Goal: Communication & Community: Answer question/provide support

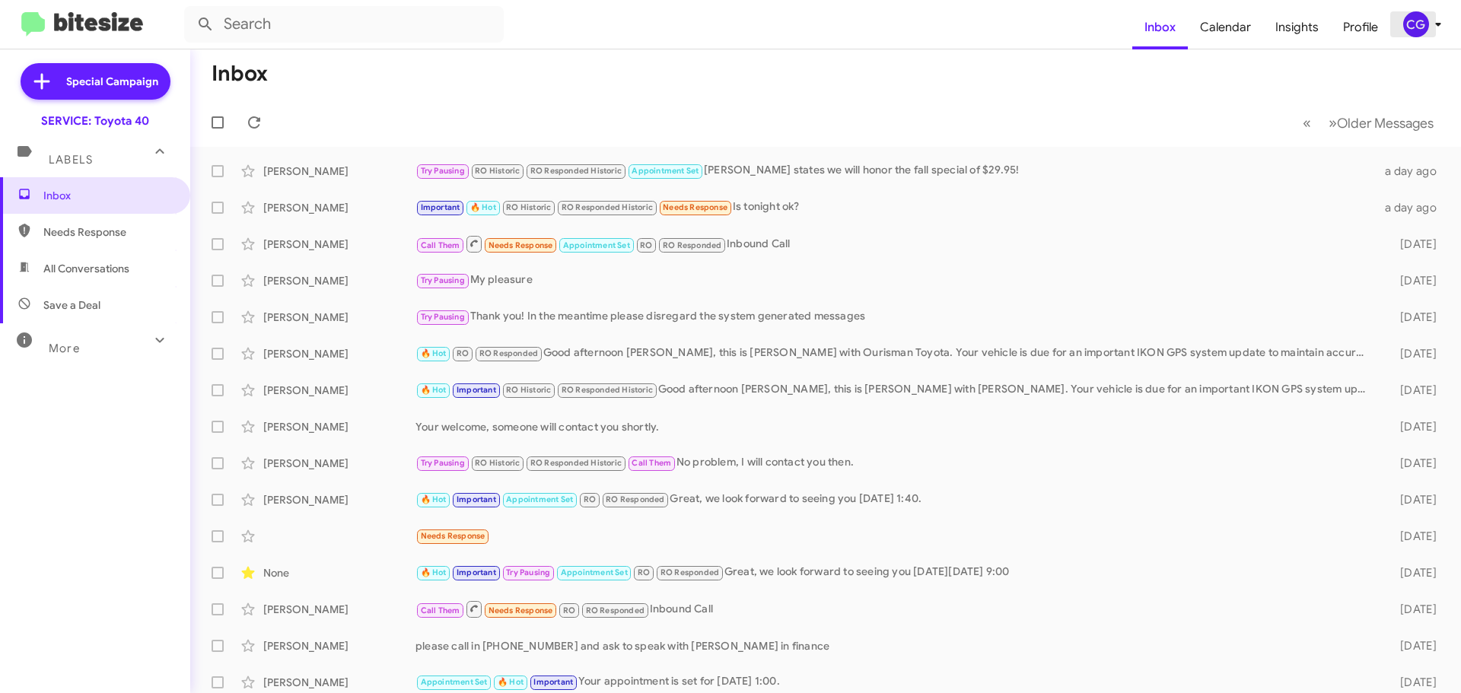
click at [1414, 18] on div "CG" at bounding box center [1416, 24] width 26 height 26
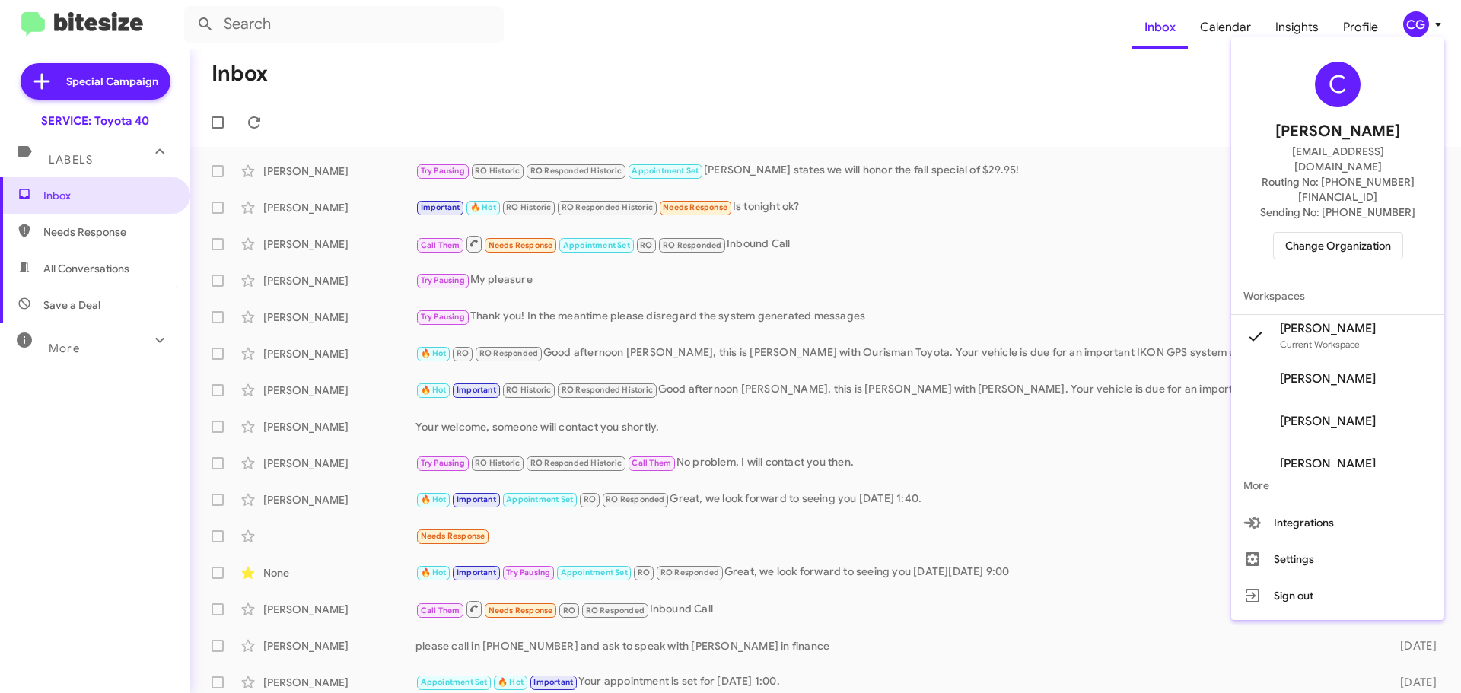
click at [1361, 233] on span "Change Organization" at bounding box center [1338, 246] width 106 height 26
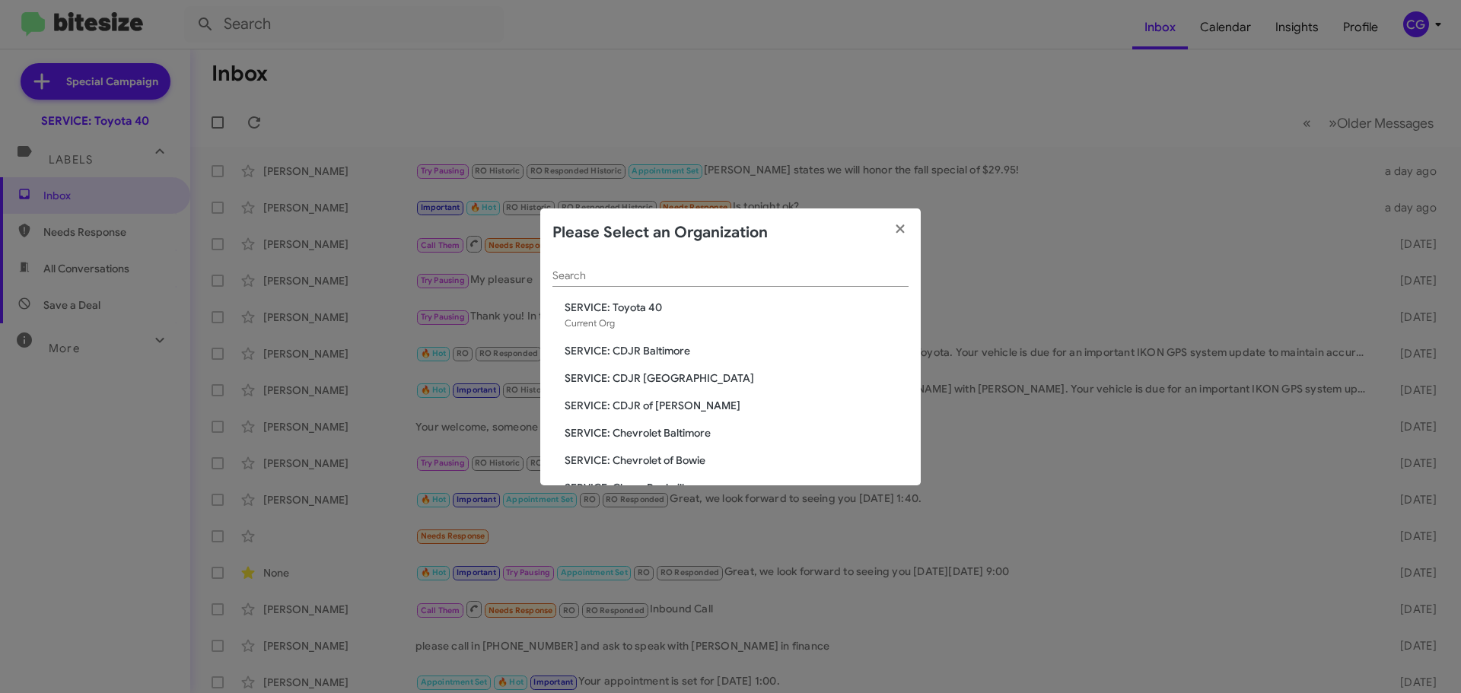
click at [662, 408] on span "SERVICE: CDJR of [PERSON_NAME]" at bounding box center [737, 405] width 344 height 15
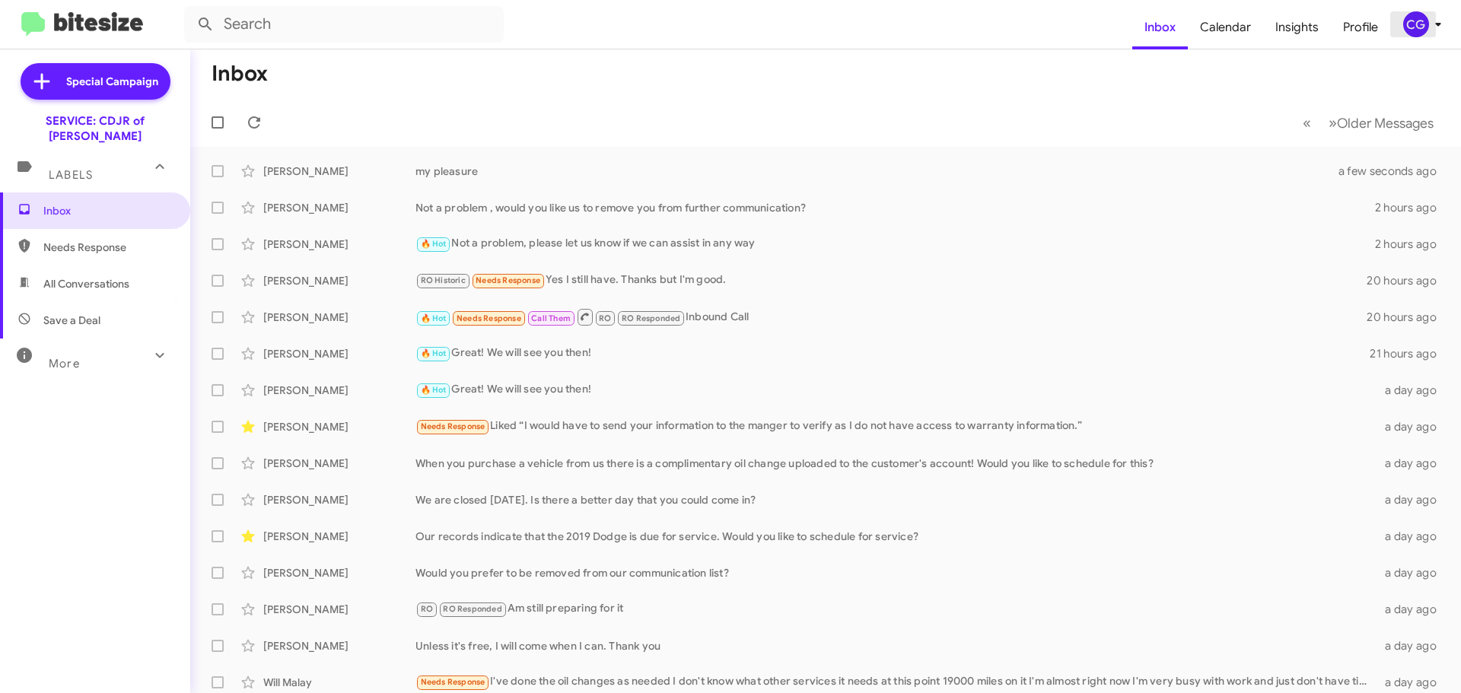
click at [1419, 26] on div "CG" at bounding box center [1416, 24] width 26 height 26
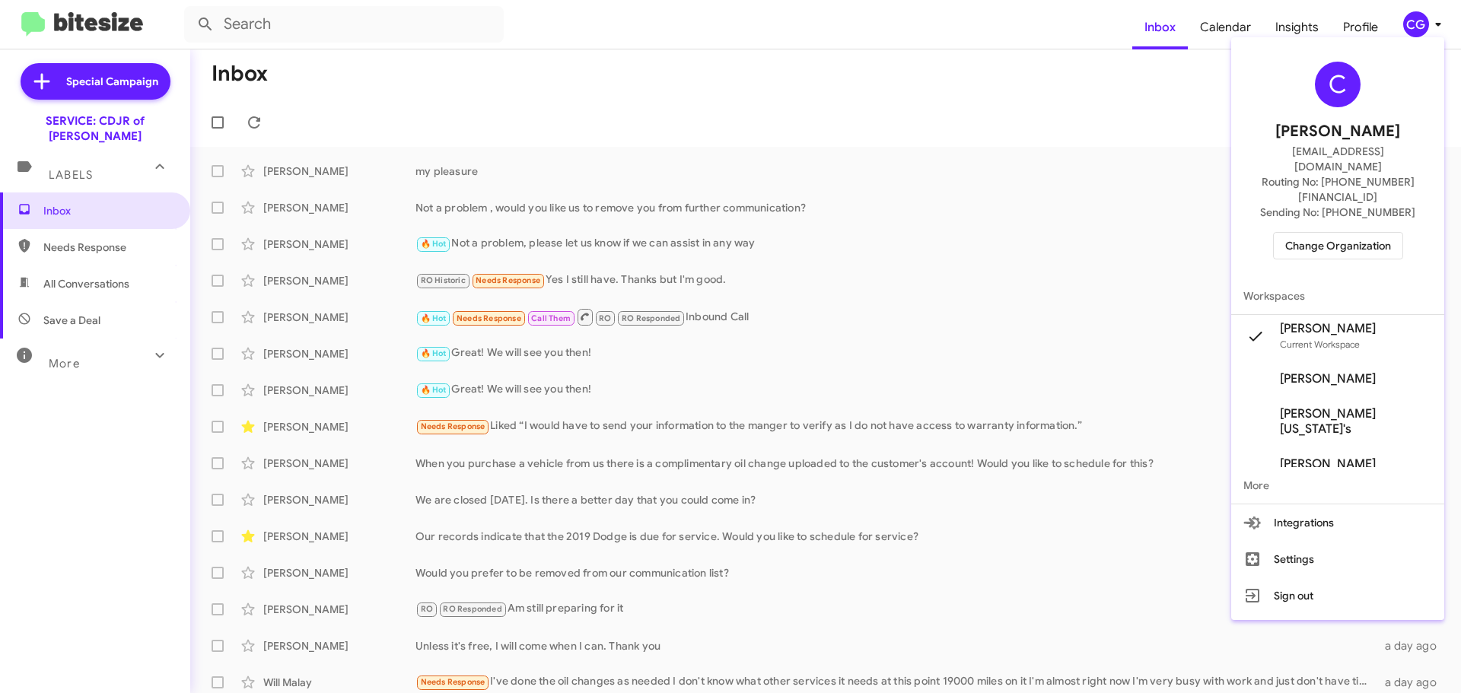
click at [1391, 233] on span "Change Organization" at bounding box center [1338, 246] width 106 height 26
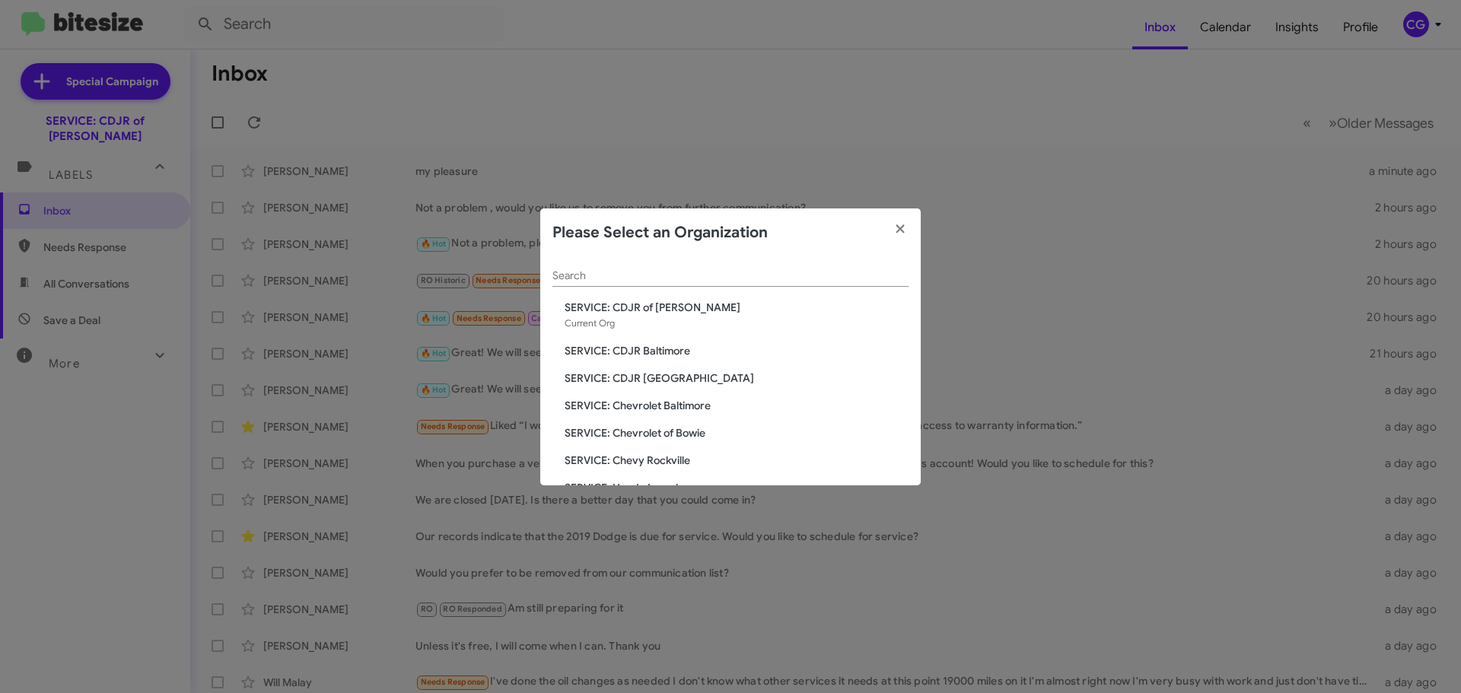
click at [638, 354] on span "SERVICE: CDJR Baltimore" at bounding box center [737, 350] width 344 height 15
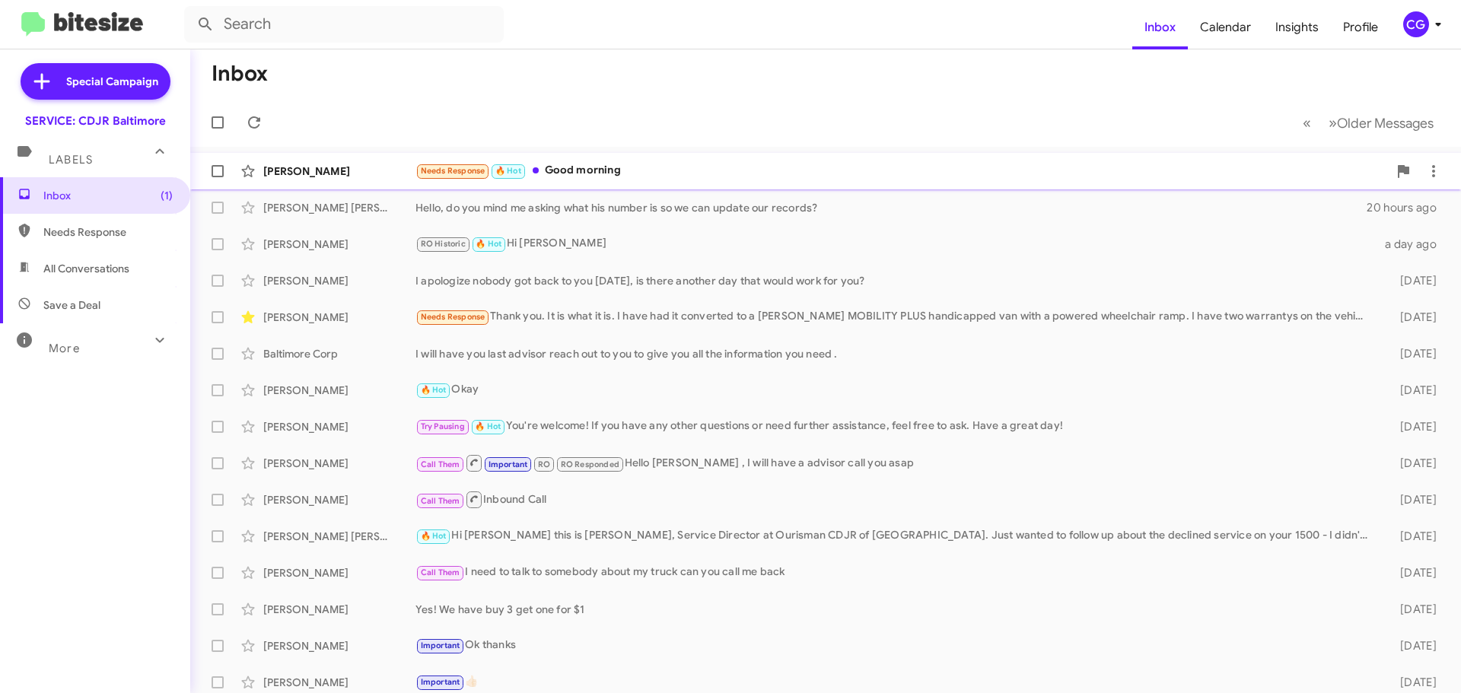
click at [708, 158] on div "[PERSON_NAME] Needs Response 🔥 Hot Good morning 2 hours ago" at bounding box center [825, 171] width 1246 height 30
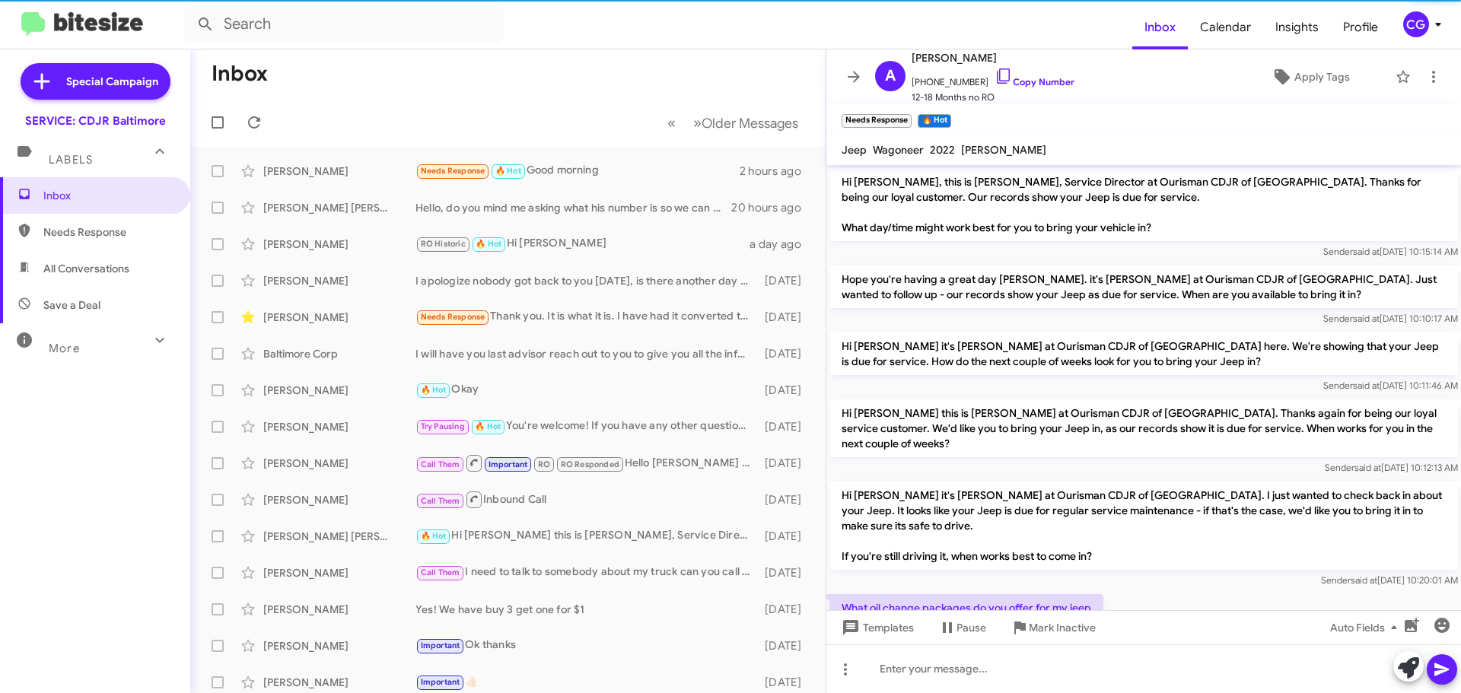
scroll to position [222, 0]
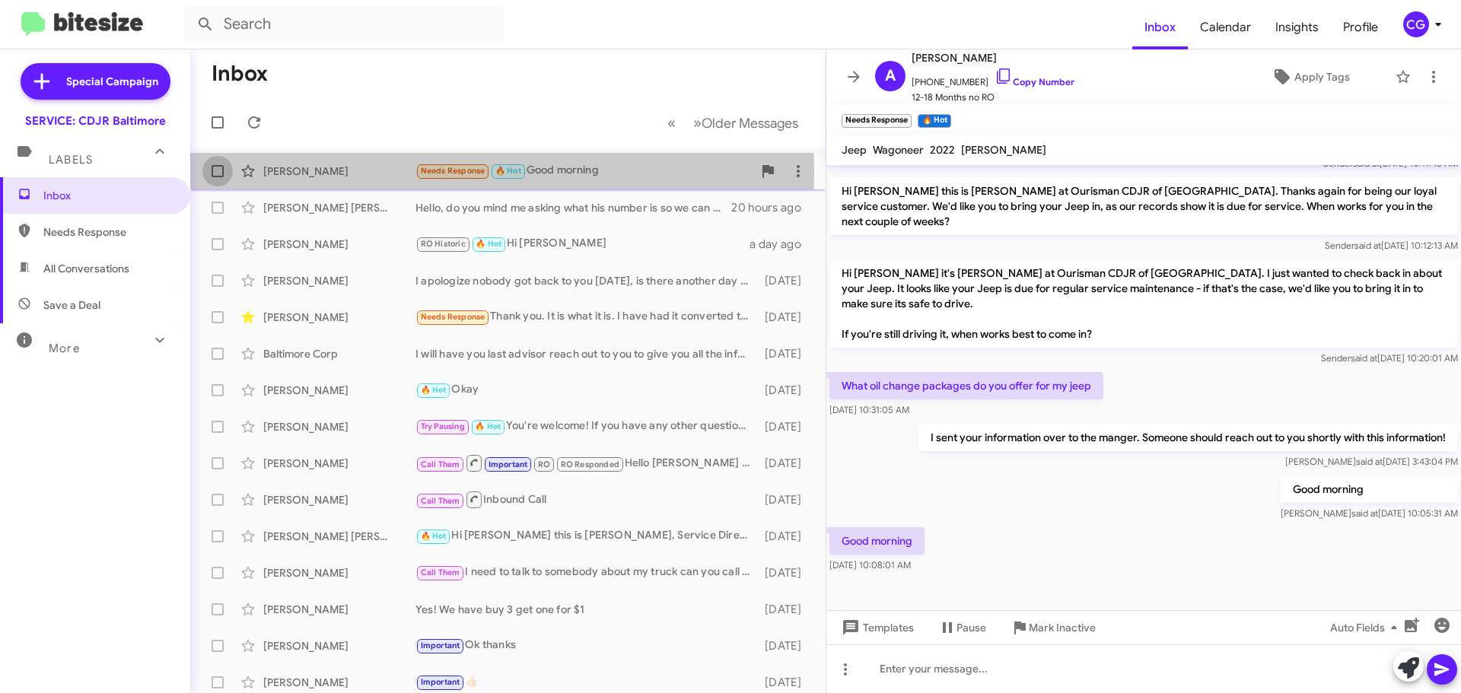
click at [225, 172] on label at bounding box center [217, 171] width 30 height 30
click at [218, 177] on input "checkbox" at bounding box center [217, 177] width 1 height 1
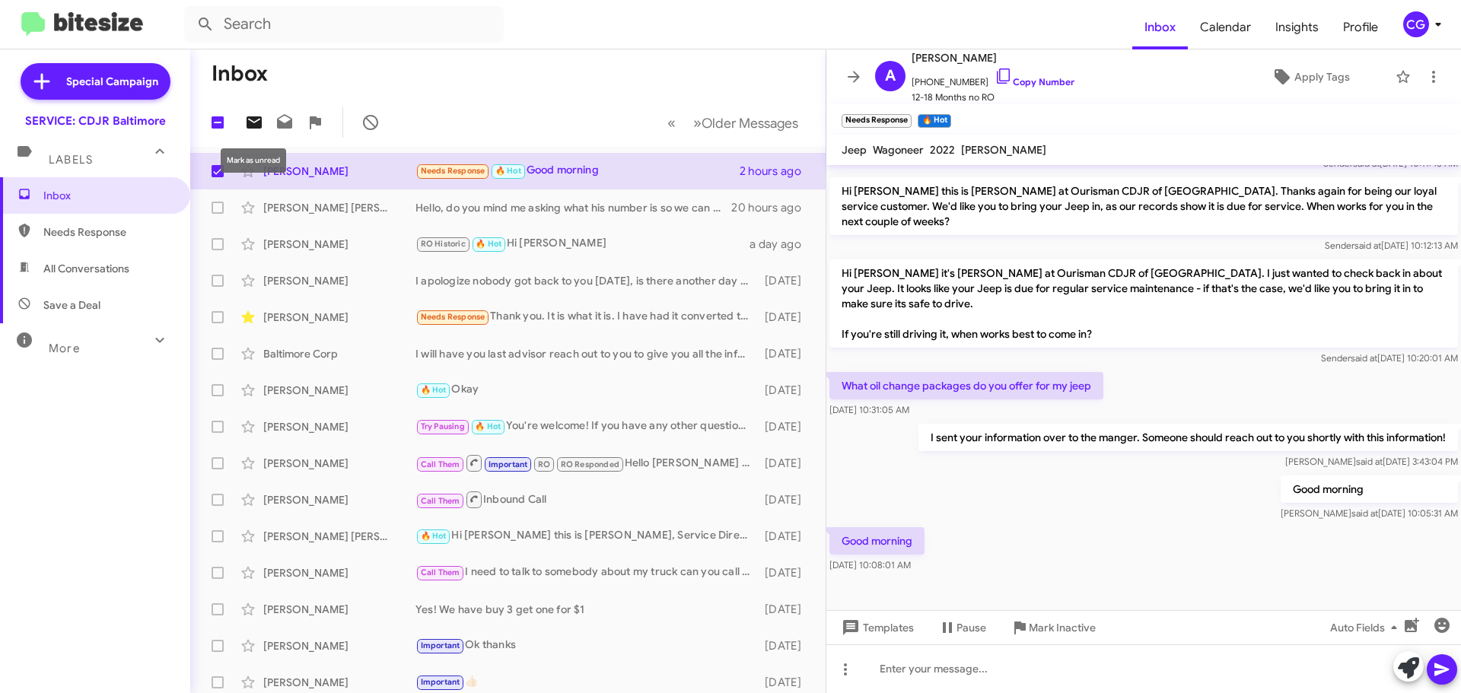
click at [250, 118] on icon at bounding box center [254, 122] width 15 height 12
click at [224, 175] on label at bounding box center [217, 171] width 30 height 30
click at [218, 177] on input "checkbox" at bounding box center [217, 177] width 1 height 1
checkbox input "false"
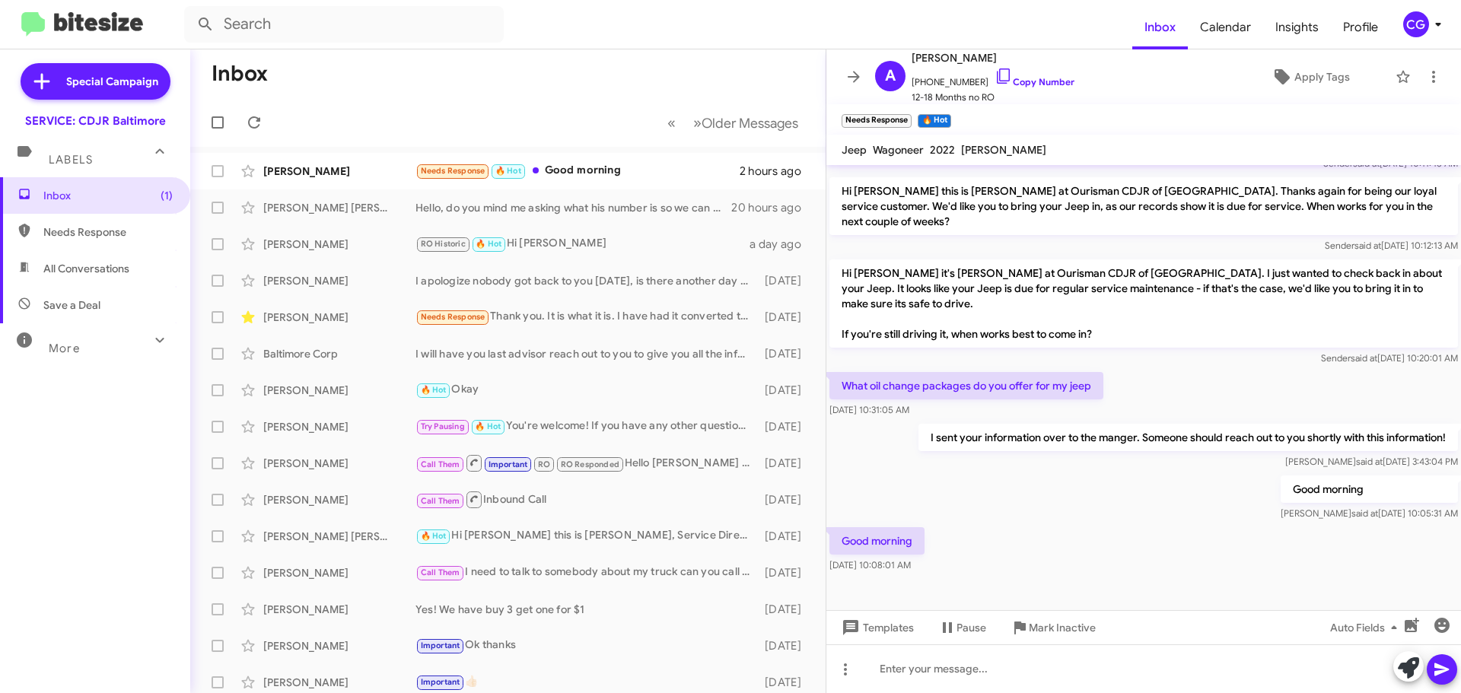
click at [552, 81] on mat-toolbar-row "Inbox" at bounding box center [507, 73] width 635 height 49
click at [1419, 27] on div "CG" at bounding box center [1416, 24] width 26 height 26
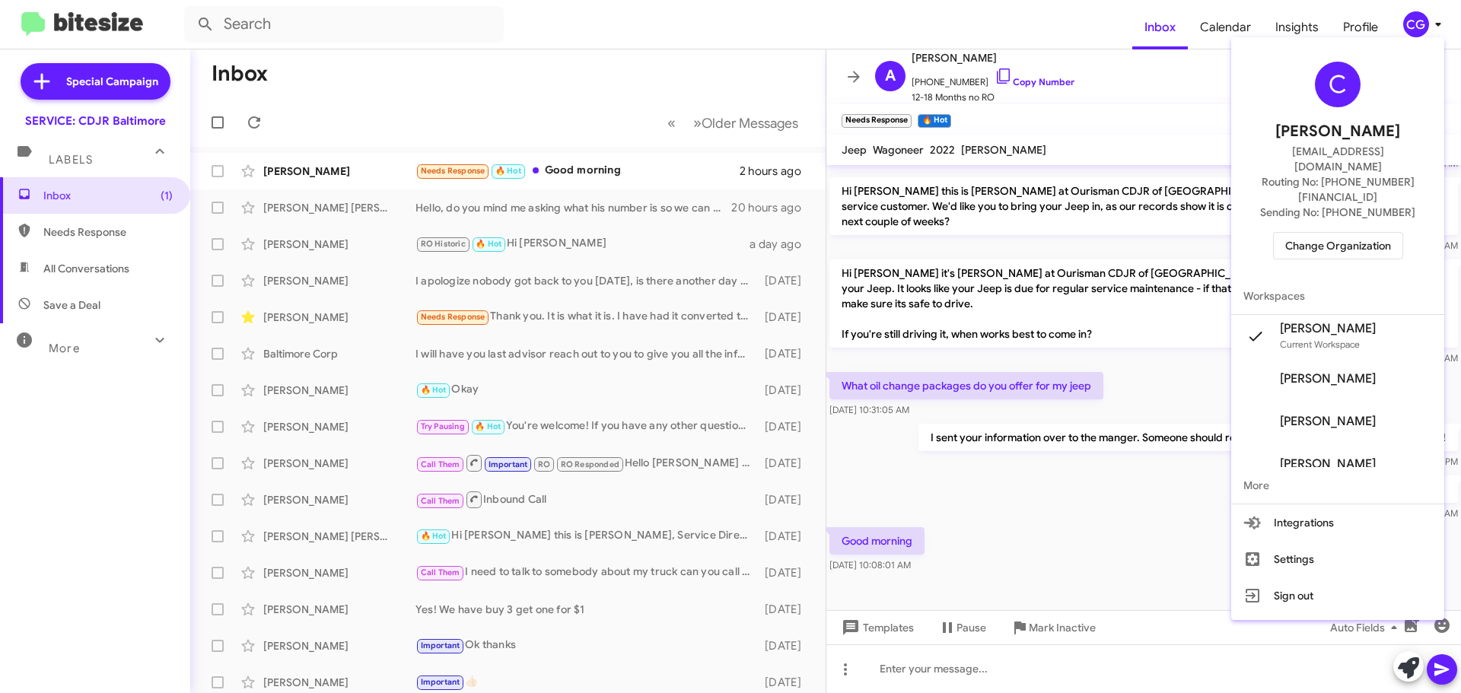
click at [1390, 233] on span "Change Organization" at bounding box center [1338, 246] width 106 height 26
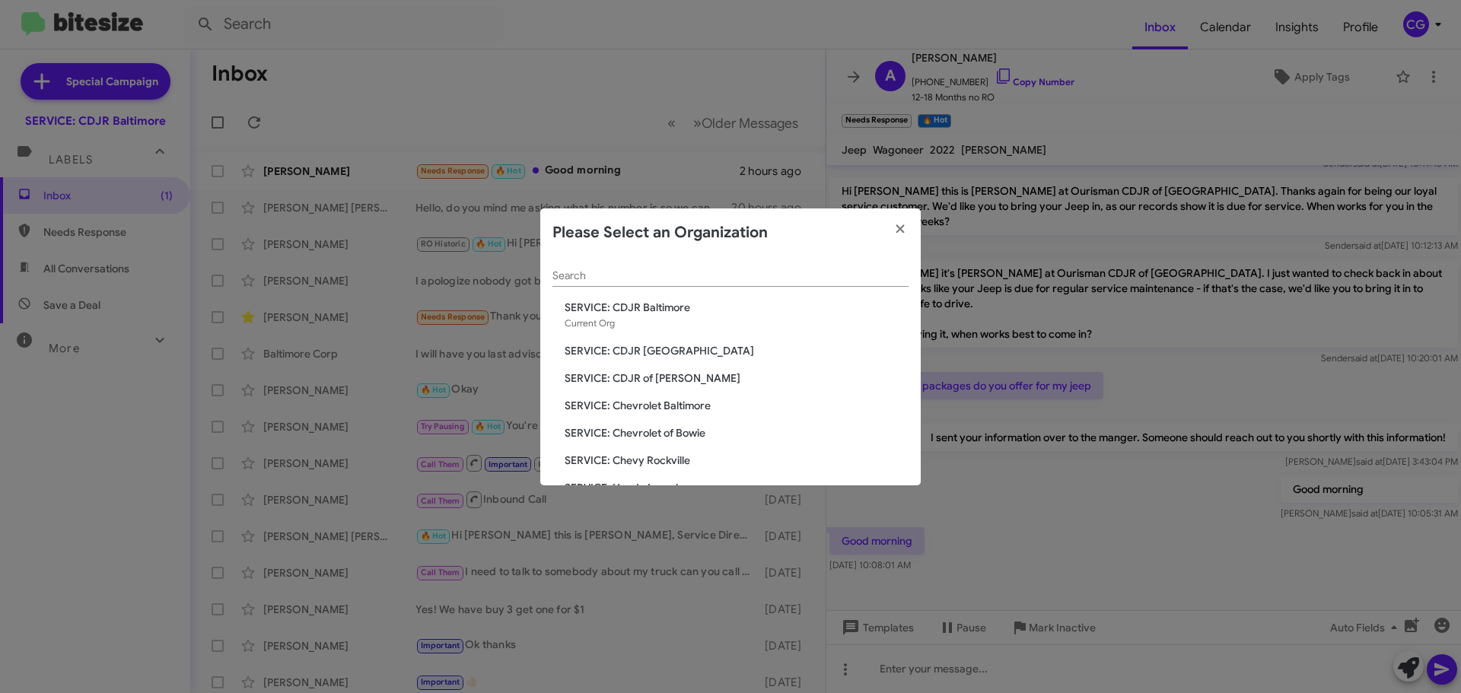
click at [654, 439] on span "SERVICE: Chevrolet of Bowie" at bounding box center [737, 432] width 344 height 15
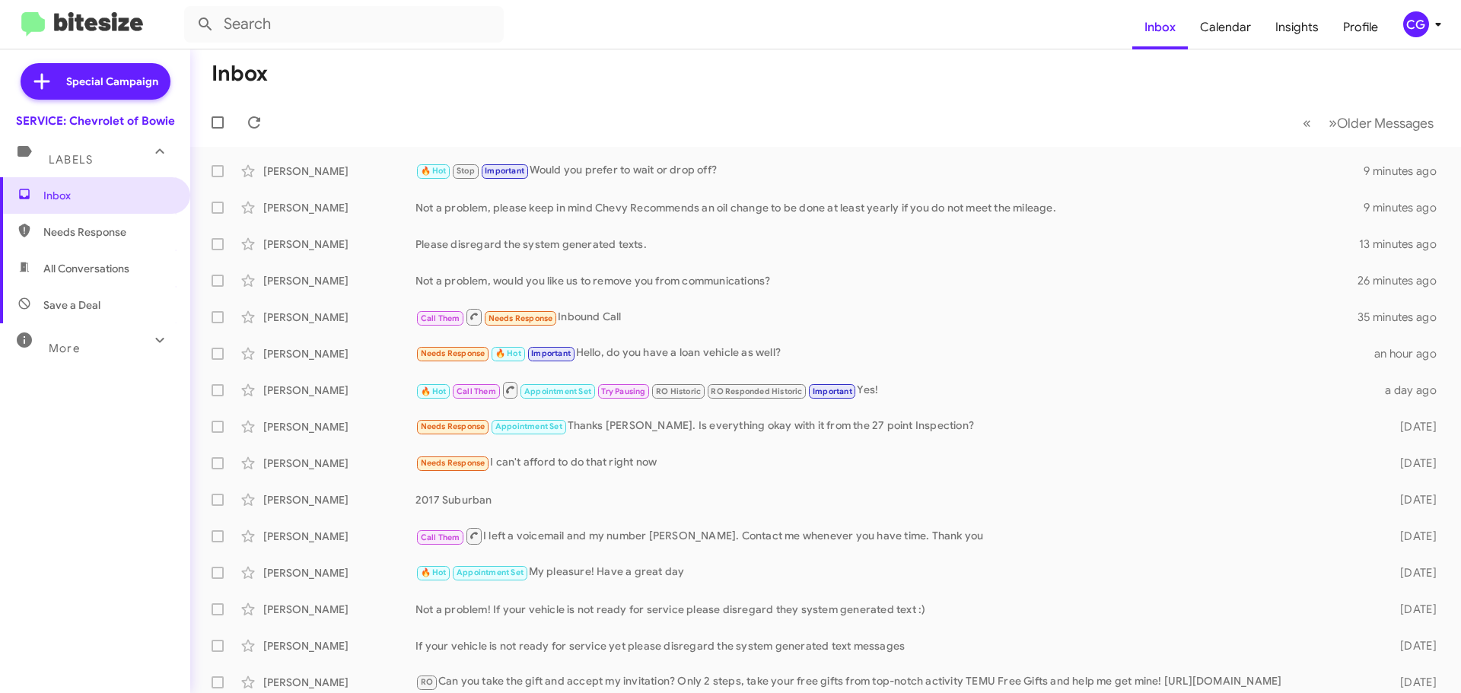
click at [1426, 22] on span "CG" at bounding box center [1425, 24] width 46 height 26
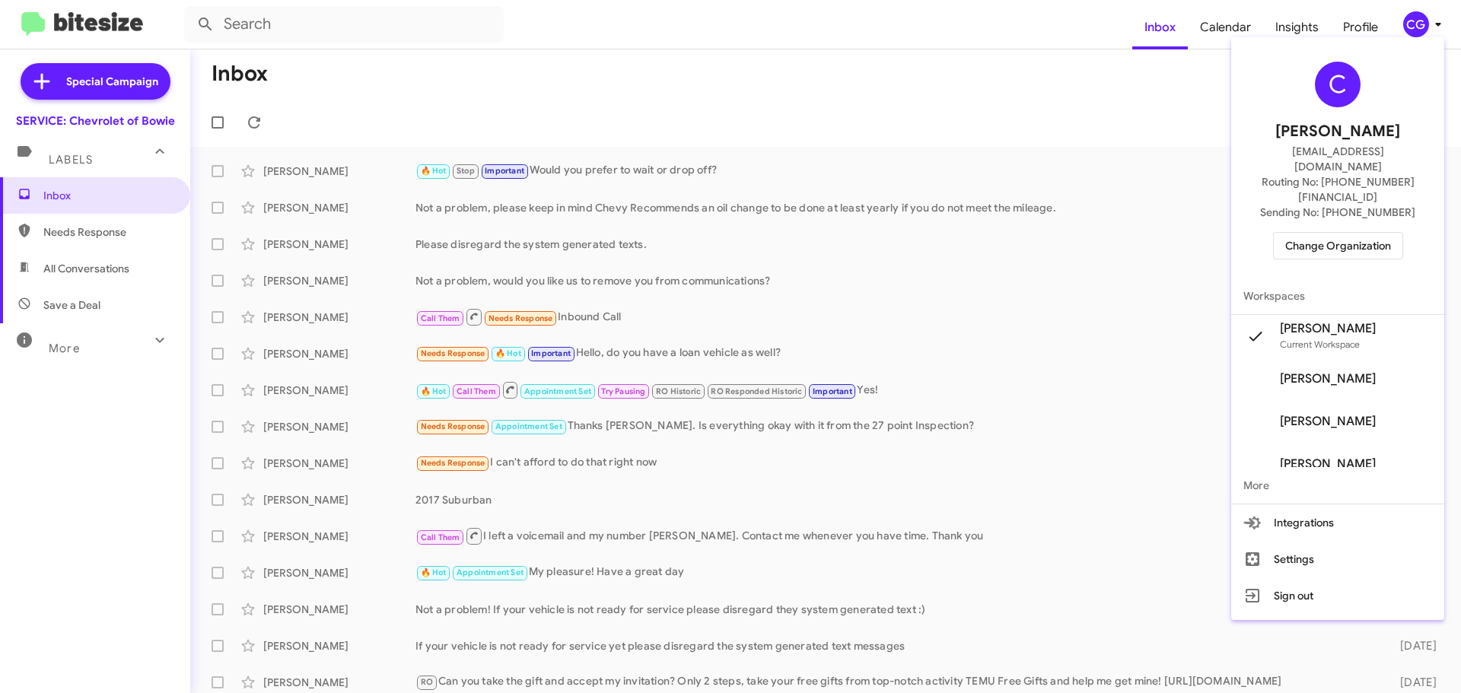
click at [1359, 229] on div "C Carmen Gast cgast@ourismancars.com Routing No: +1 (301) 262-7600 Sending No: …" at bounding box center [1337, 160] width 213 height 234
click at [1347, 233] on span "Change Organization" at bounding box center [1338, 246] width 106 height 26
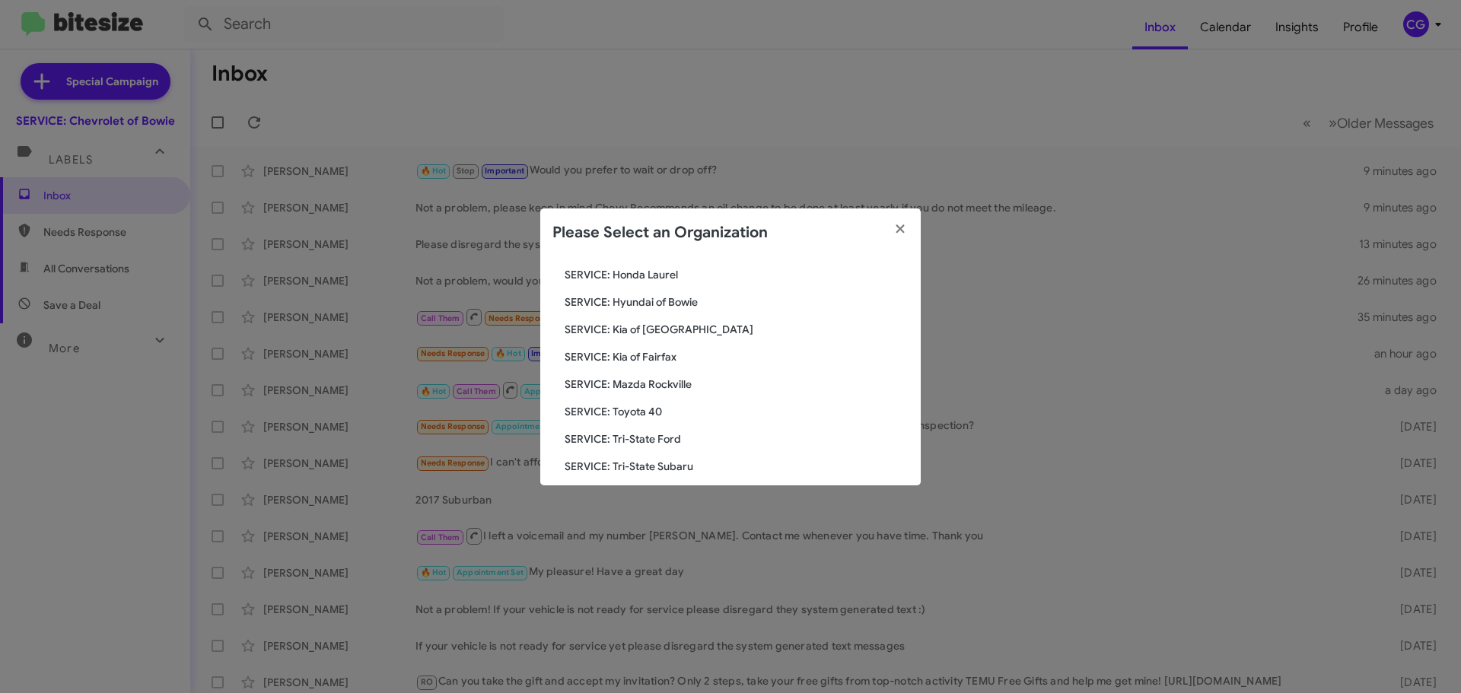
scroll to position [281, 0]
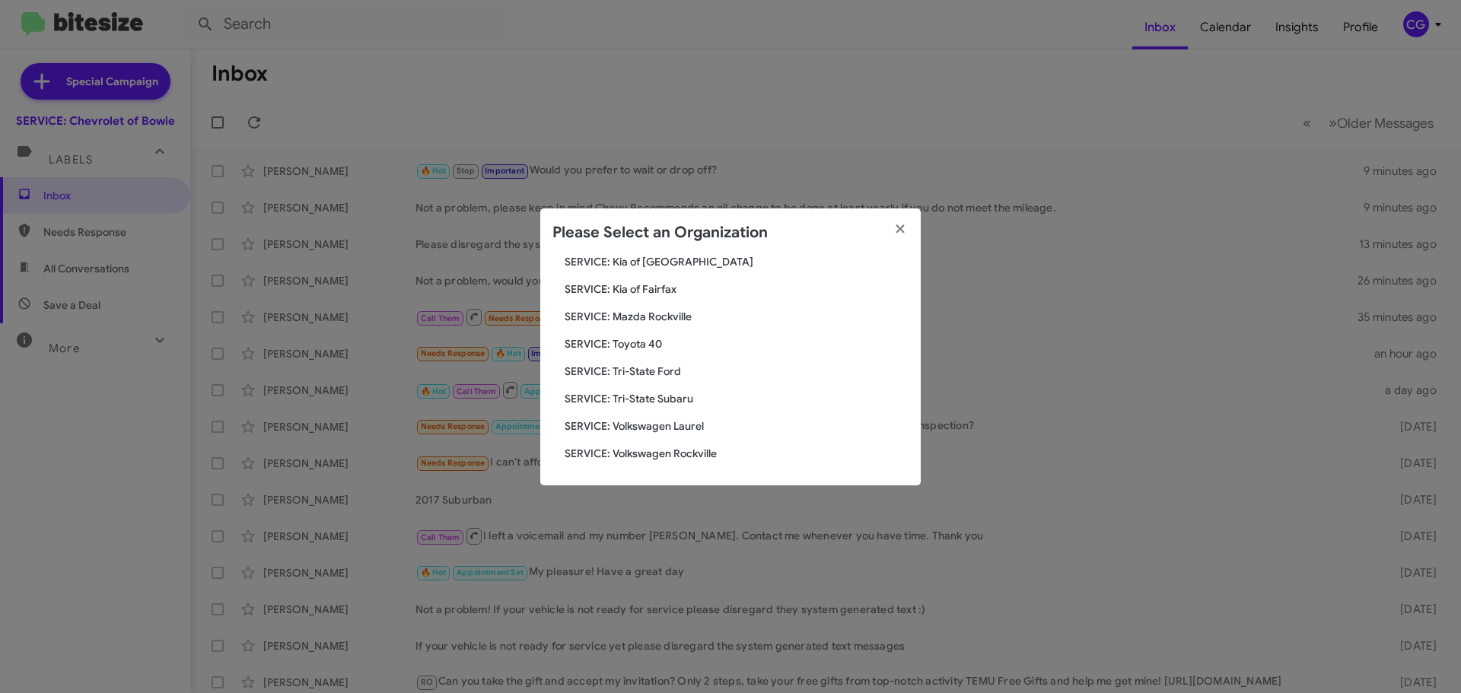
click at [645, 344] on span "SERVICE: Toyota 40" at bounding box center [737, 343] width 344 height 15
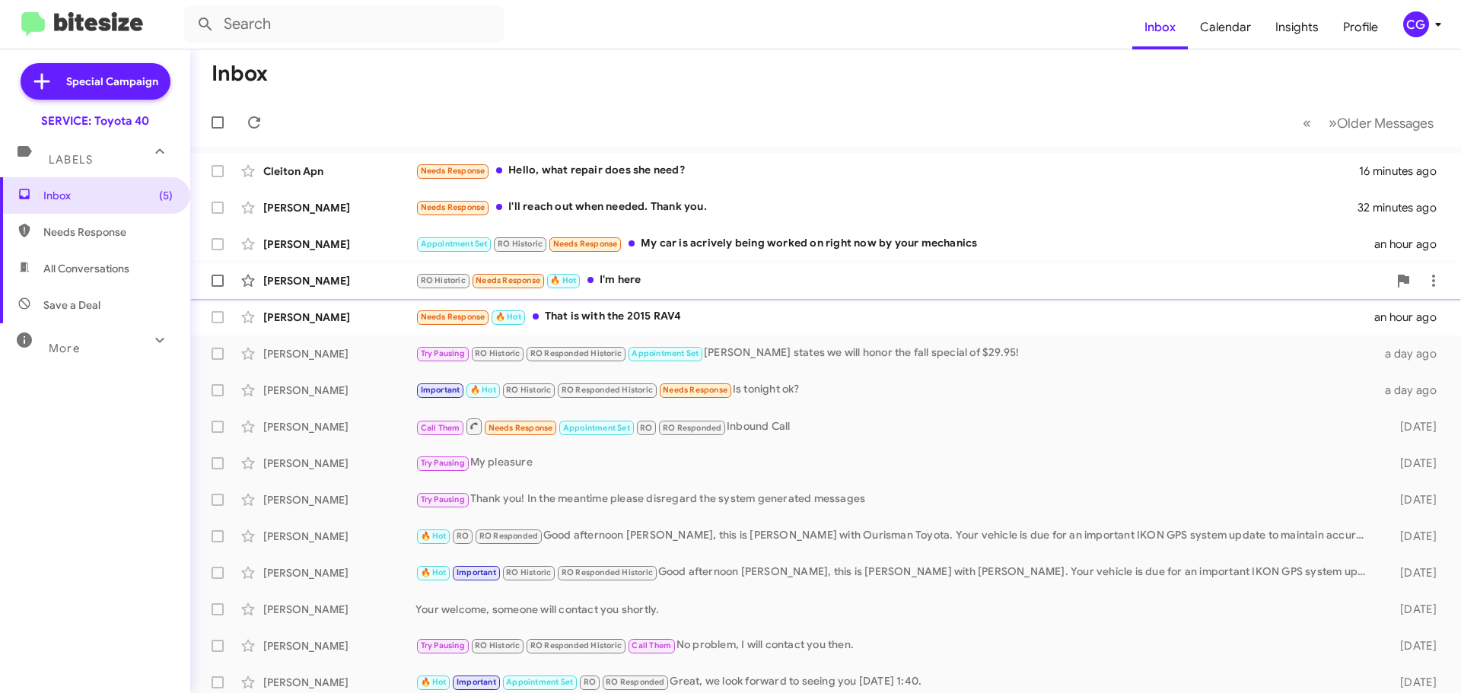
click at [797, 265] on span "Willa Pointer RO Historic Needs Response 🔥 Hot I'm here an hour ago" at bounding box center [825, 280] width 1271 height 37
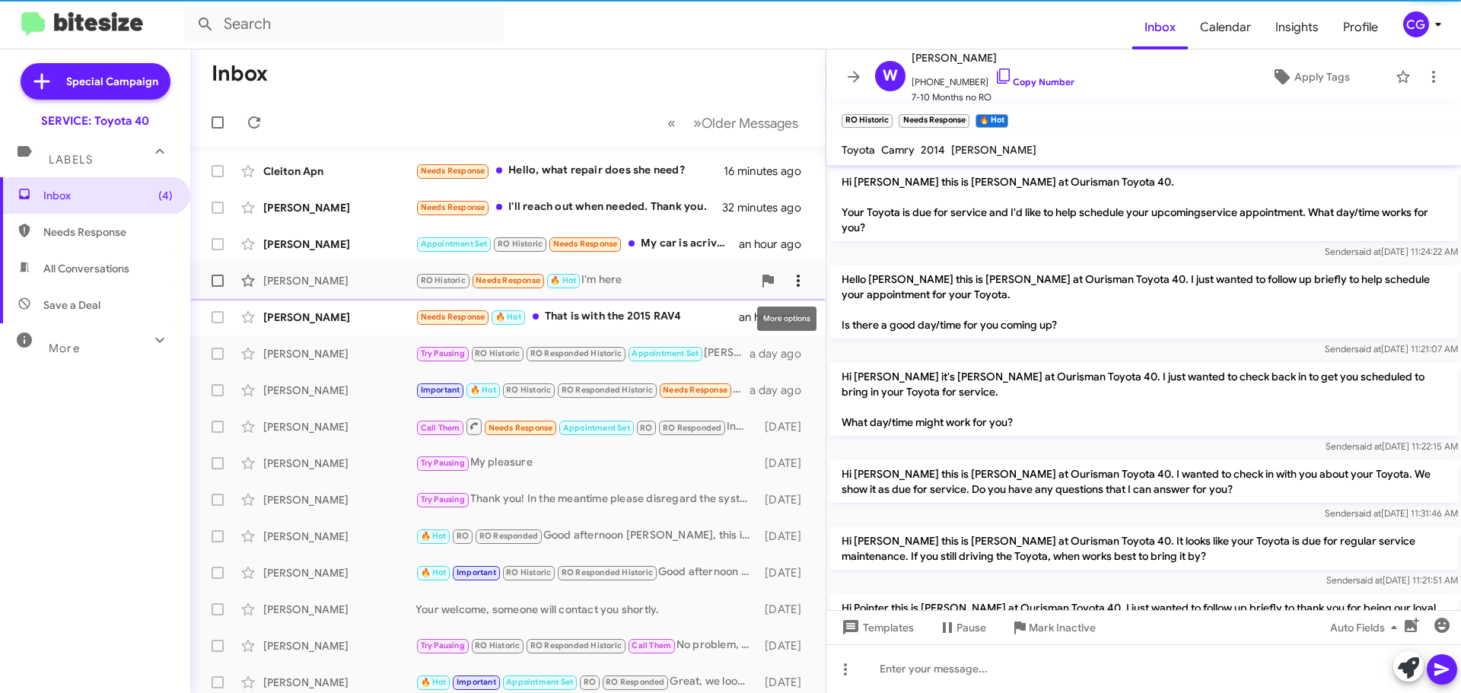
scroll to position [1121, 0]
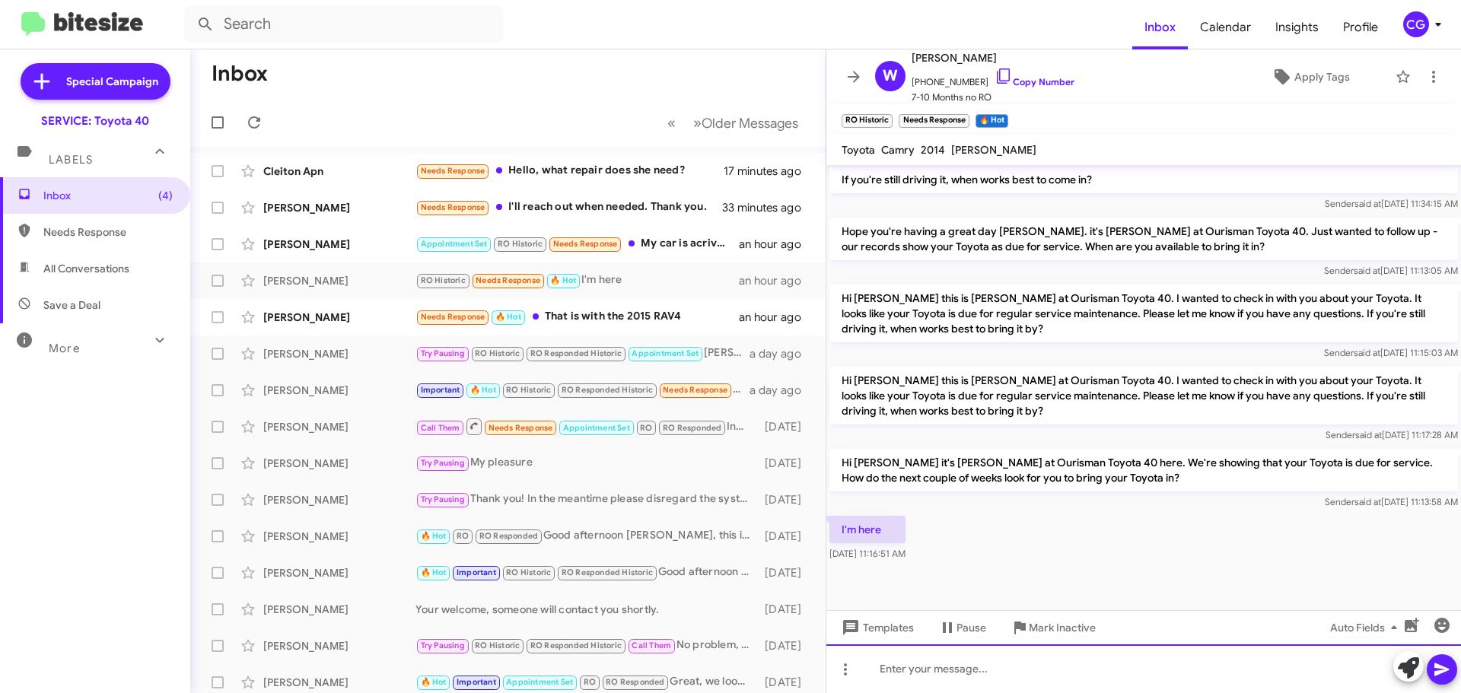
click at [1024, 666] on div at bounding box center [1143, 668] width 635 height 49
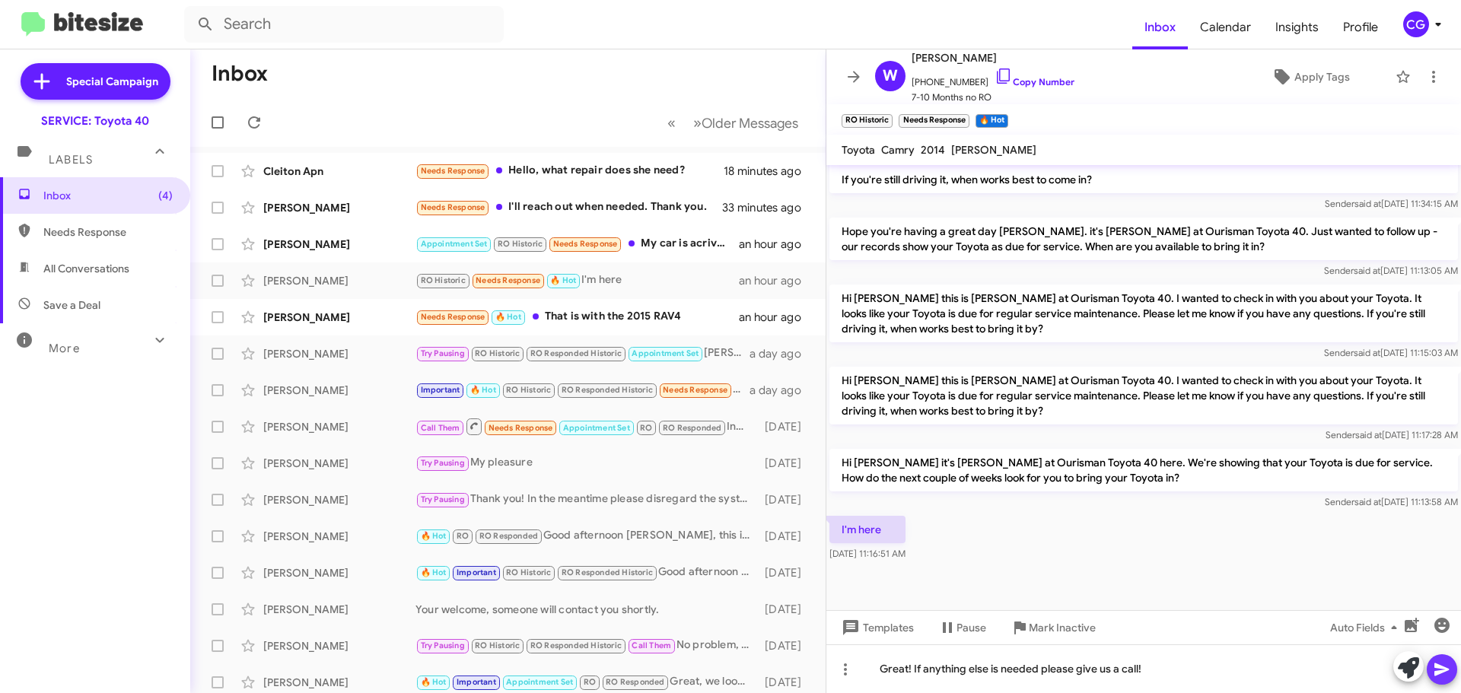
click at [1446, 680] on span at bounding box center [1442, 669] width 18 height 30
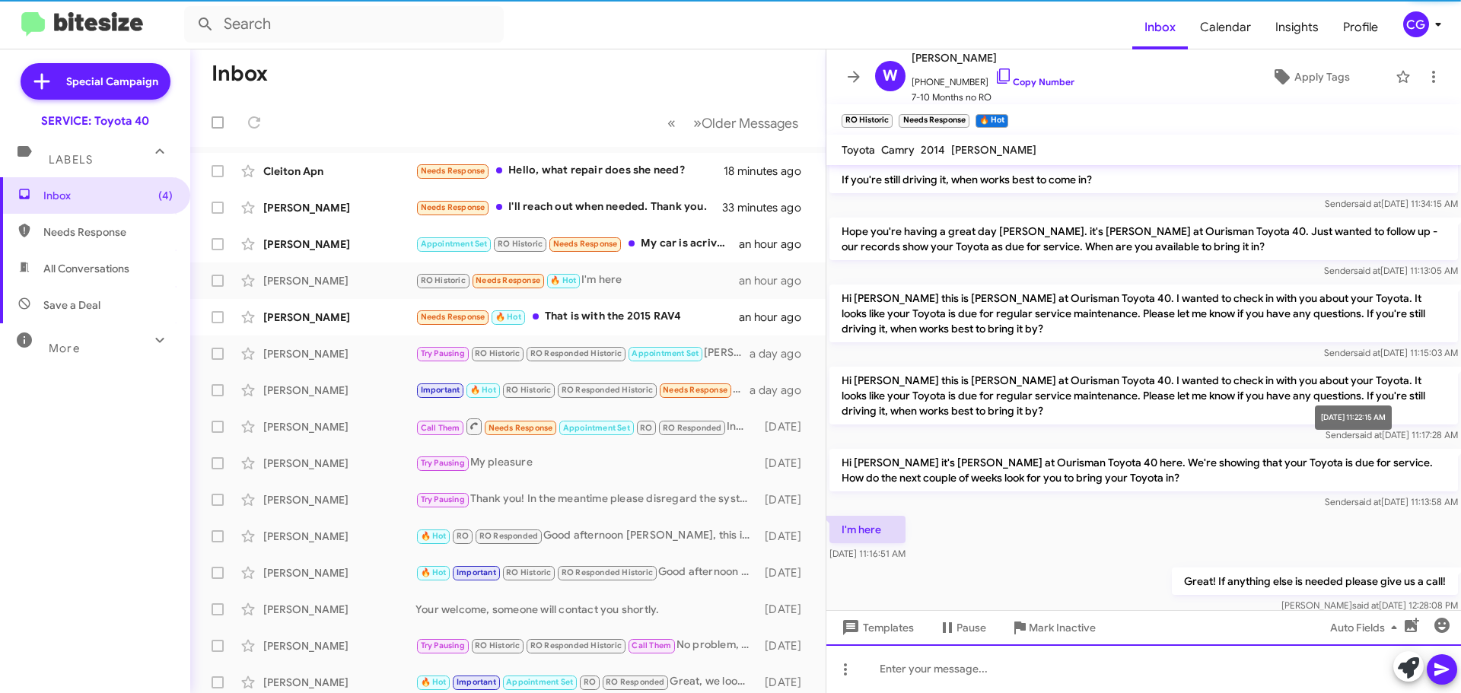
scroll to position [0, 0]
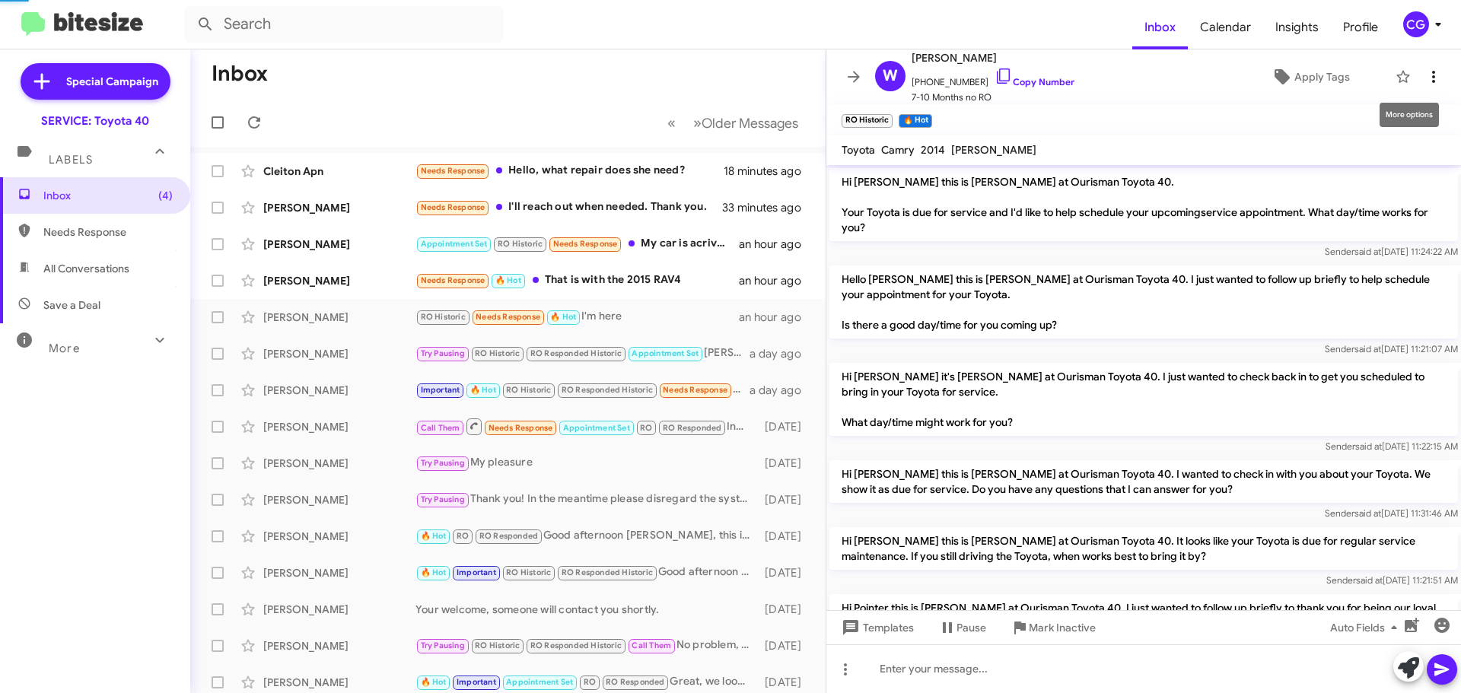
click at [1426, 69] on icon at bounding box center [1433, 77] width 18 height 18
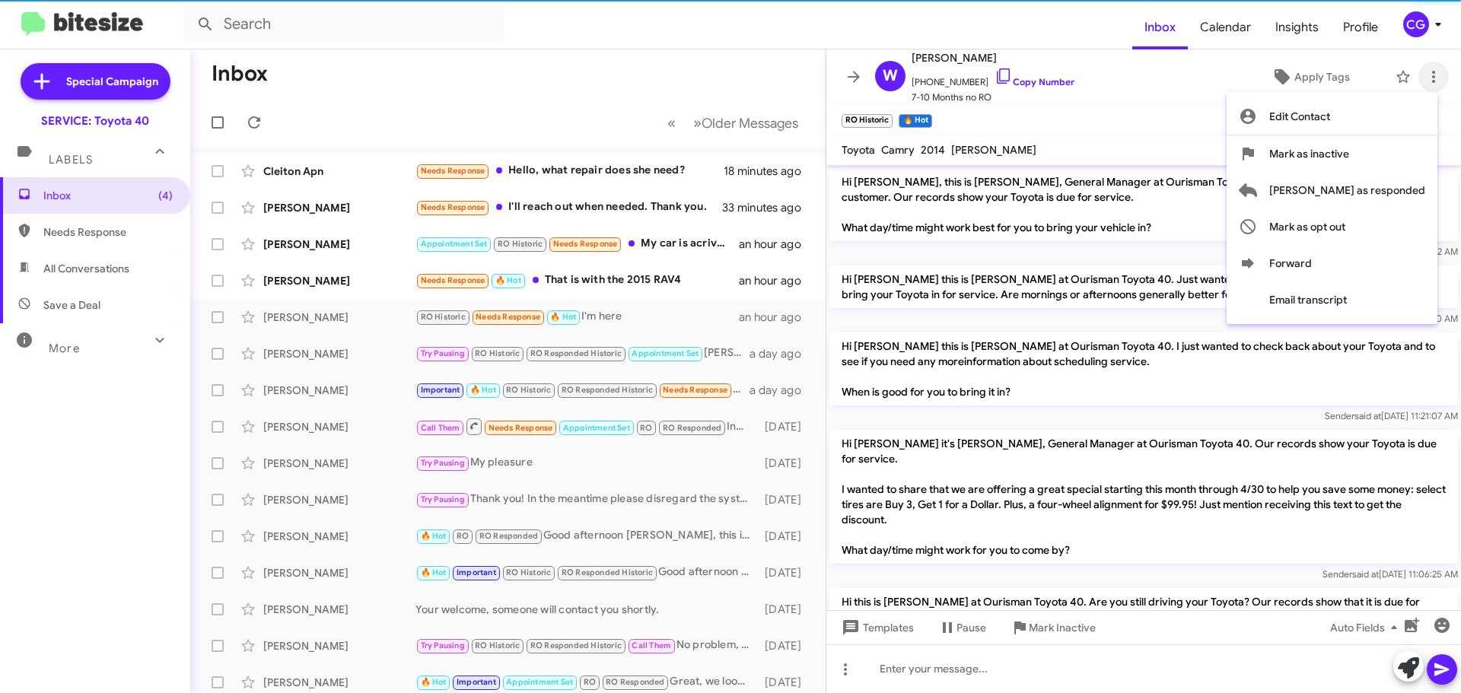
scroll to position [76, 0]
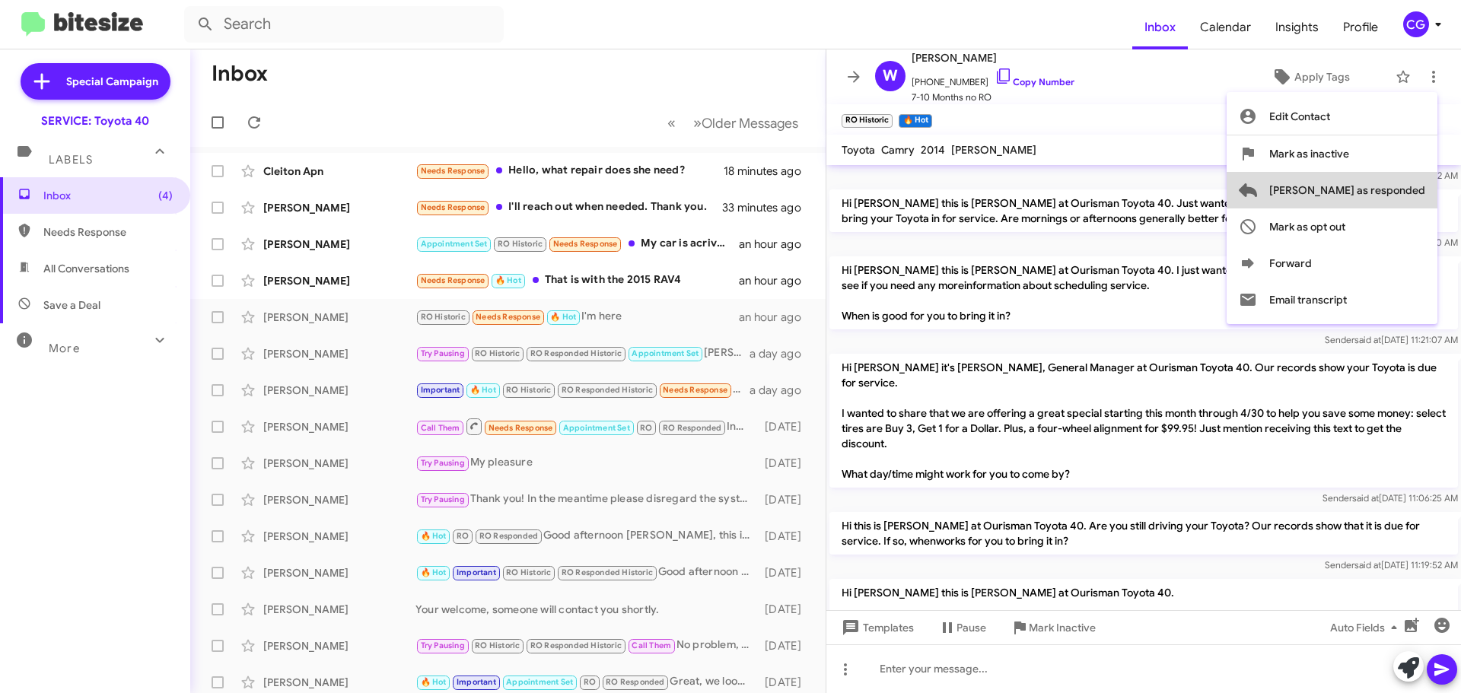
click at [1408, 189] on span "[PERSON_NAME] as responded" at bounding box center [1347, 190] width 156 height 37
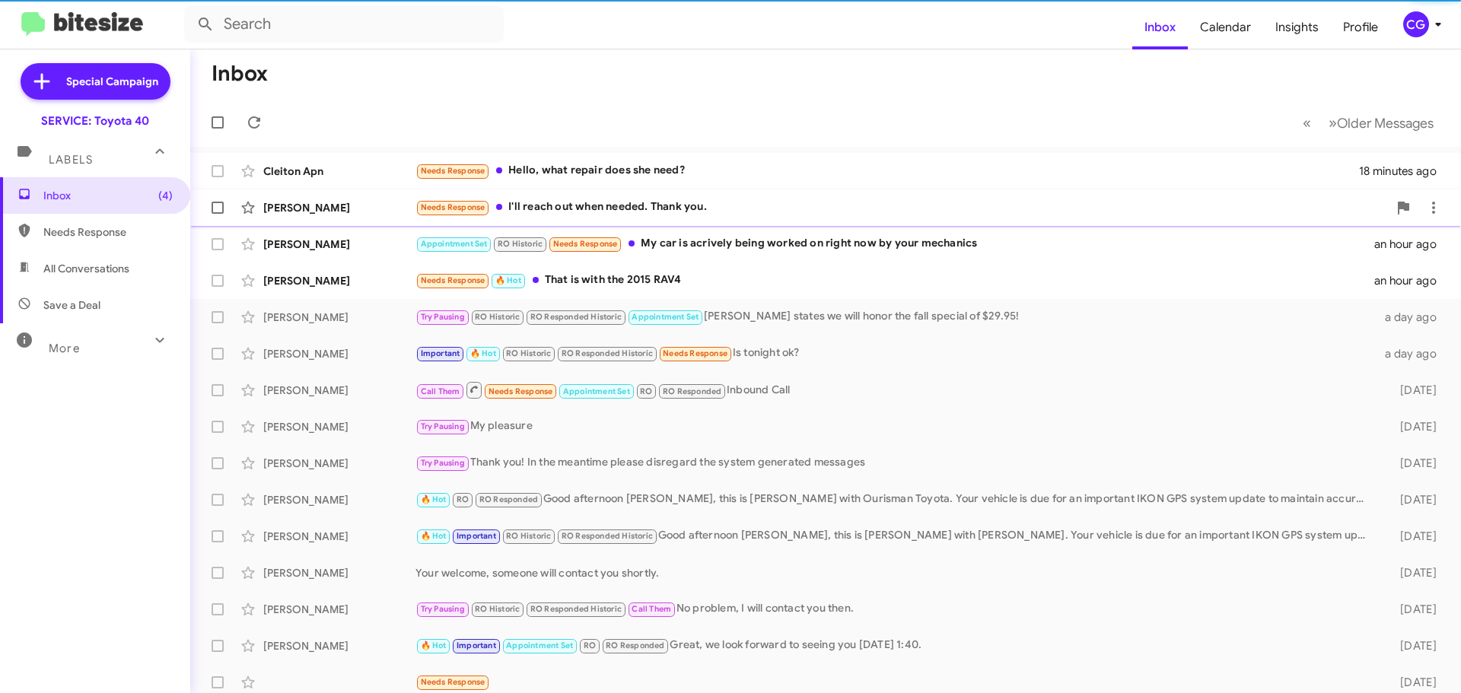
click at [876, 213] on div "Needs Response I'll reach out when needed. Thank you." at bounding box center [901, 207] width 972 height 17
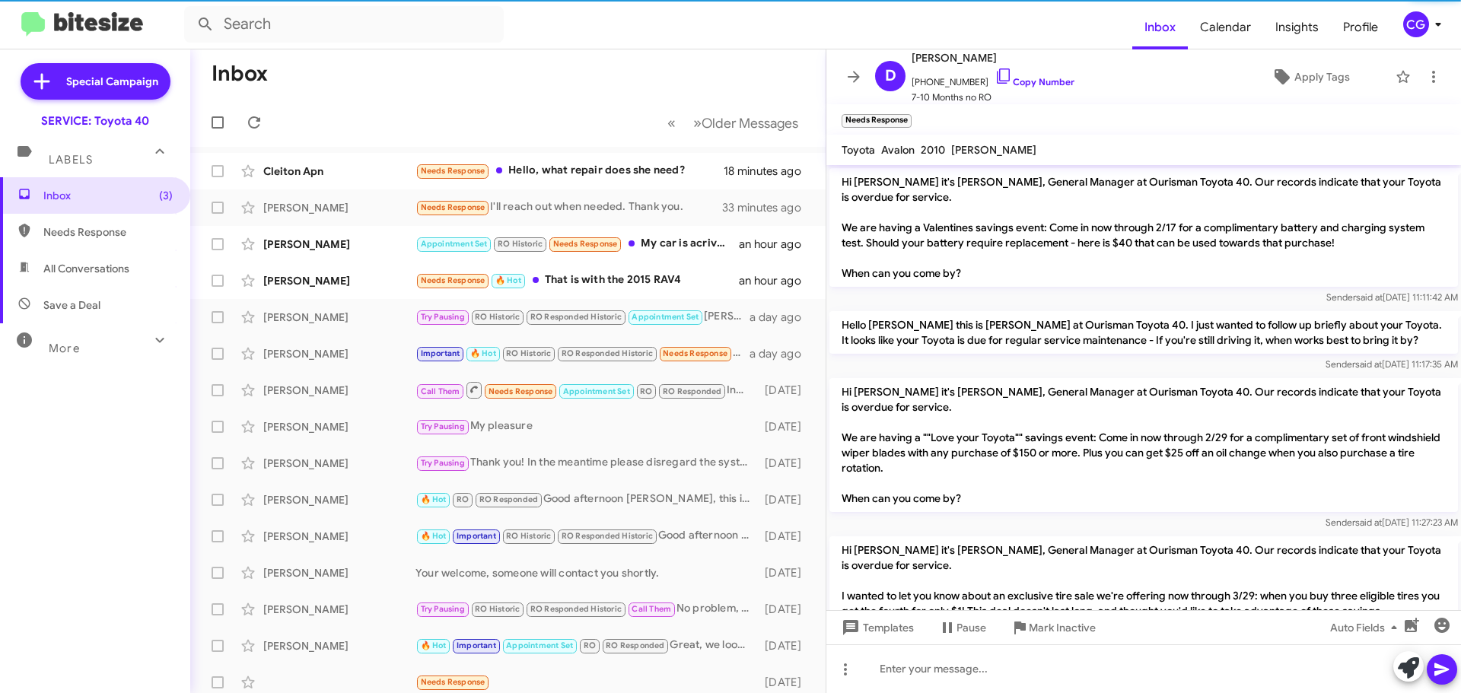
scroll to position [420, 0]
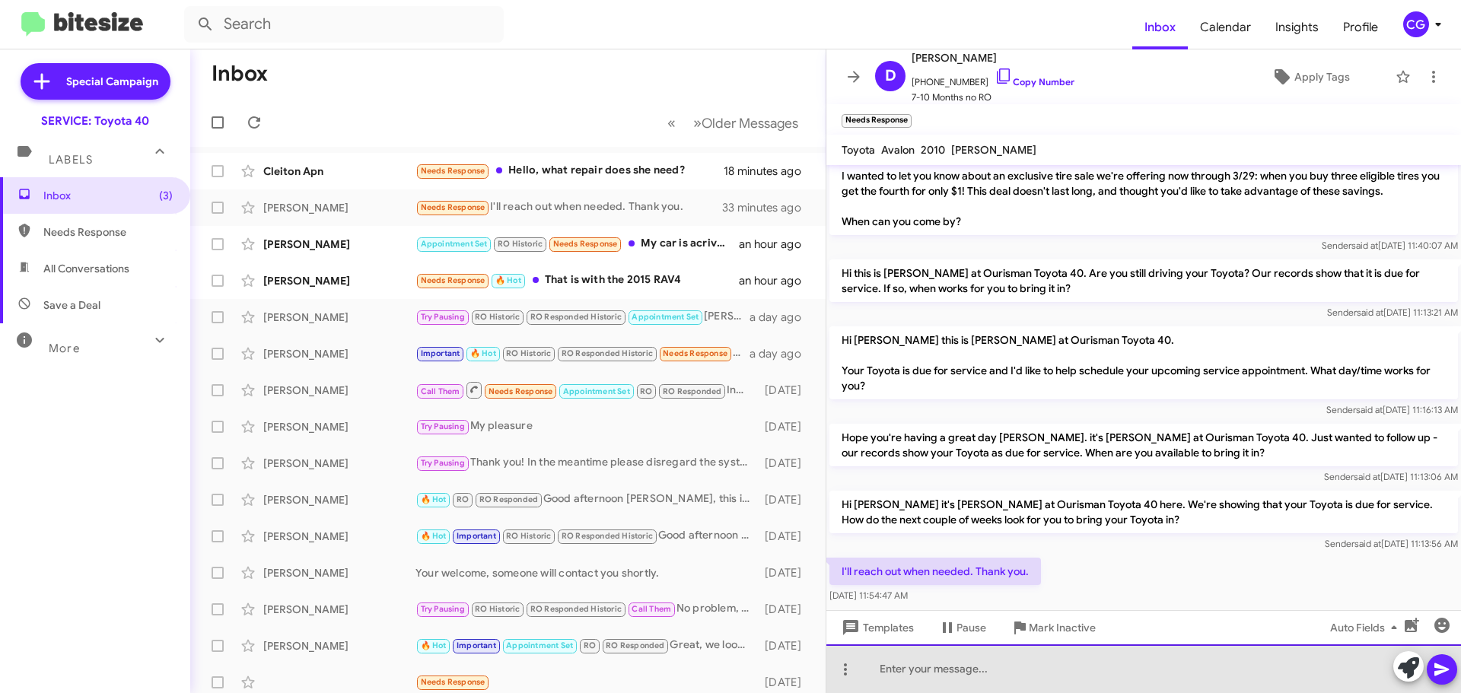
click at [1170, 673] on div at bounding box center [1143, 668] width 635 height 49
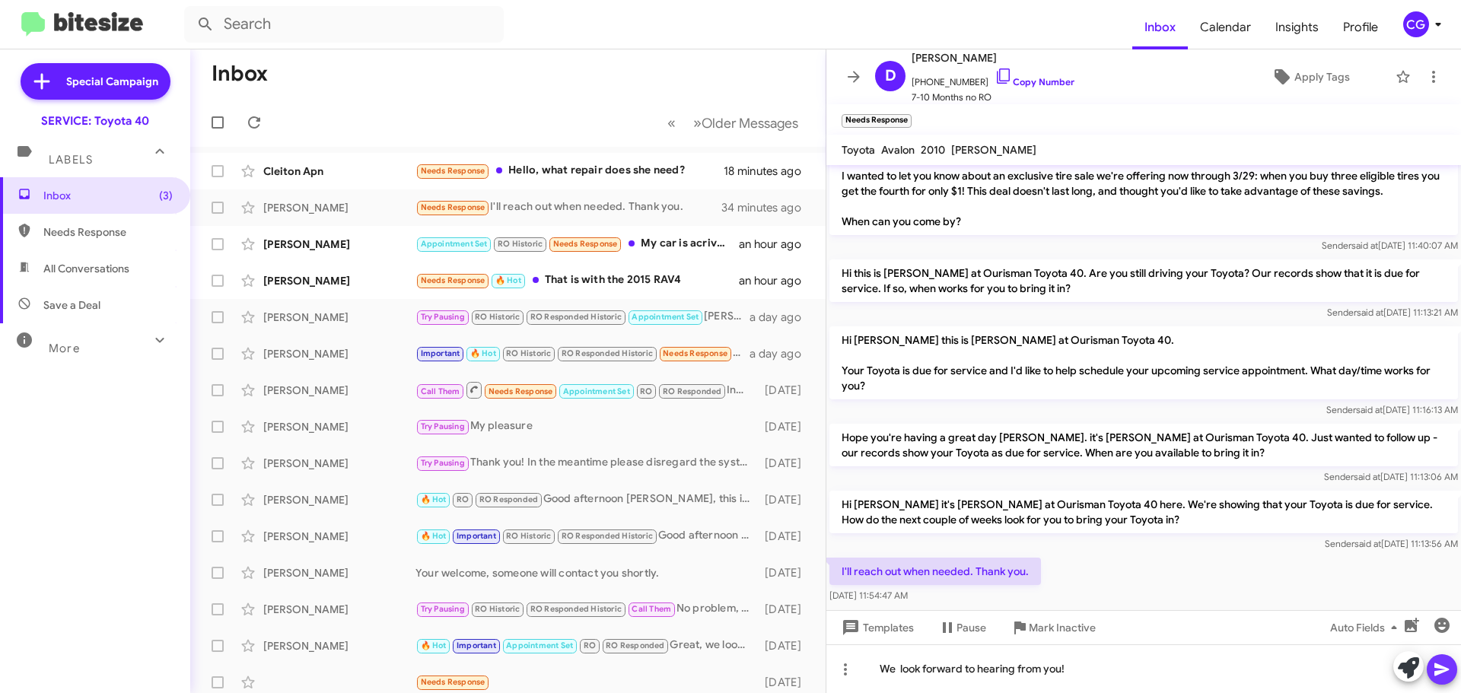
click at [1437, 663] on icon at bounding box center [1442, 669] width 18 height 18
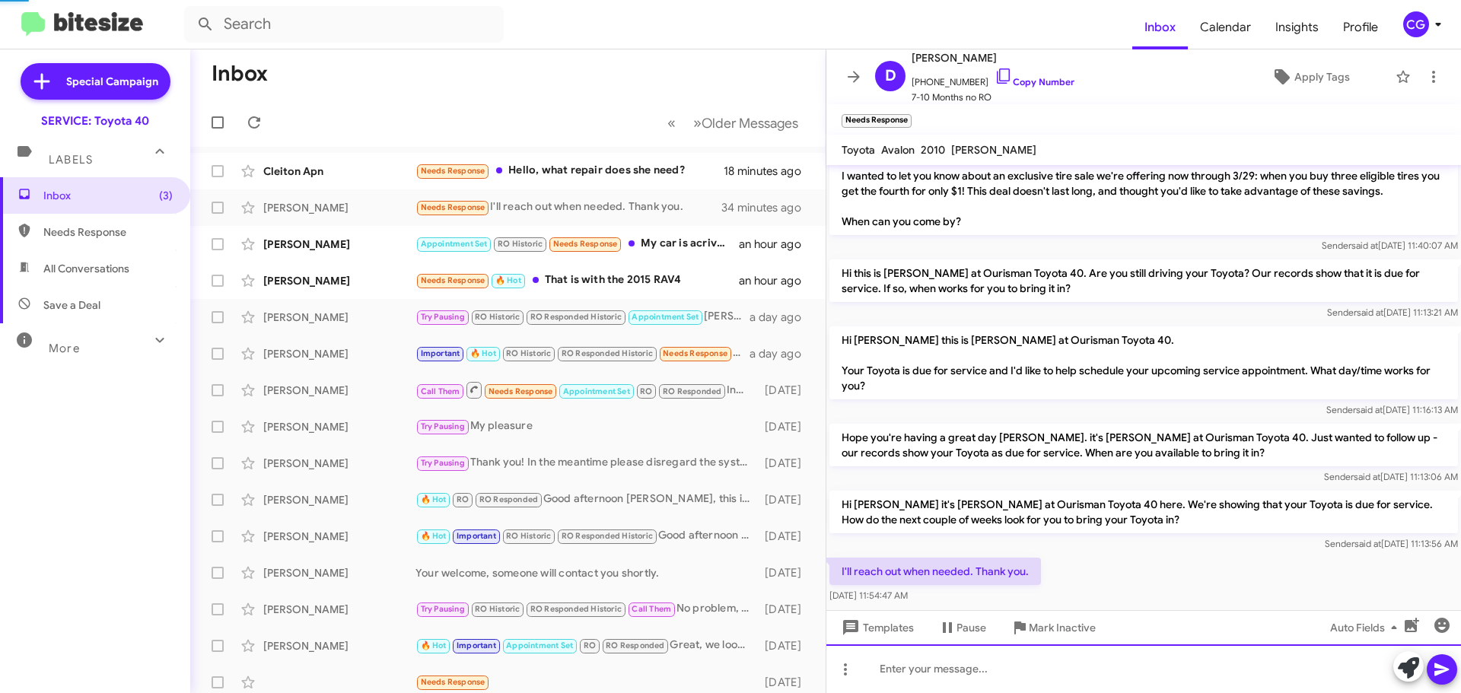
scroll to position [0, 0]
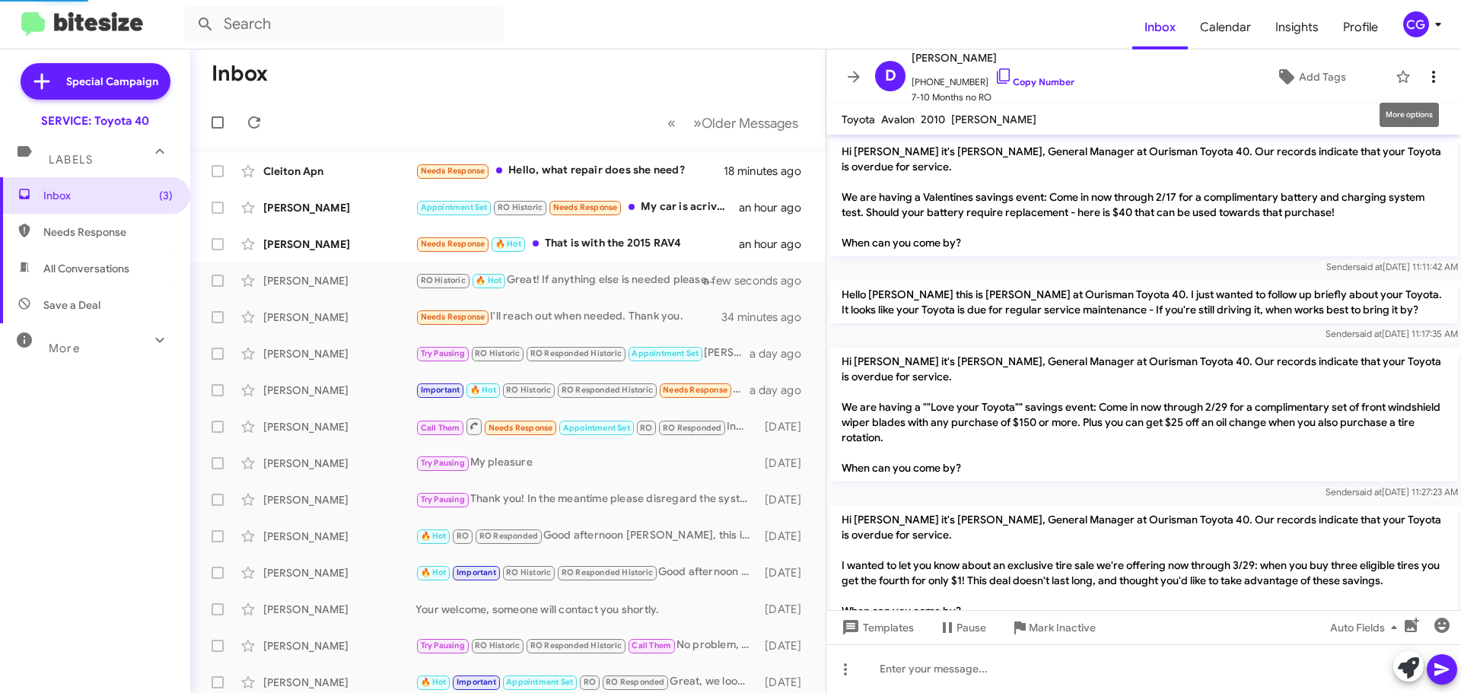
click at [1427, 80] on icon at bounding box center [1433, 77] width 18 height 18
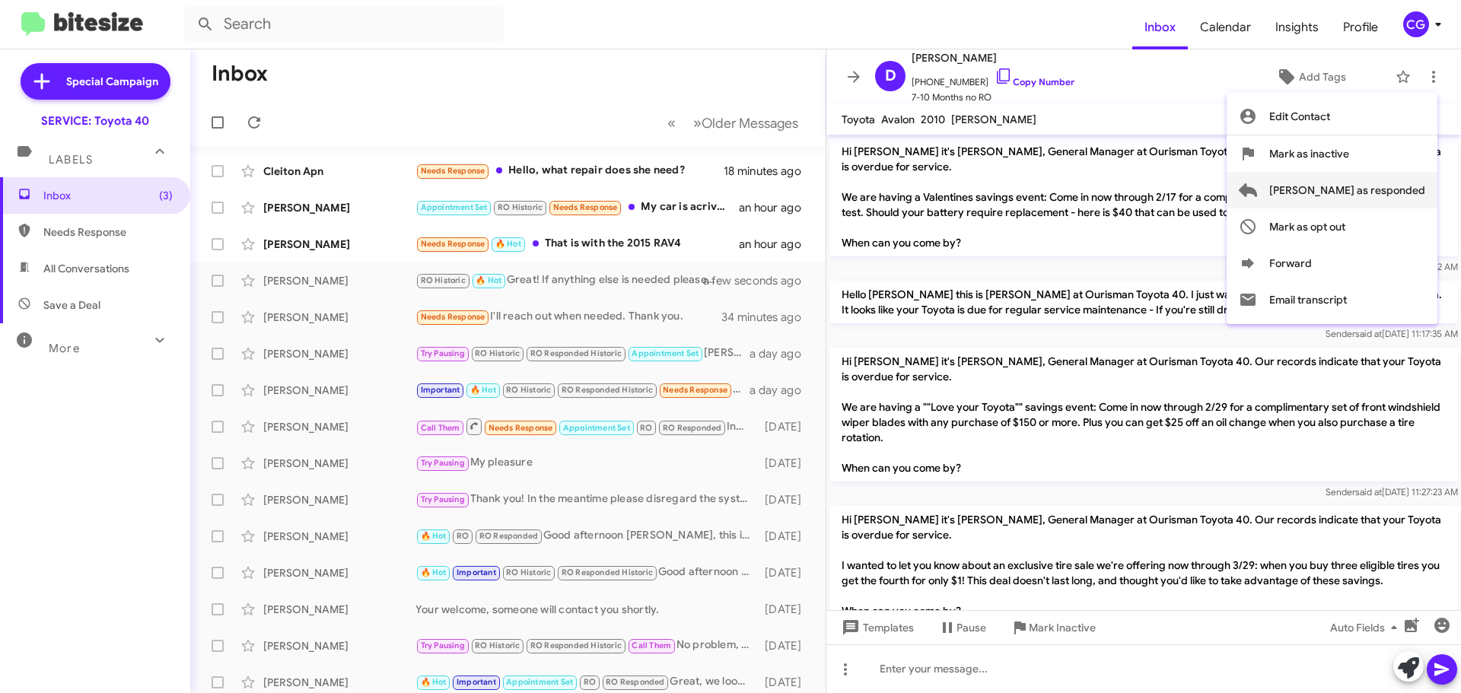
click at [1413, 200] on span "[PERSON_NAME] as responded" at bounding box center [1347, 190] width 156 height 37
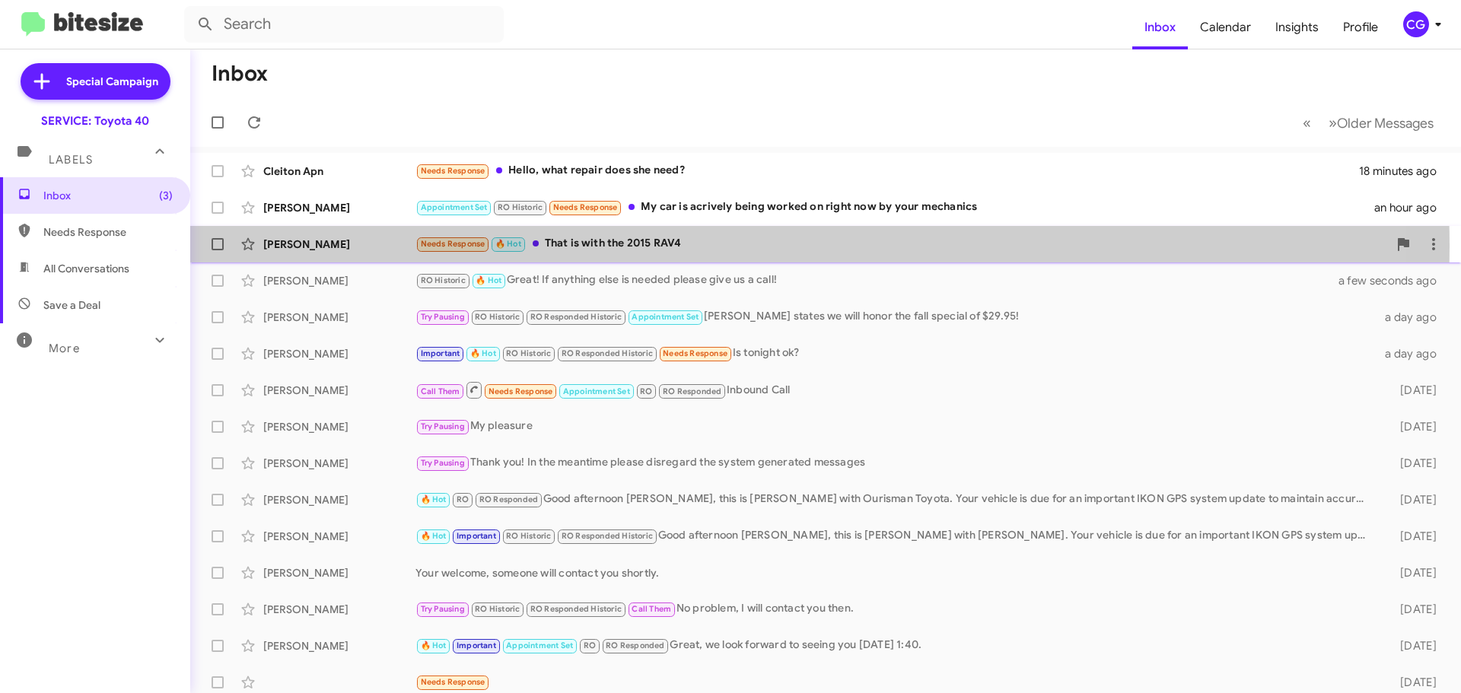
click at [654, 247] on div "Needs Response 🔥 Hot That is with the 2015 RAV4" at bounding box center [901, 243] width 972 height 17
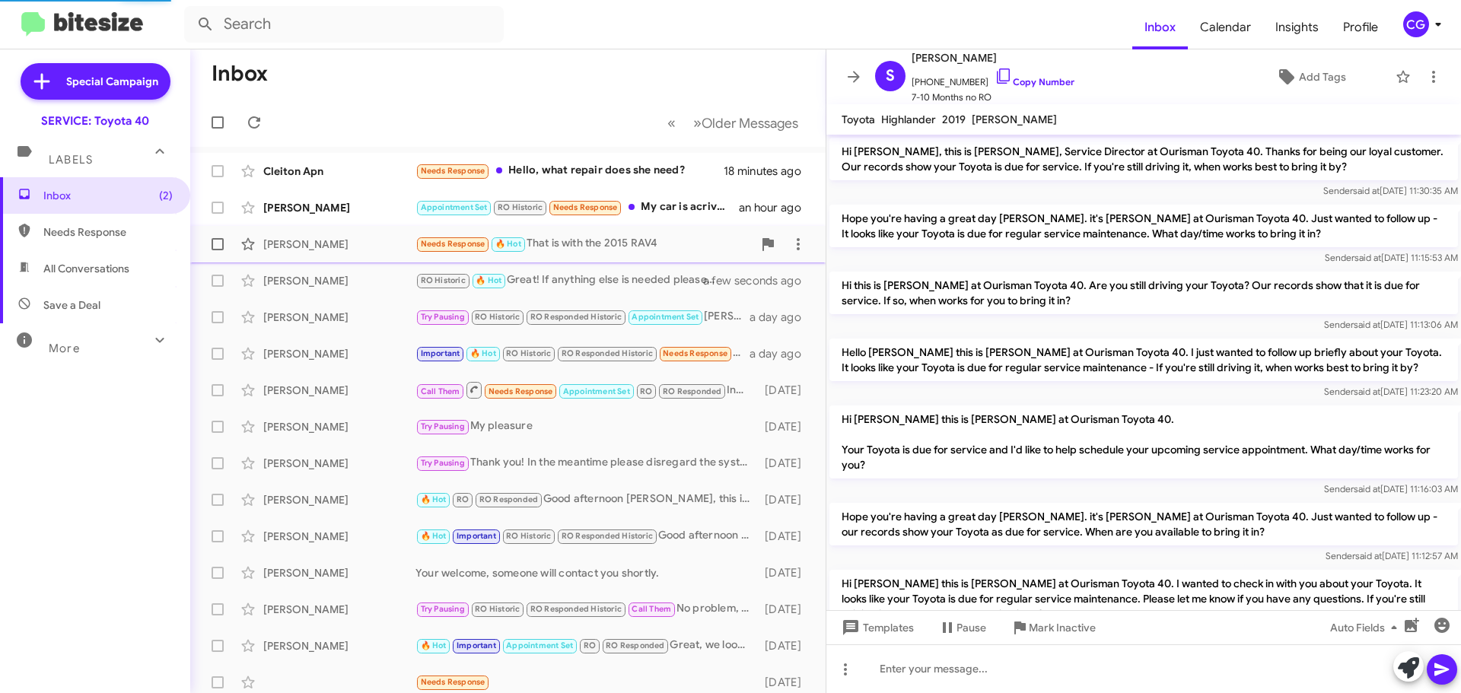
scroll to position [247, 0]
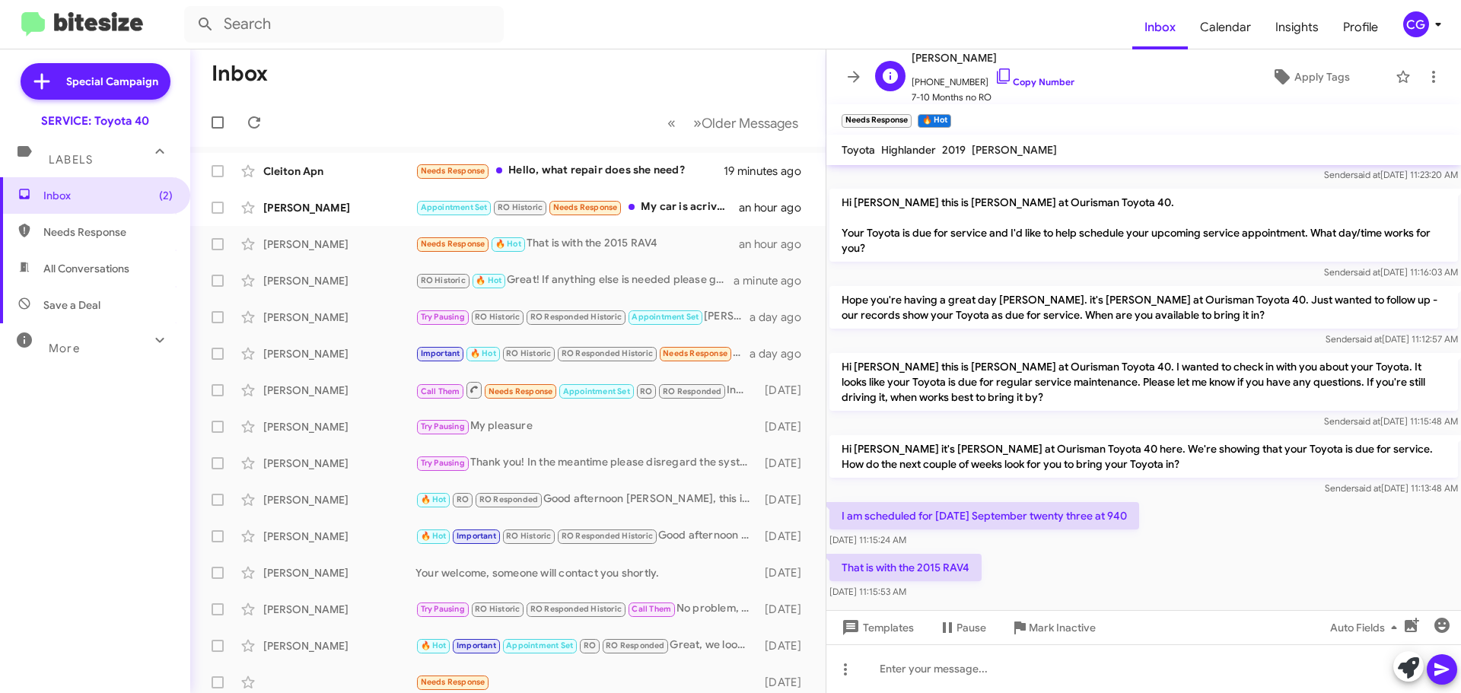
click at [922, 81] on span "+14103223179 Copy Number" at bounding box center [992, 78] width 163 height 23
copy span "14103223179"
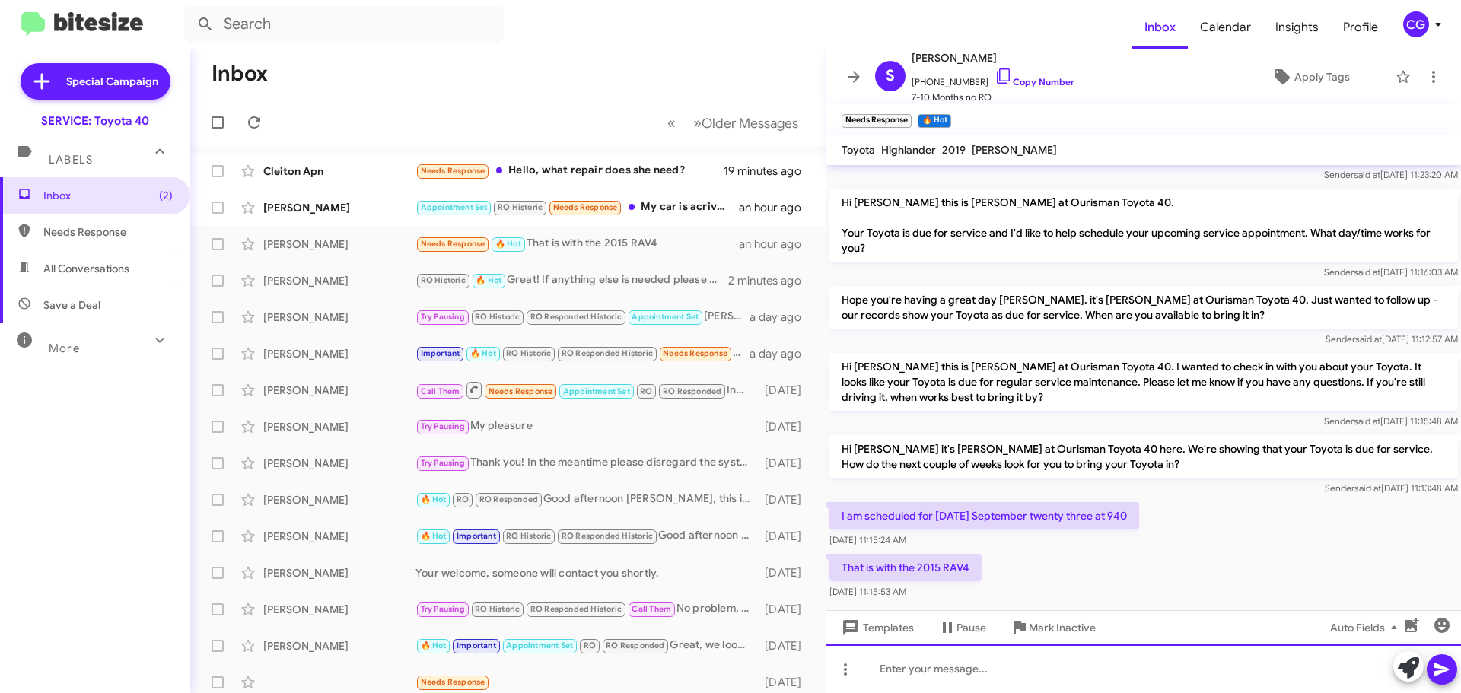
click at [1140, 657] on div at bounding box center [1143, 668] width 635 height 49
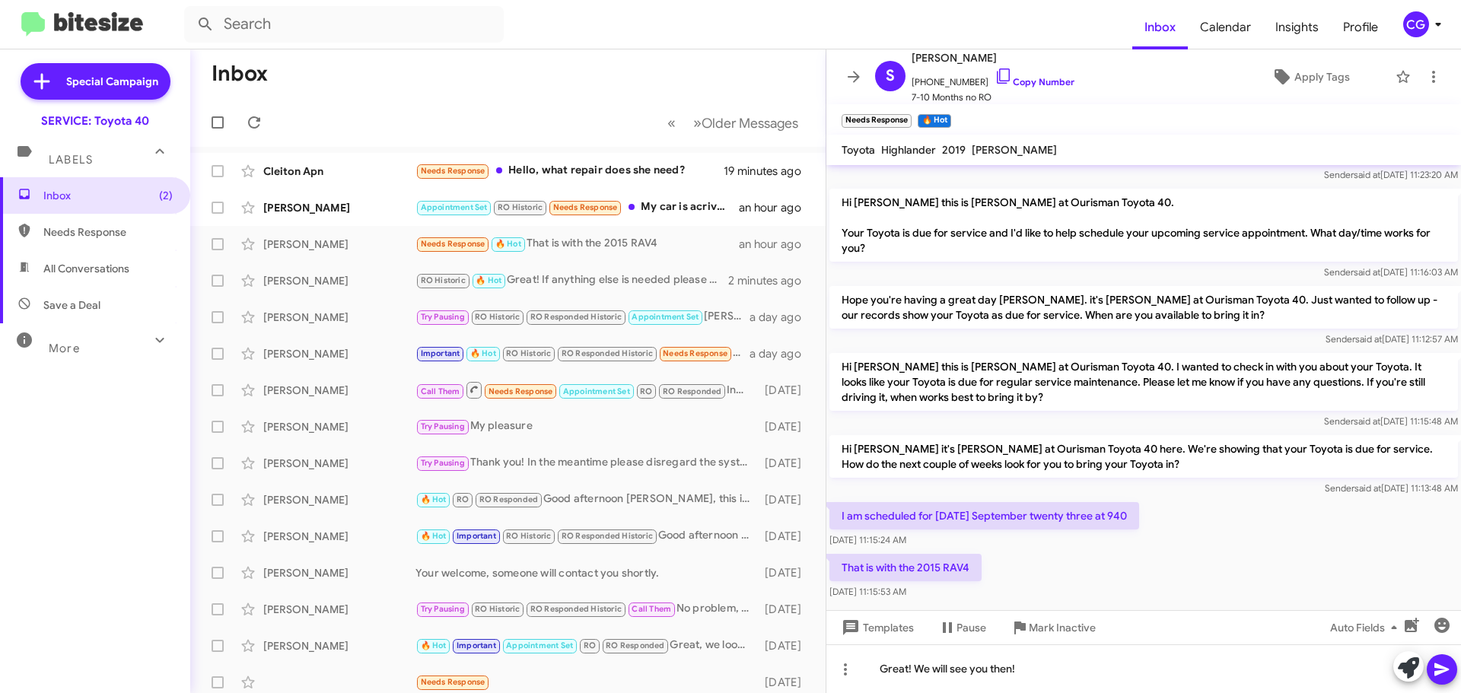
click at [1444, 669] on icon at bounding box center [1441, 669] width 14 height 13
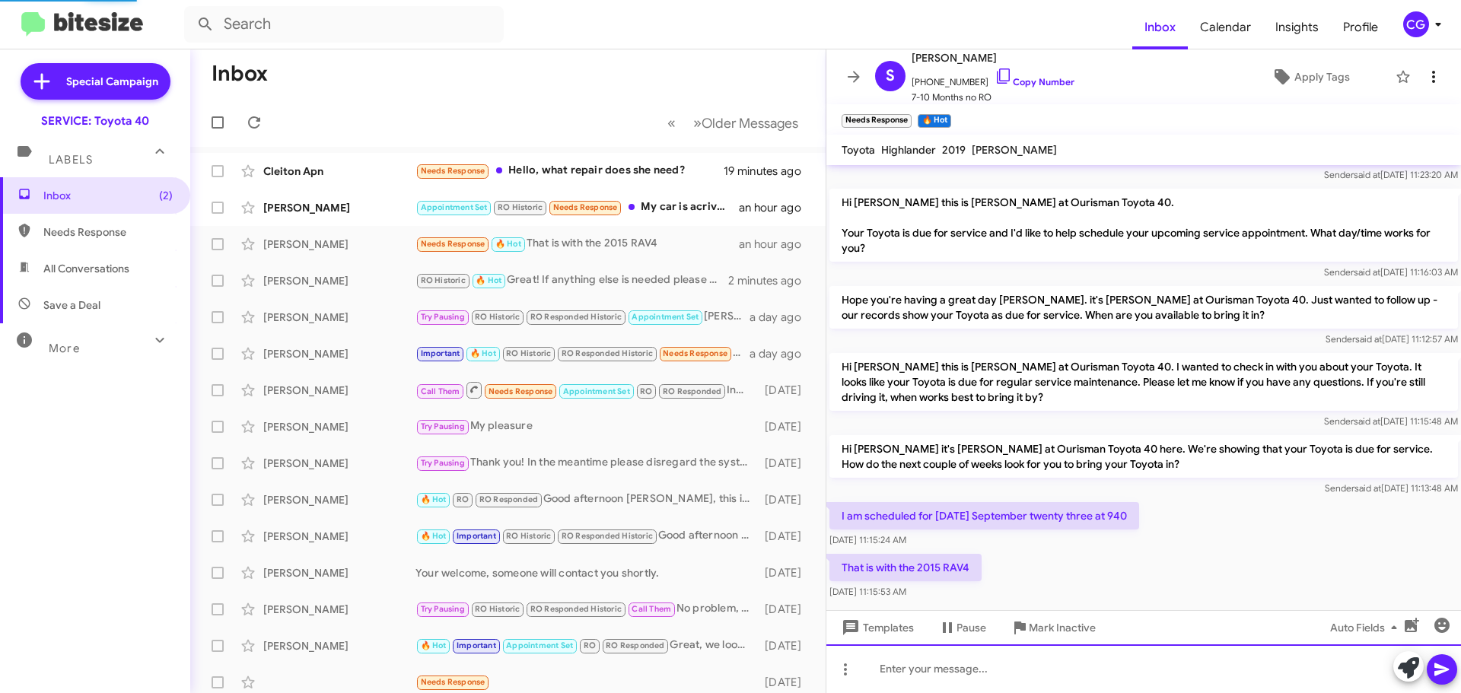
scroll to position [0, 0]
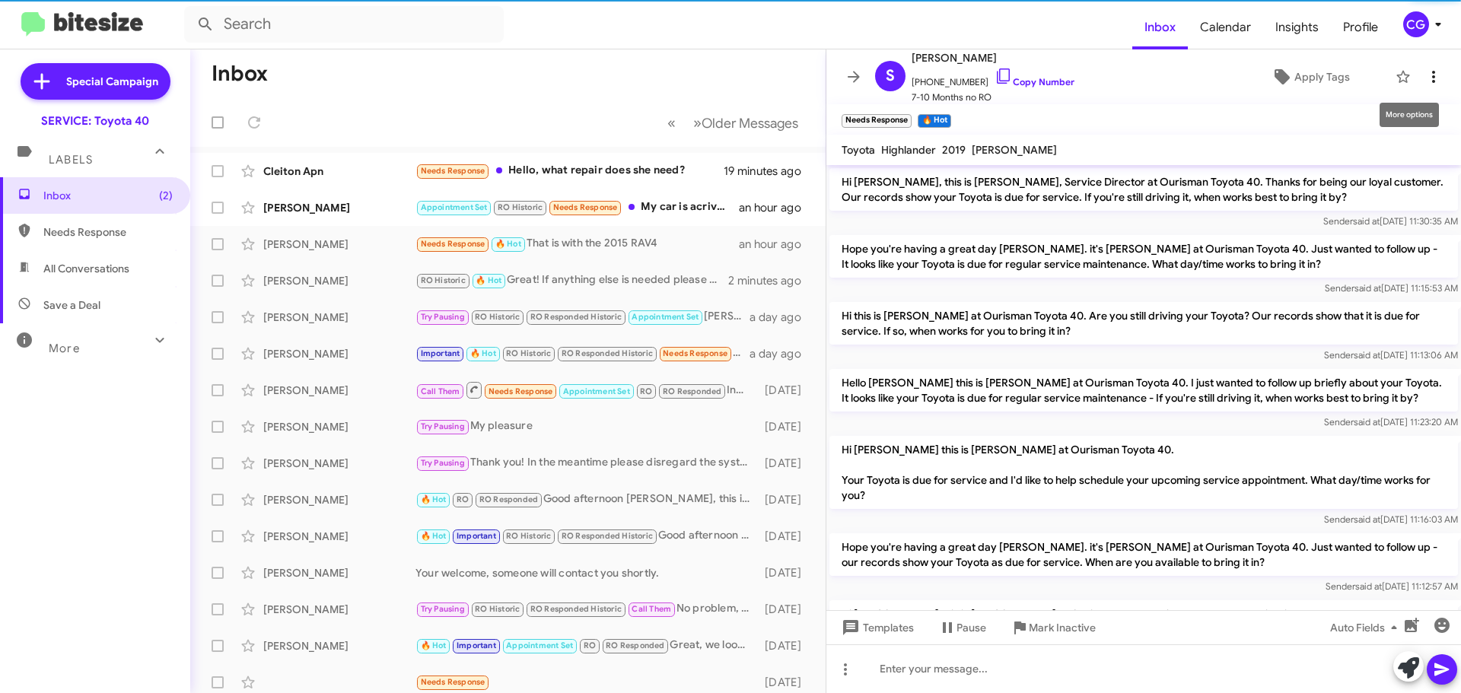
click at [1427, 68] on icon at bounding box center [1433, 77] width 18 height 18
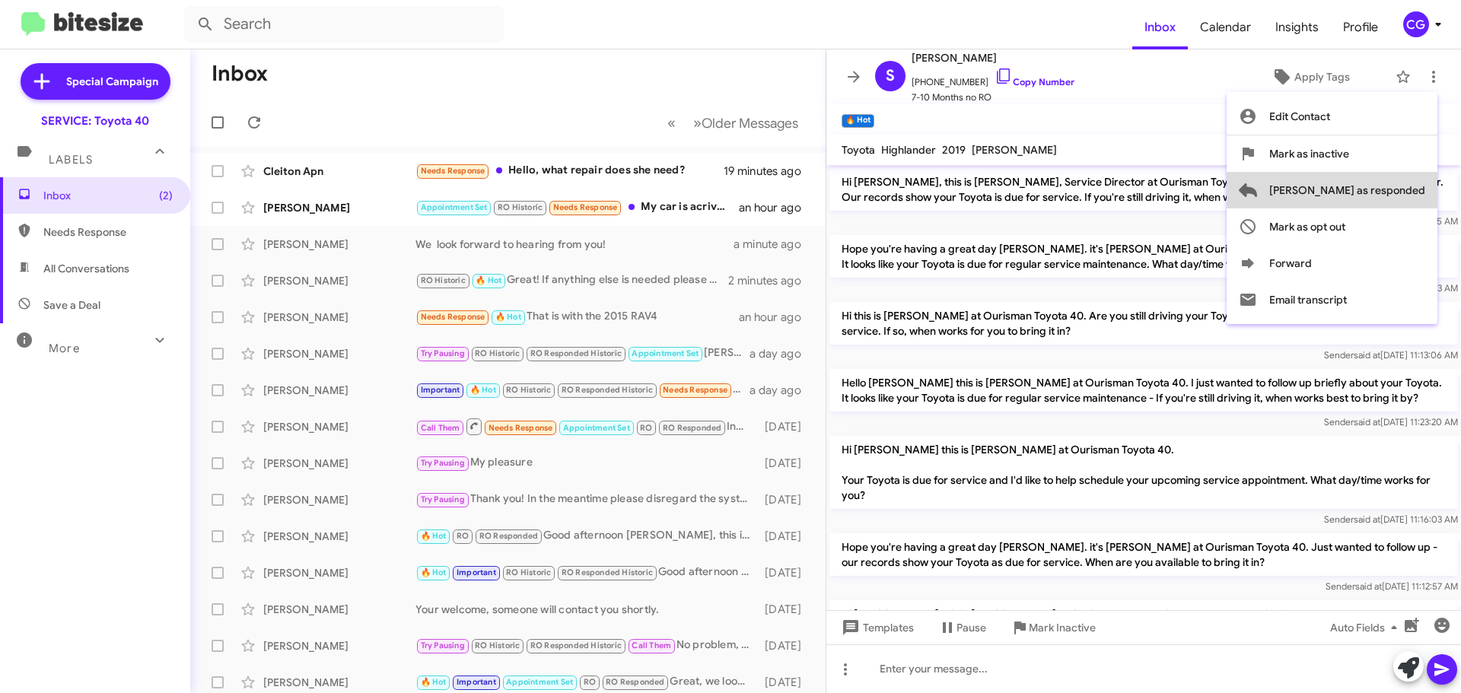
click at [1405, 181] on span "[PERSON_NAME] as responded" at bounding box center [1347, 190] width 156 height 37
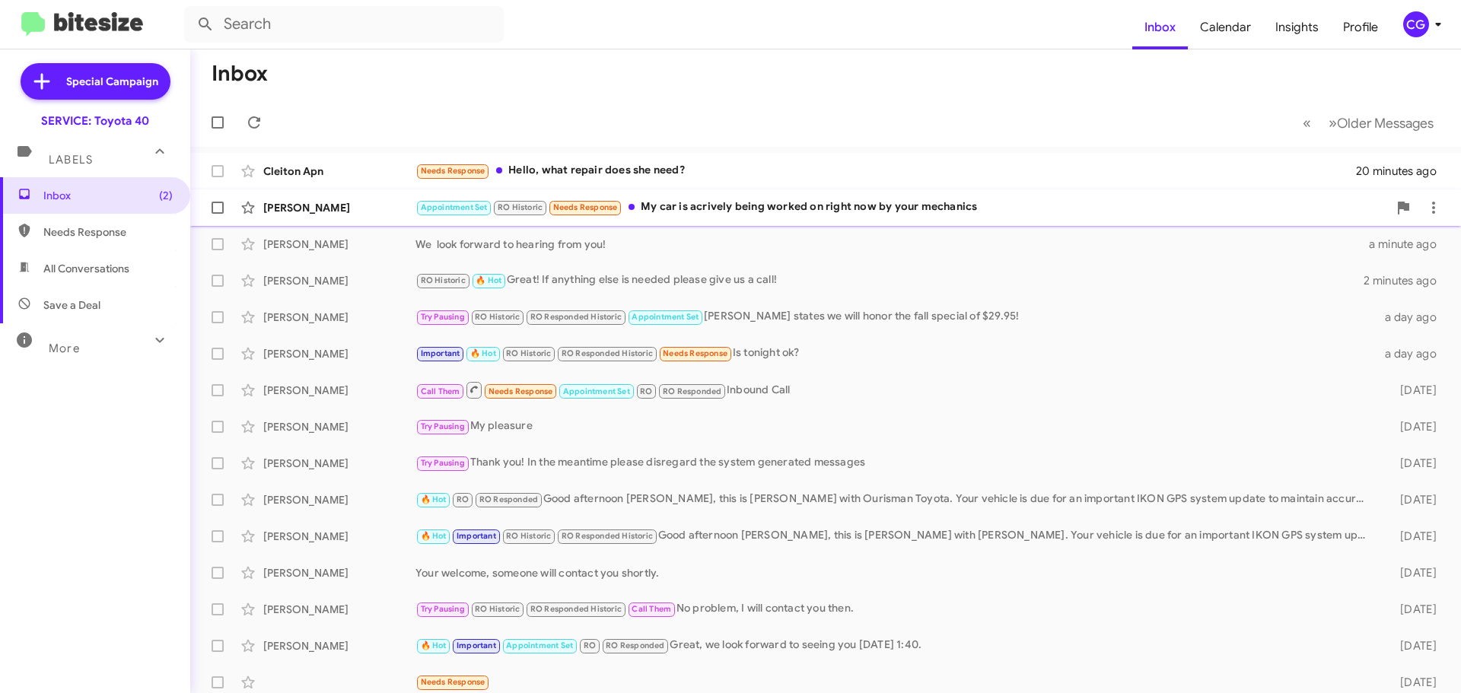
click at [689, 202] on div "Appointment Set RO Historic Needs Response My car is acrively being worked on r…" at bounding box center [901, 207] width 972 height 17
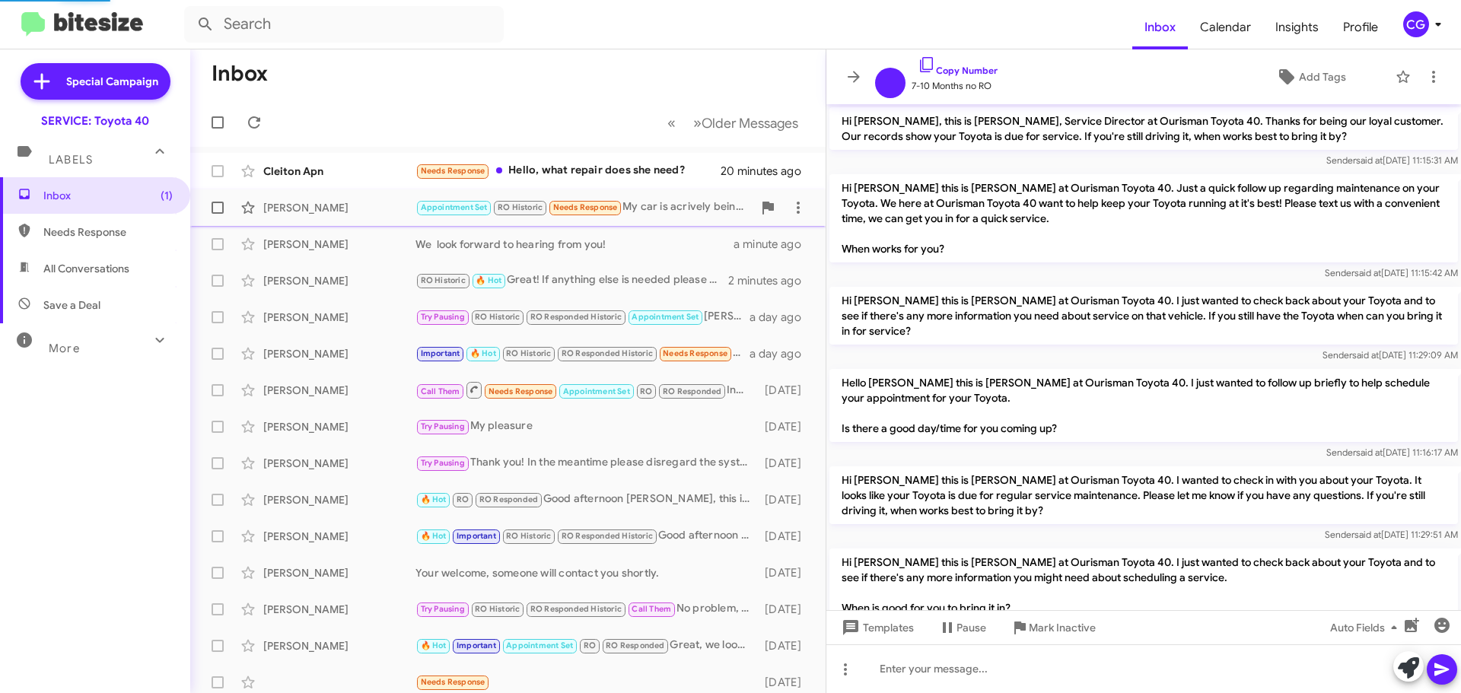
scroll to position [691, 0]
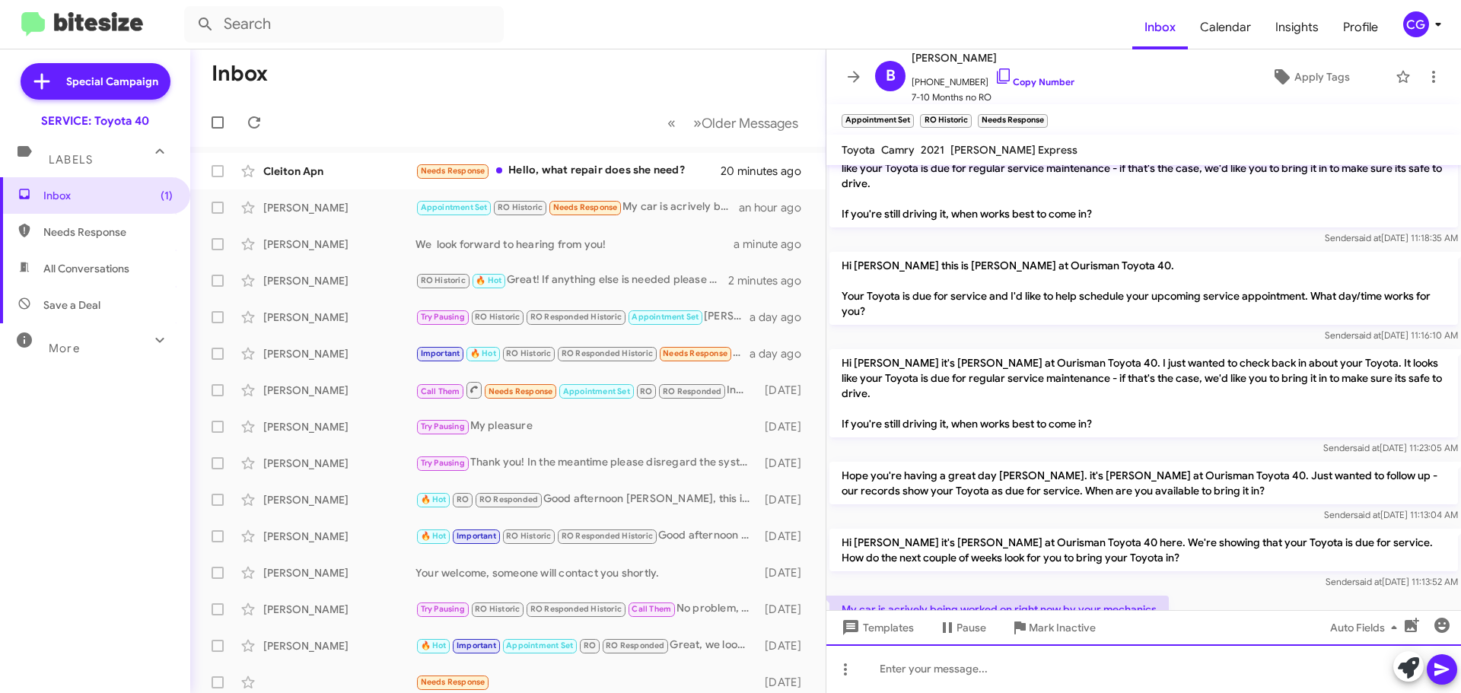
click at [997, 688] on div at bounding box center [1143, 668] width 635 height 49
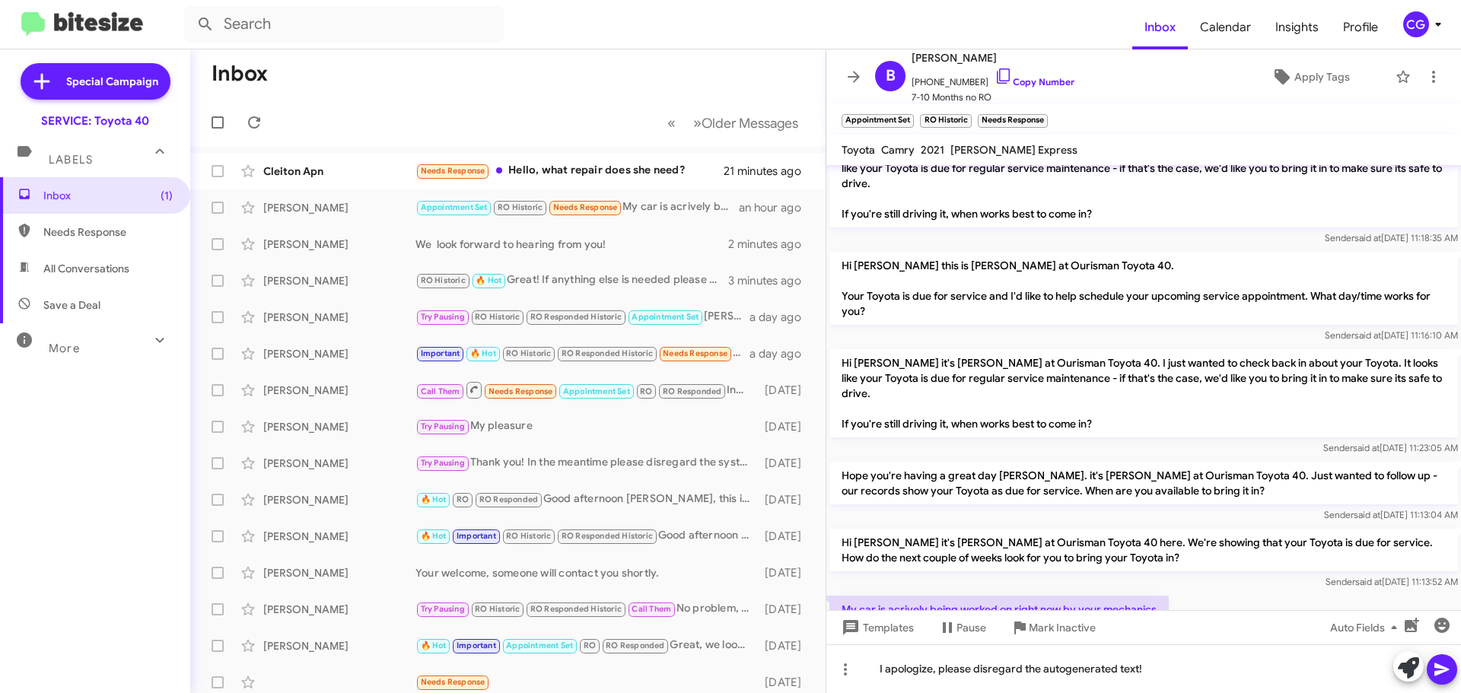
click at [1445, 666] on icon at bounding box center [1442, 669] width 18 height 18
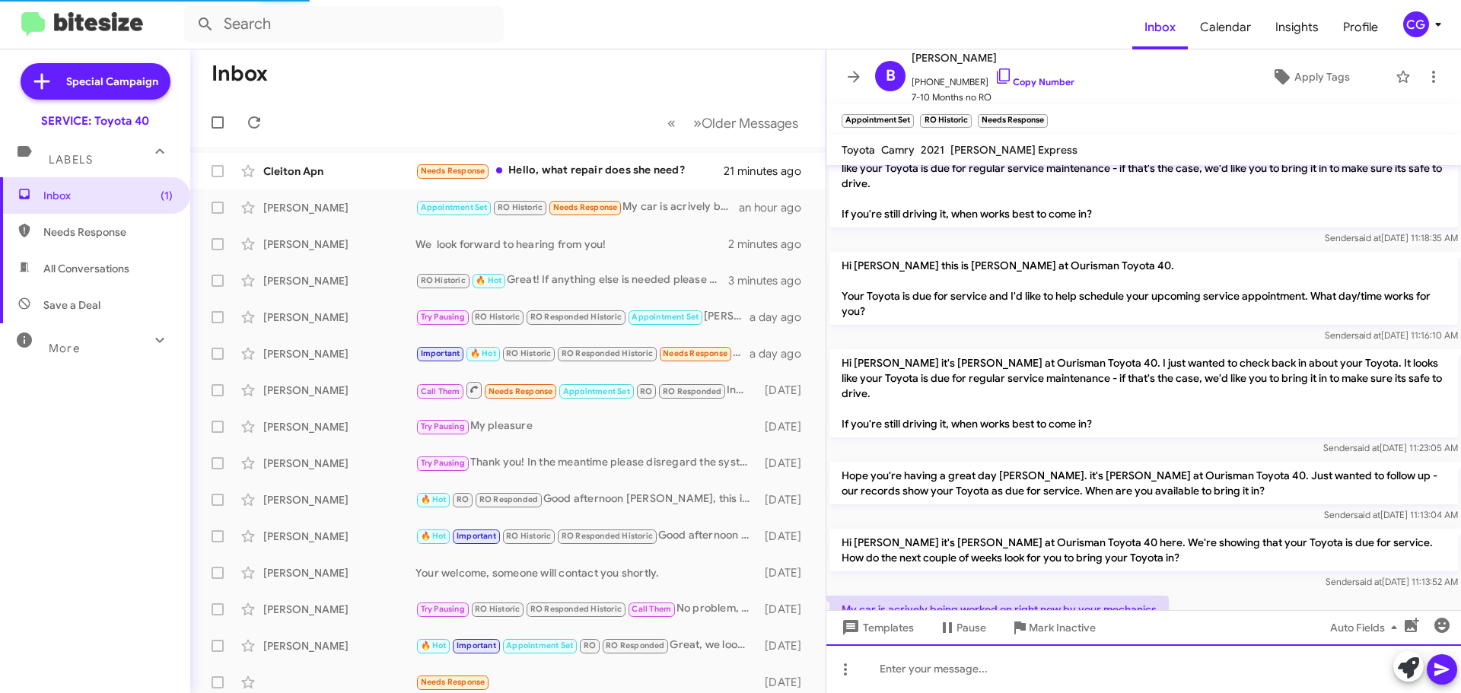
scroll to position [0, 0]
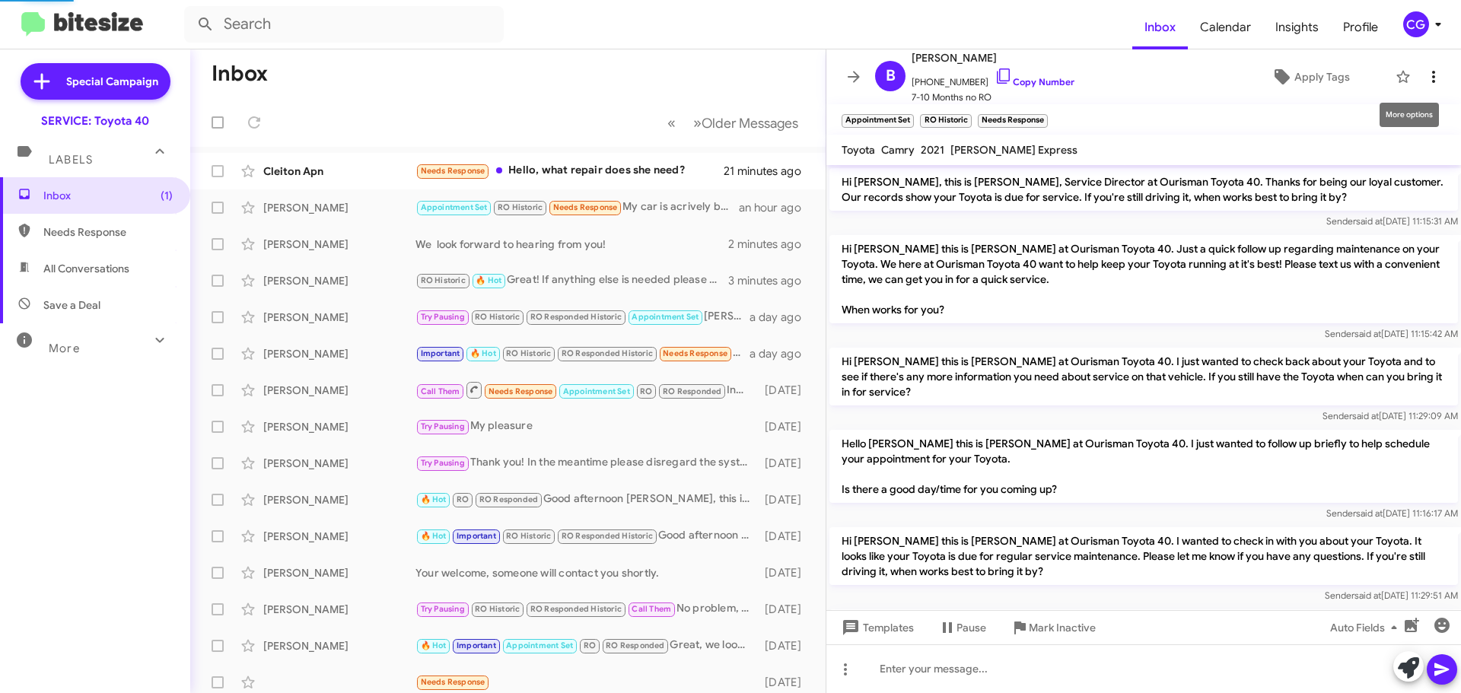
click at [1418, 72] on span at bounding box center [1433, 77] width 30 height 18
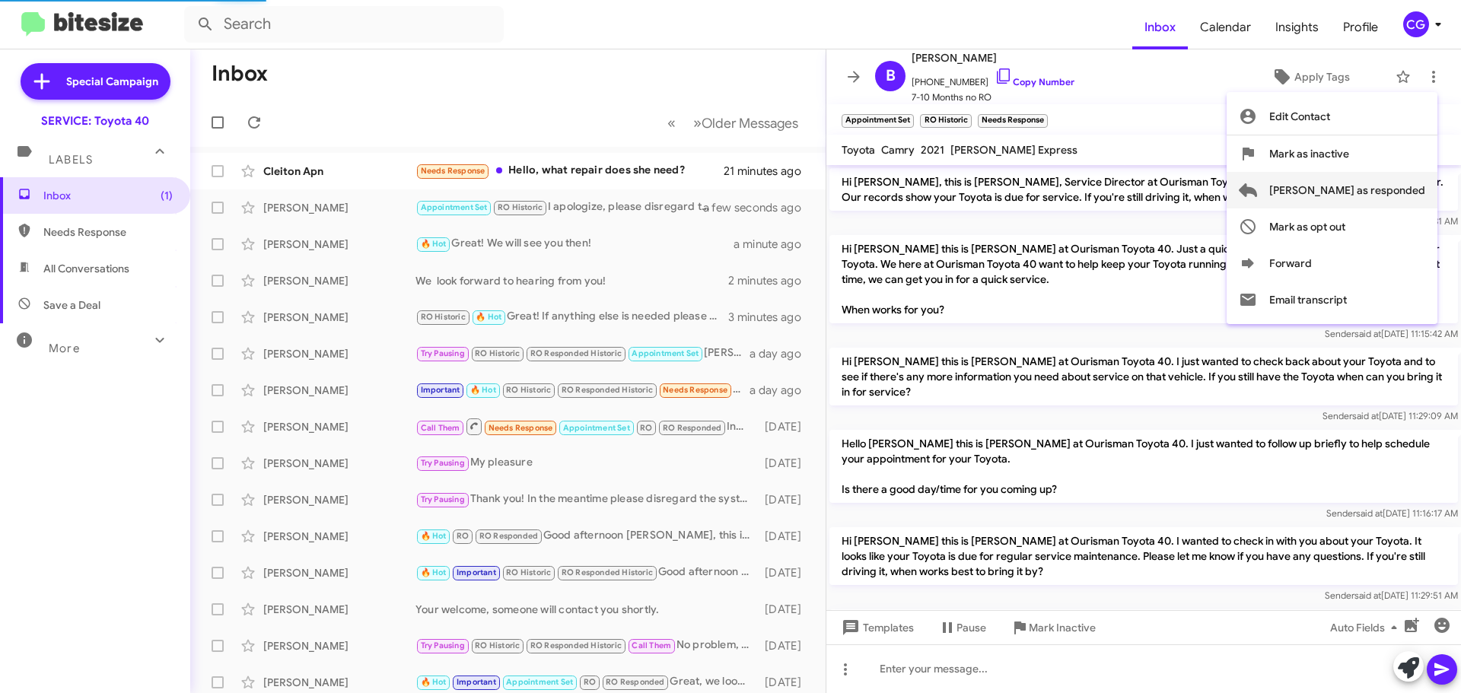
click at [1392, 185] on span "[PERSON_NAME] as responded" at bounding box center [1347, 190] width 156 height 37
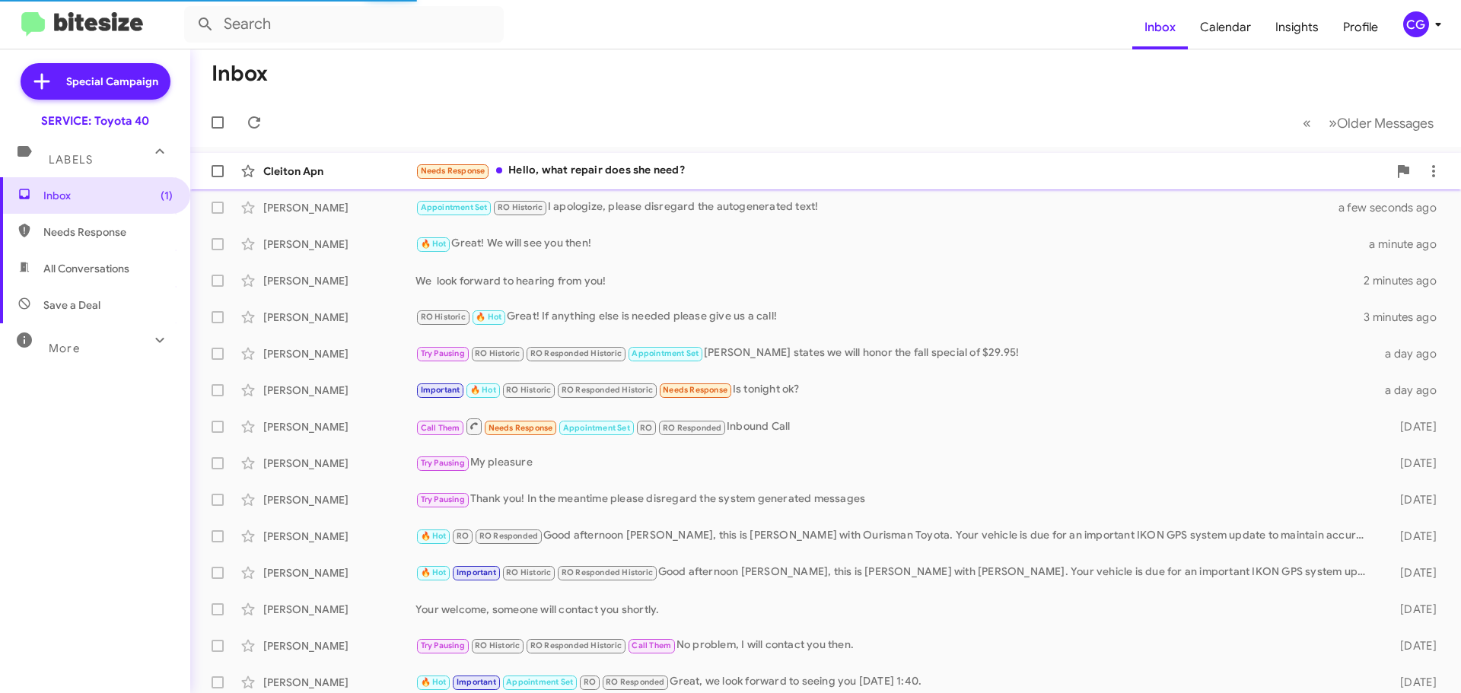
click at [946, 183] on div "Cleiton Apn Needs Response Hello, what repair does she need? 21 minutes ago" at bounding box center [825, 171] width 1246 height 30
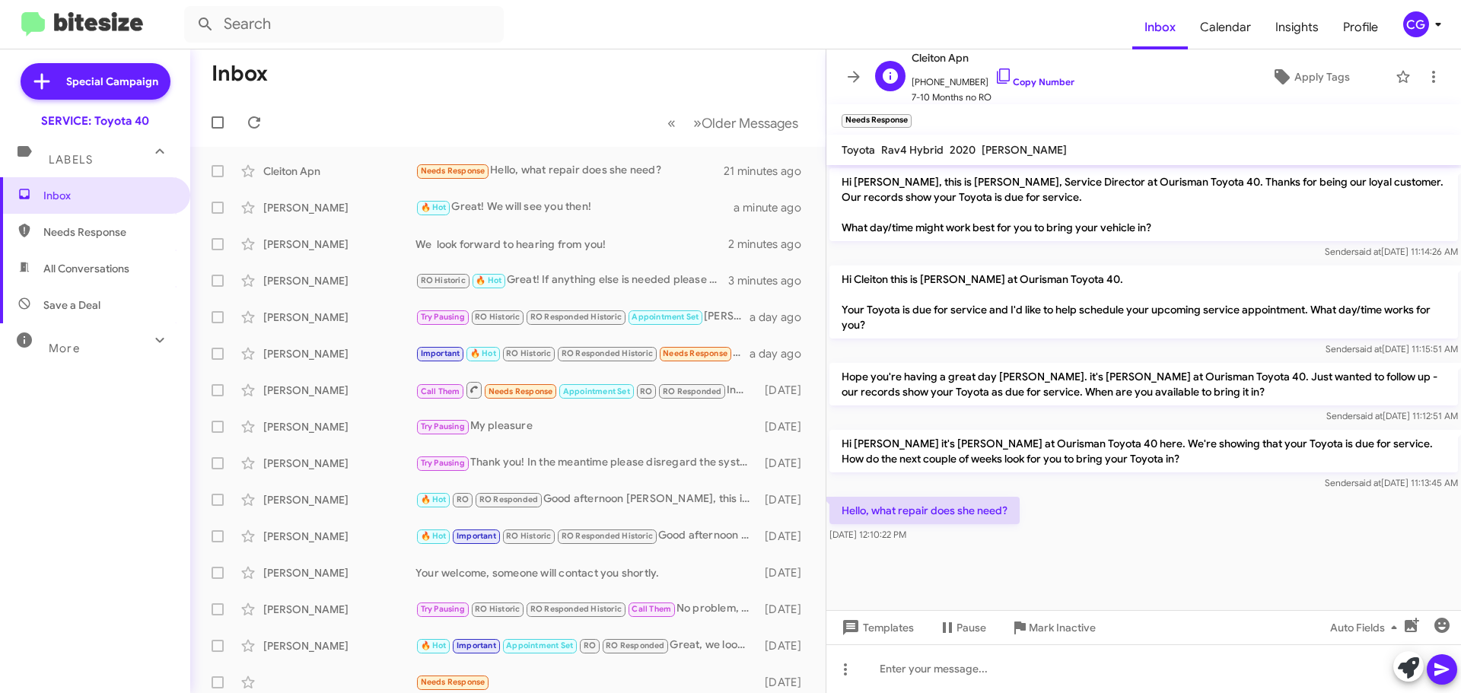
click at [952, 81] on span "+17744676428 Copy Number" at bounding box center [992, 78] width 163 height 23
click at [954, 81] on span "+17744676428 Copy Number" at bounding box center [992, 78] width 163 height 23
click at [958, 78] on span "+17744676428 Copy Number" at bounding box center [992, 78] width 163 height 23
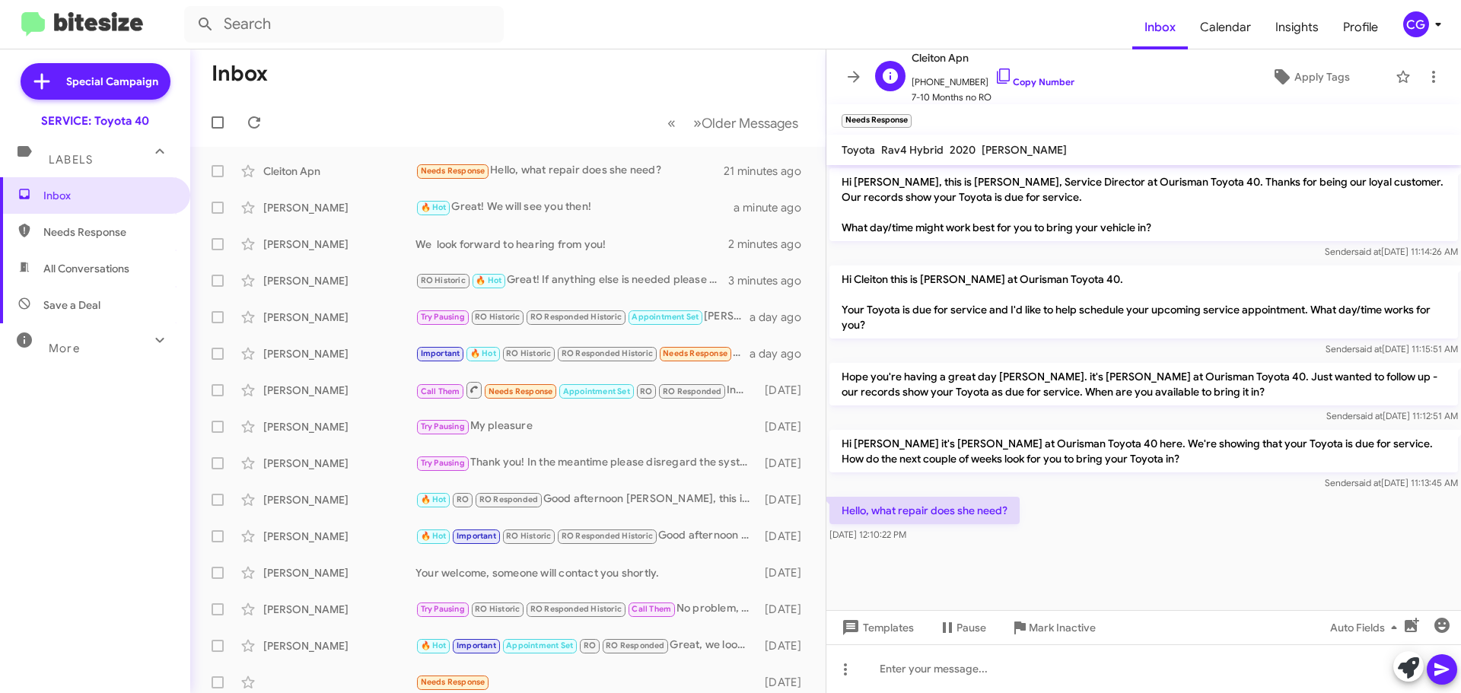
drag, startPoint x: 958, startPoint y: 78, endPoint x: 1080, endPoint y: 60, distance: 123.7
click at [1080, 60] on div "C Cleiton Apn +17744676428 Copy Number 7-10 Months no RO Apply Tags" at bounding box center [1128, 77] width 519 height 56
click at [949, 76] on span "+17744676428 Copy Number" at bounding box center [992, 78] width 163 height 23
click at [950, 76] on span "+17744676428 Copy Number" at bounding box center [992, 78] width 163 height 23
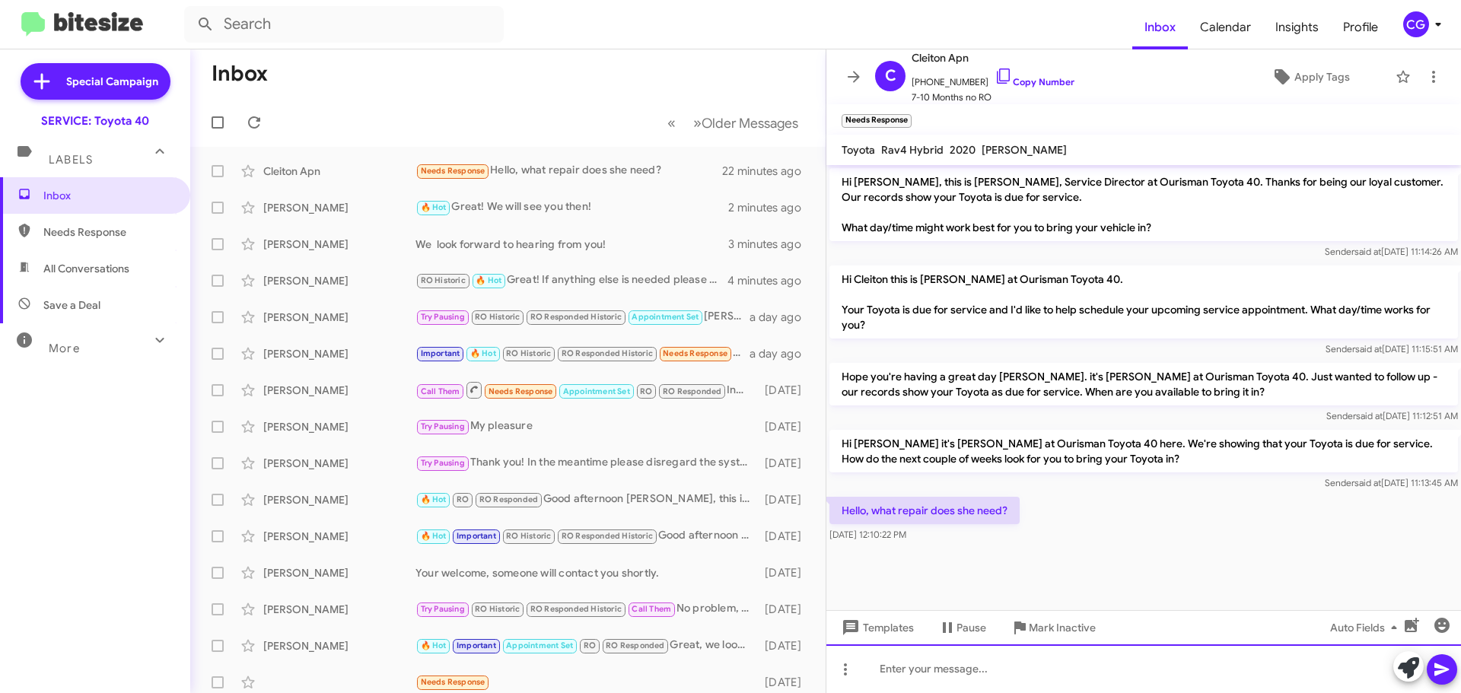
click at [947, 674] on div at bounding box center [1143, 668] width 635 height 49
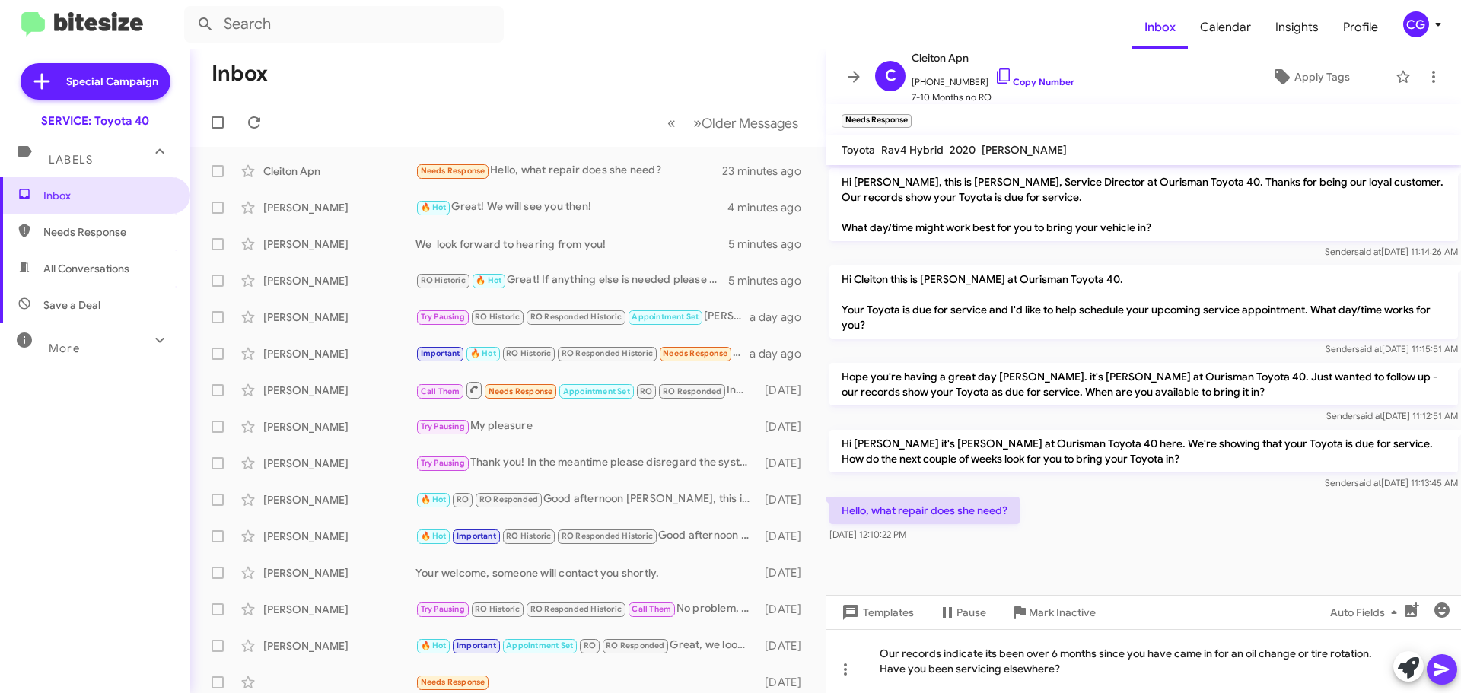
click at [1439, 665] on icon at bounding box center [1441, 669] width 14 height 13
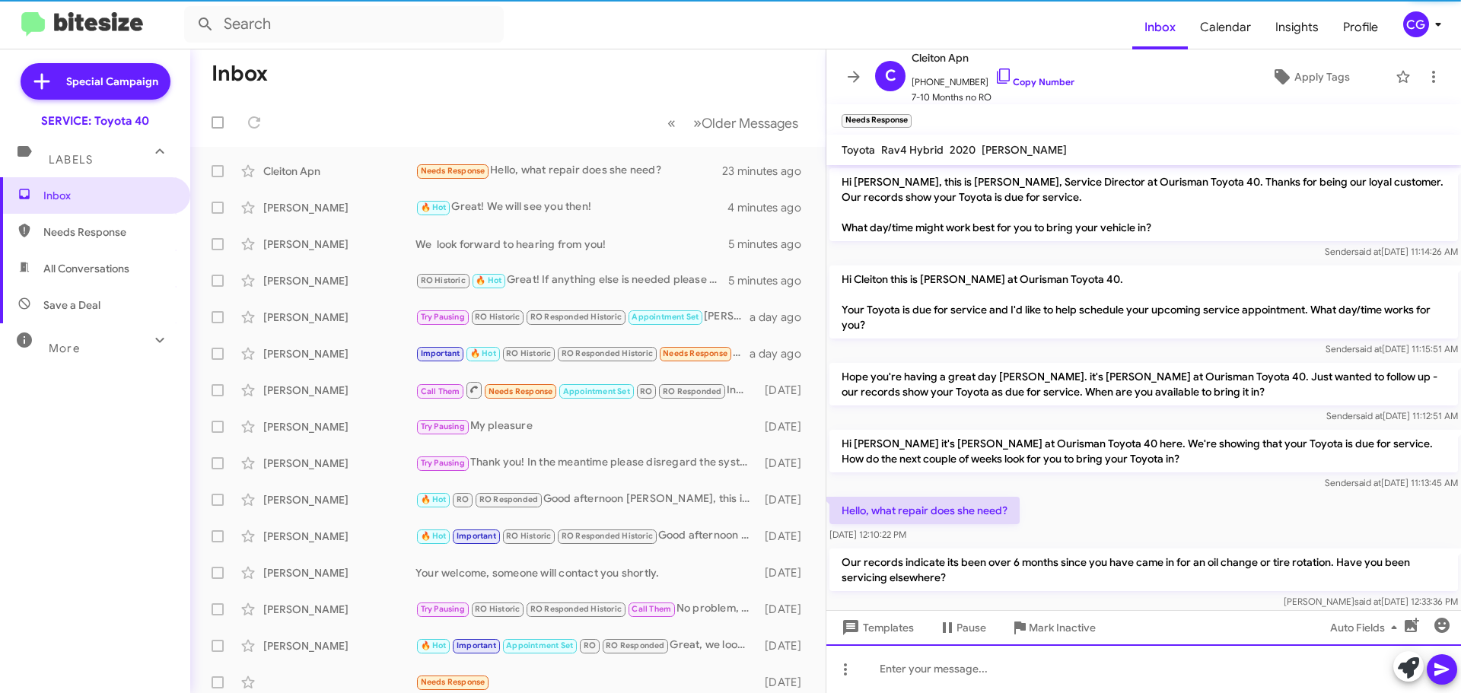
scroll to position [25, 0]
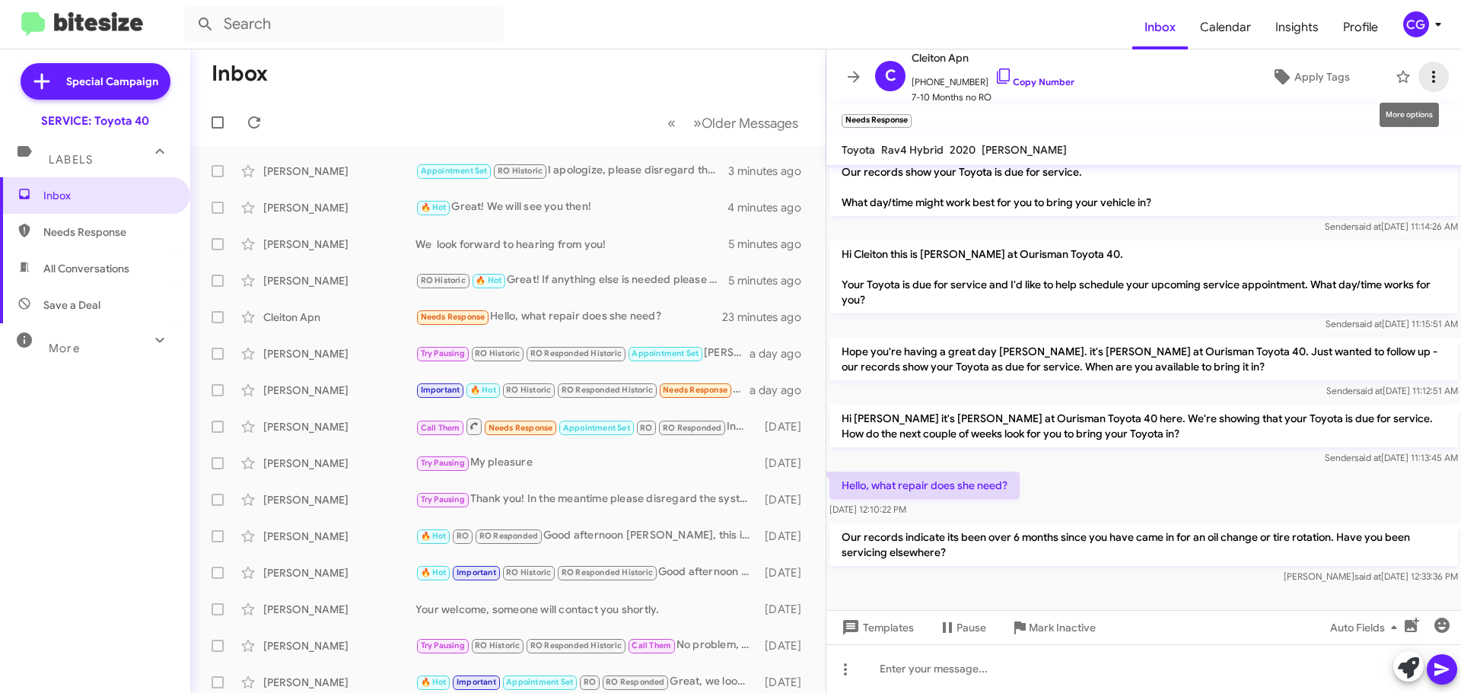
click at [1424, 76] on icon at bounding box center [1433, 77] width 18 height 18
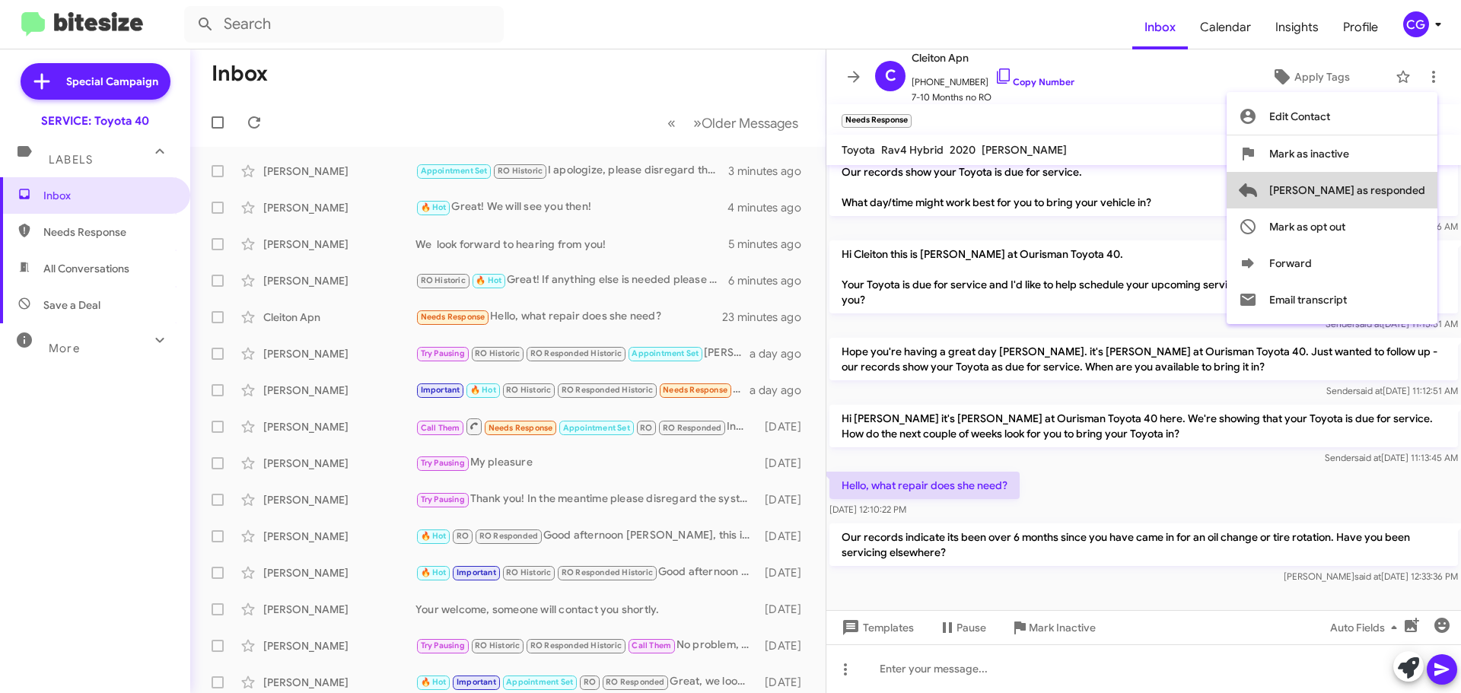
click at [1406, 194] on span "[PERSON_NAME] as responded" at bounding box center [1347, 190] width 156 height 37
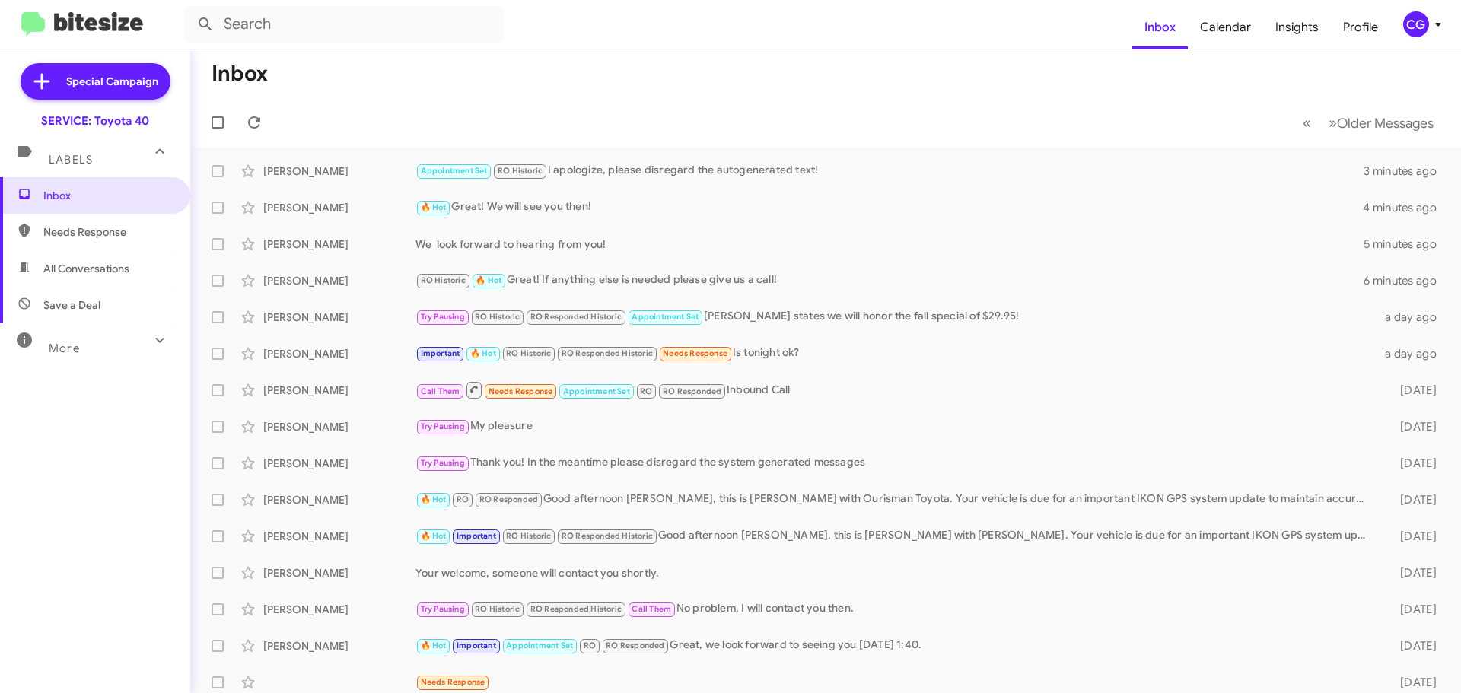
click at [1426, 27] on div "CG" at bounding box center [1416, 24] width 26 height 26
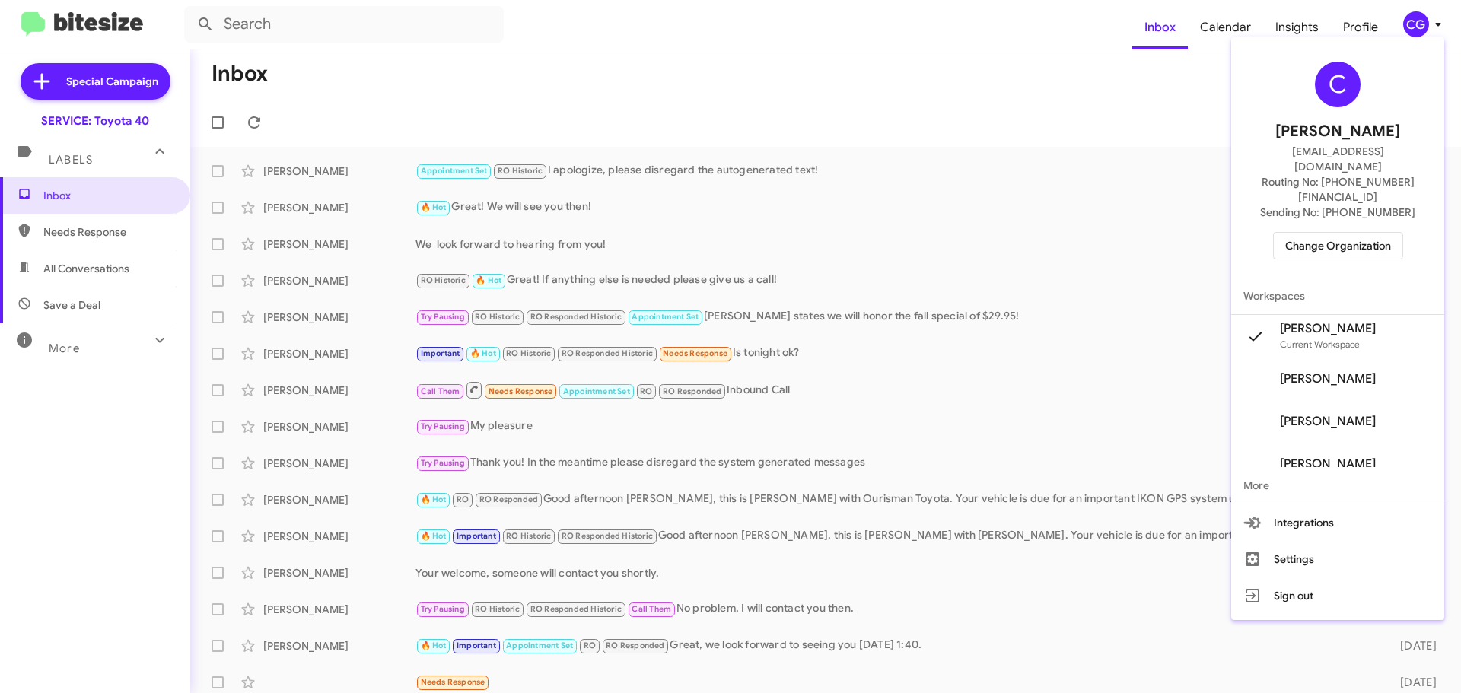
click at [1378, 233] on span "Change Organization" at bounding box center [1338, 246] width 106 height 26
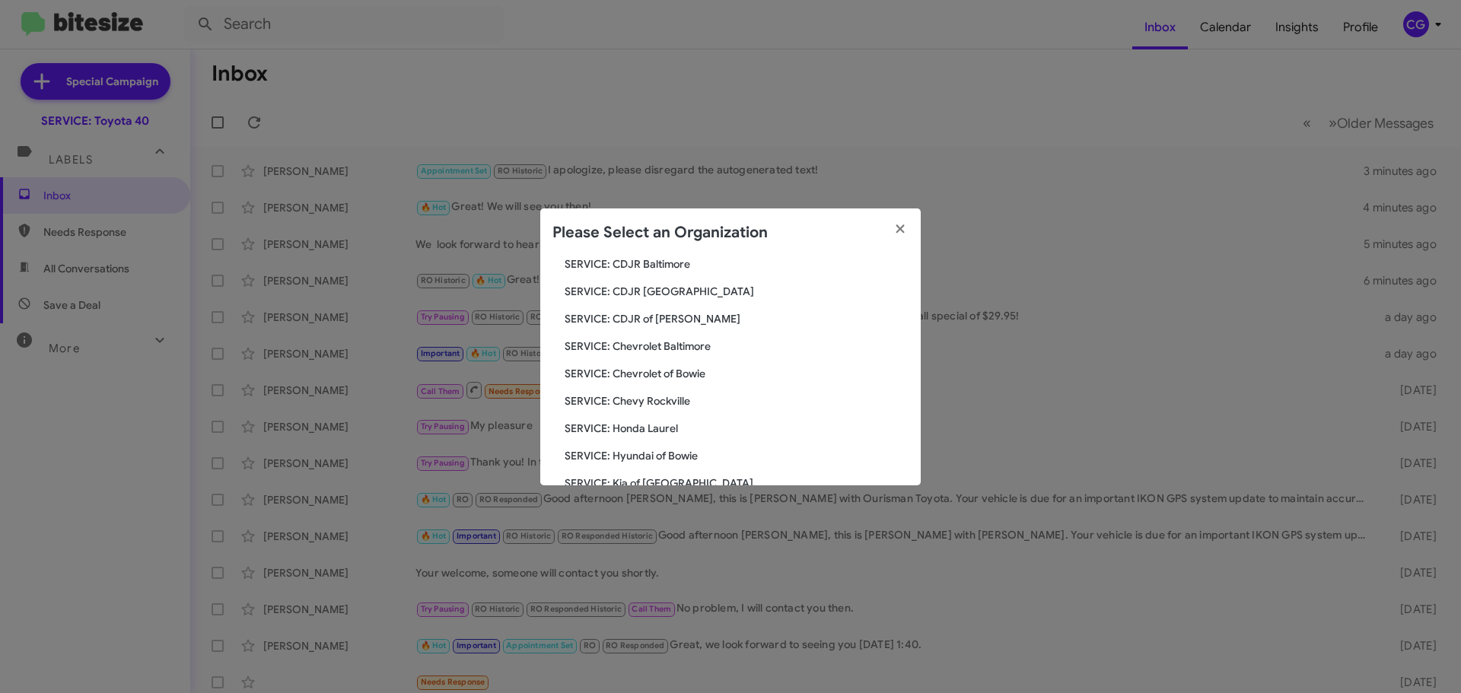
scroll to position [228, 0]
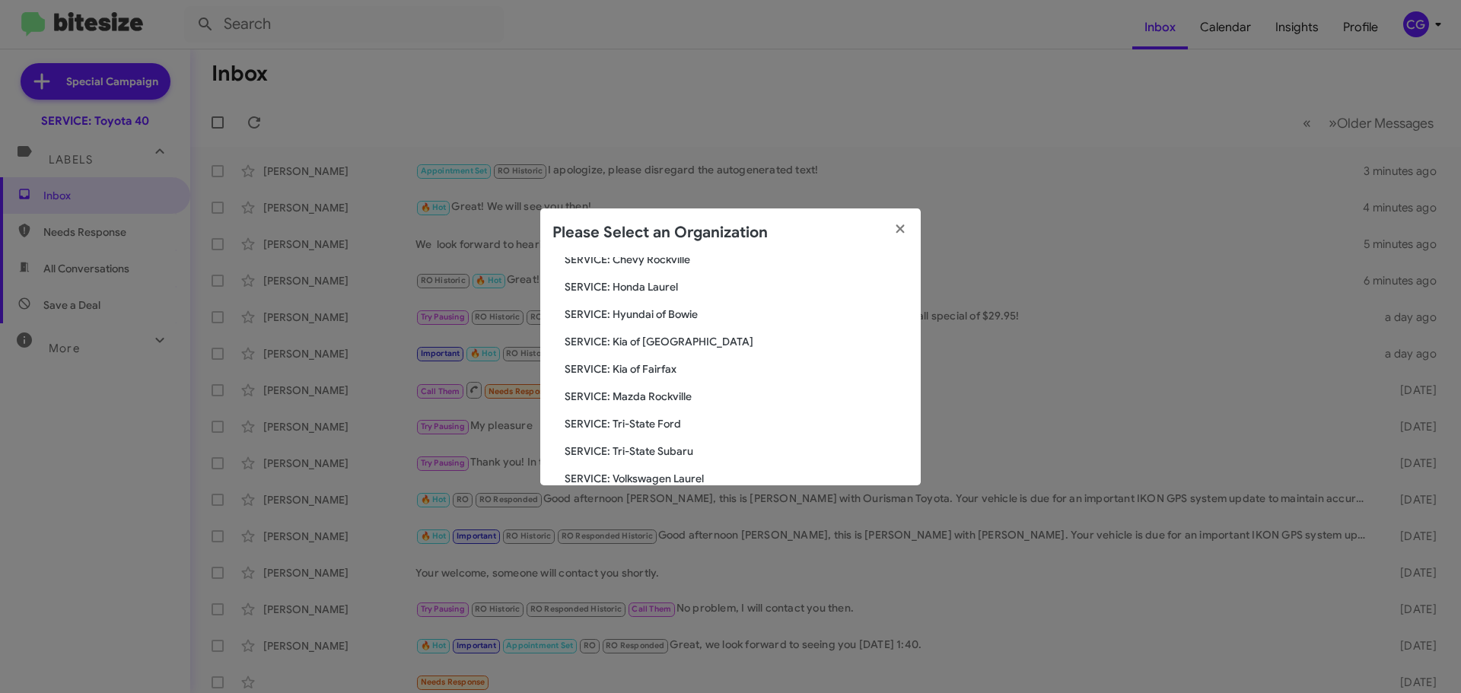
click at [683, 313] on span "SERVICE: Hyundai of Bowie" at bounding box center [737, 314] width 344 height 15
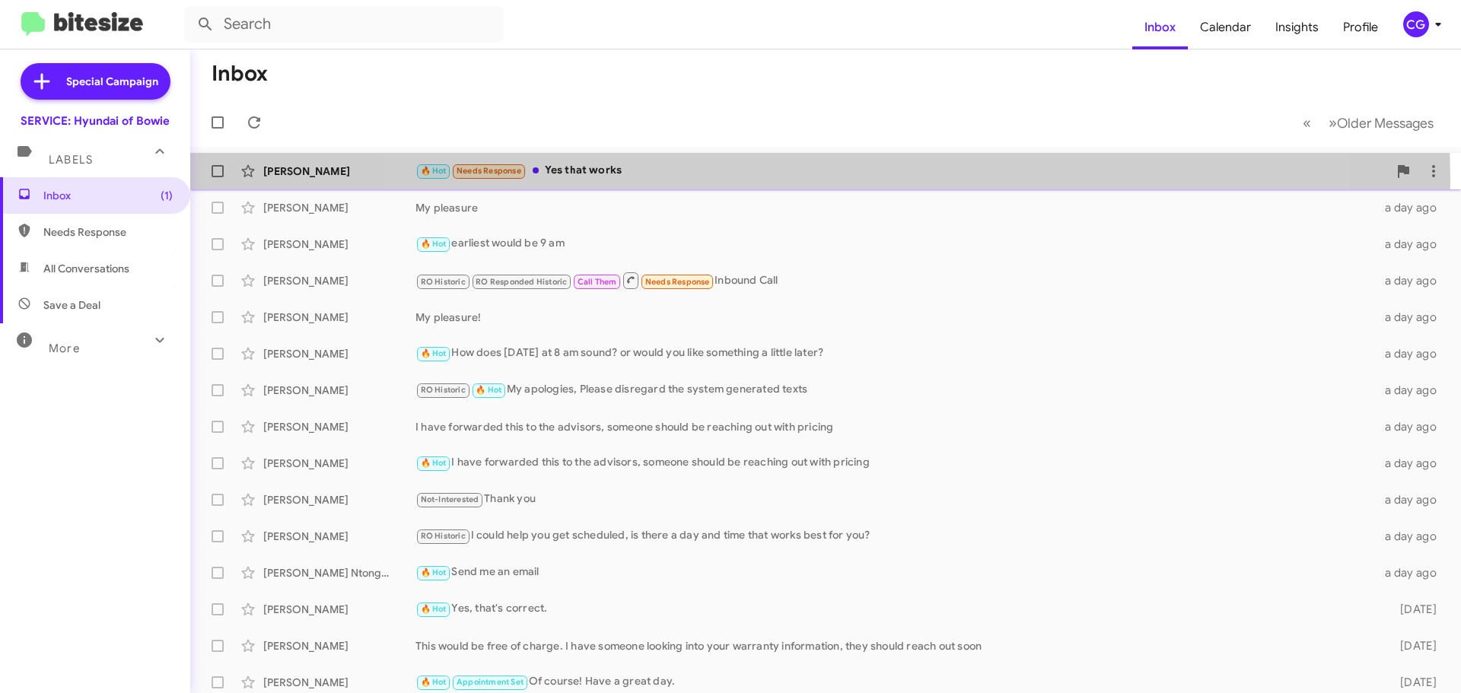
click at [819, 178] on div "🔥 Hot Needs Response Yes that works" at bounding box center [901, 170] width 972 height 17
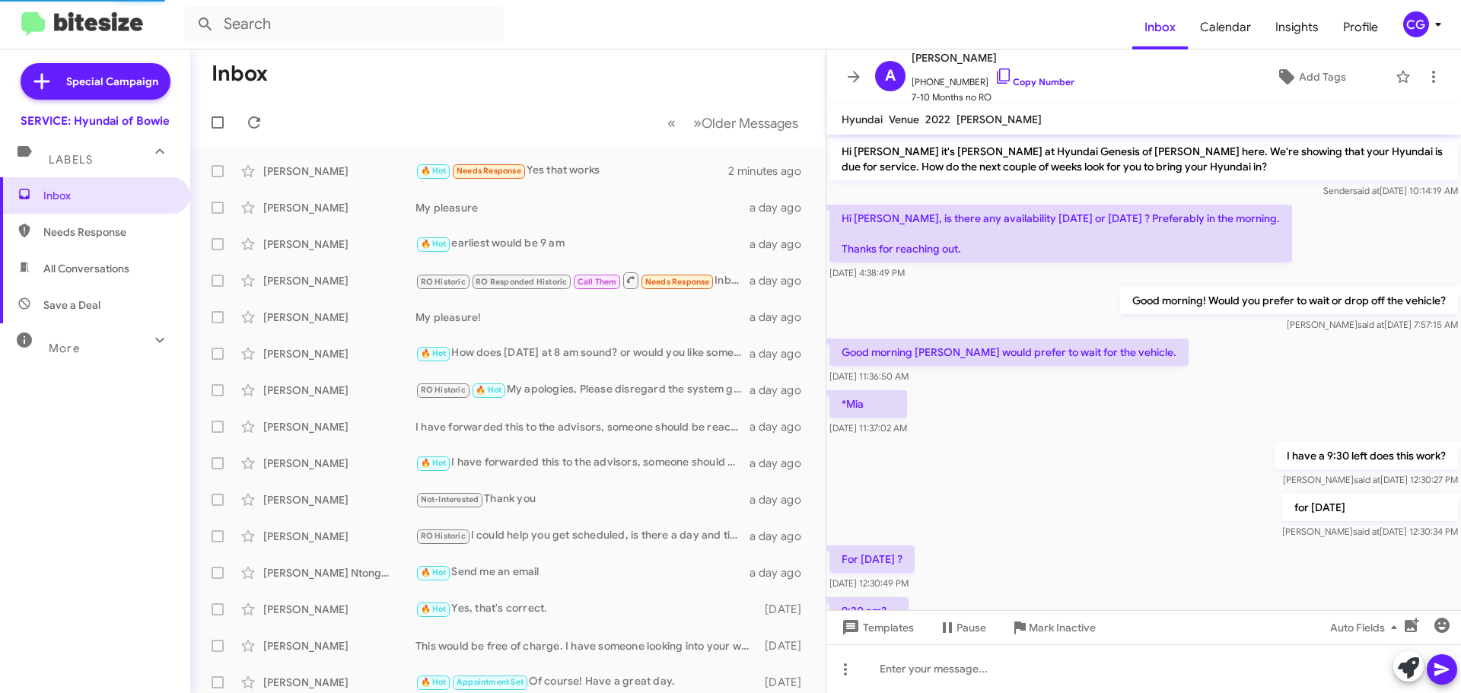
scroll to position [126, 0]
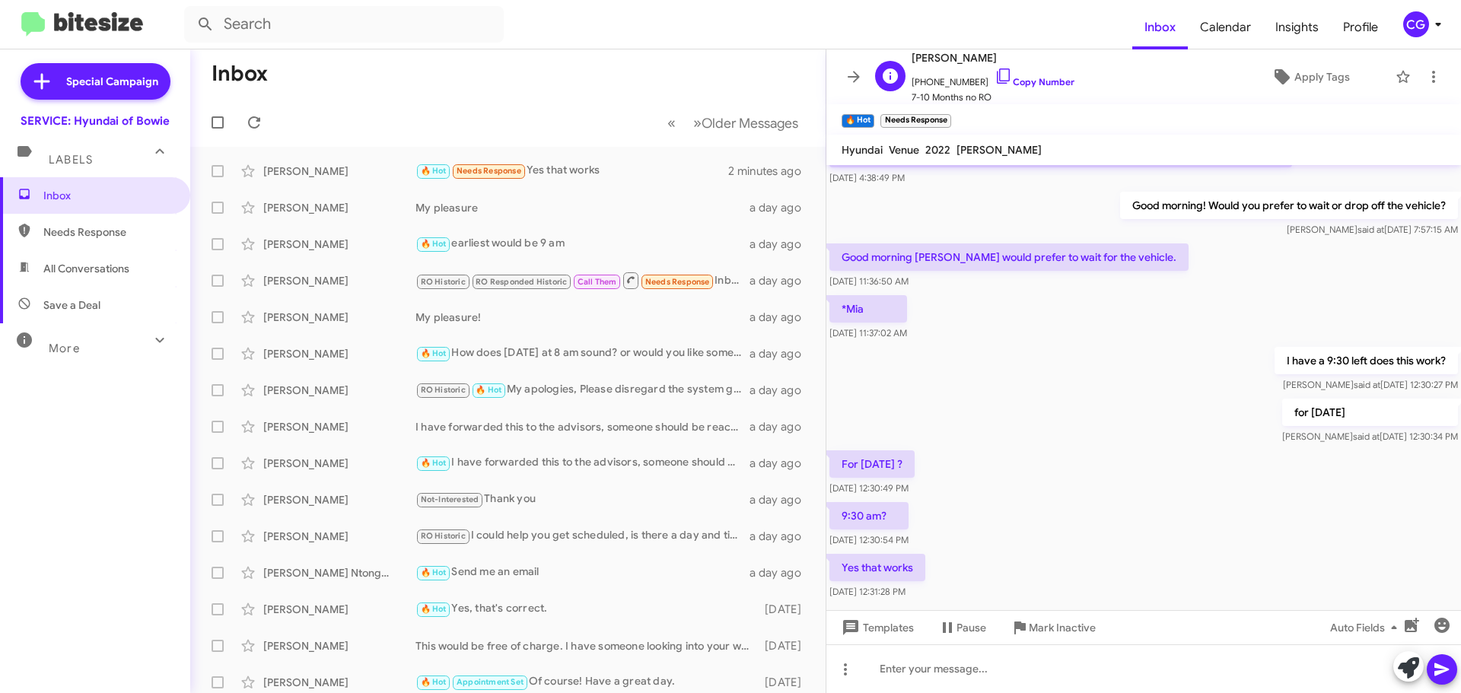
click at [934, 81] on span "[PHONE_NUMBER] Copy Number" at bounding box center [992, 78] width 163 height 23
click at [934, 81] on span "+13015261571 Copy Number" at bounding box center [992, 78] width 163 height 23
copy span "13015261571"
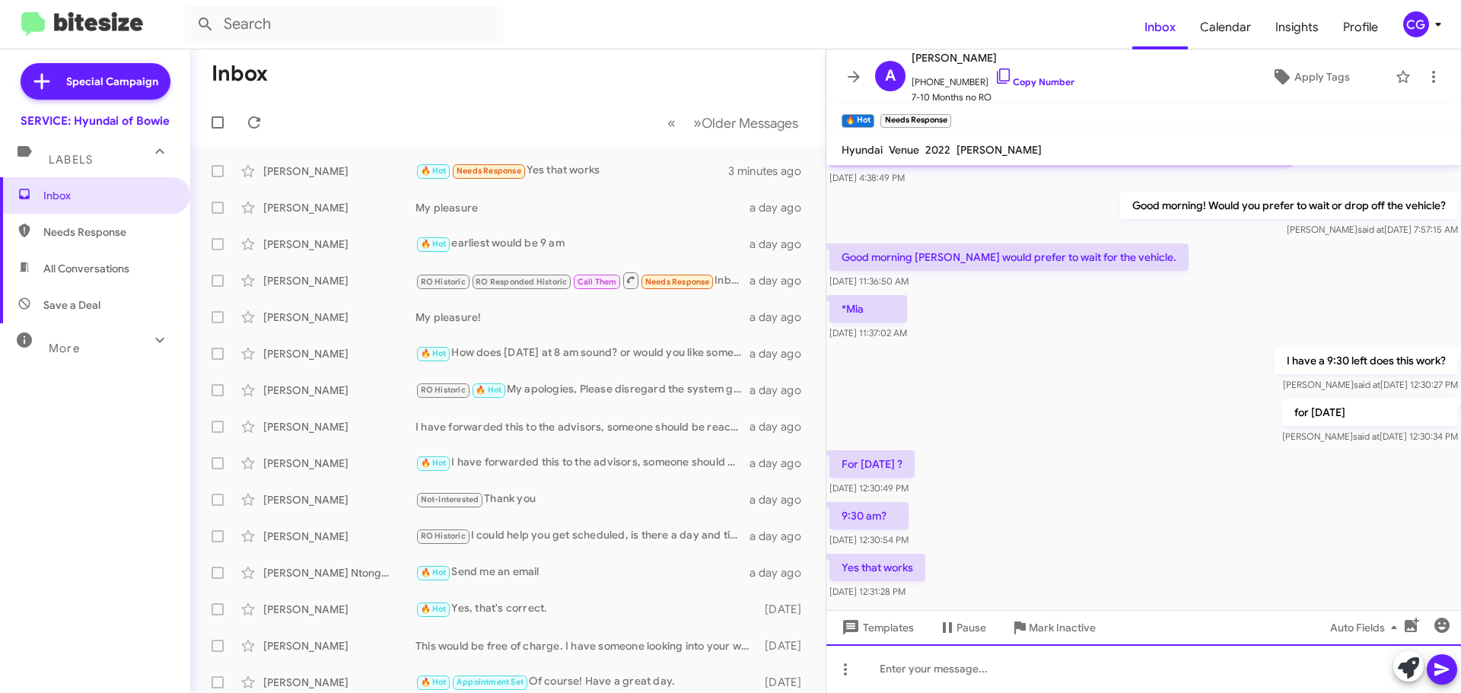
drag, startPoint x: 1005, startPoint y: 685, endPoint x: 982, endPoint y: 670, distance: 27.9
click at [1003, 682] on div at bounding box center [1143, 668] width 635 height 49
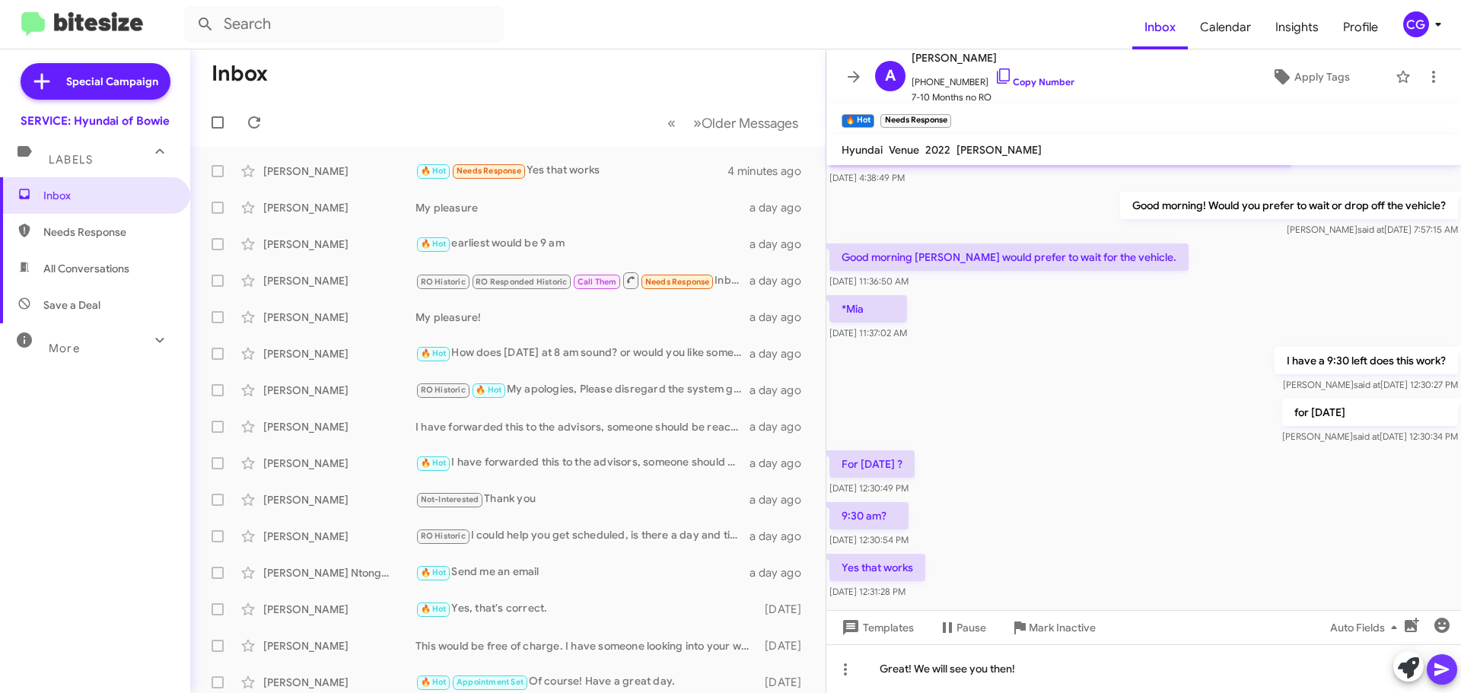
click at [1432, 673] on button at bounding box center [1442, 669] width 30 height 30
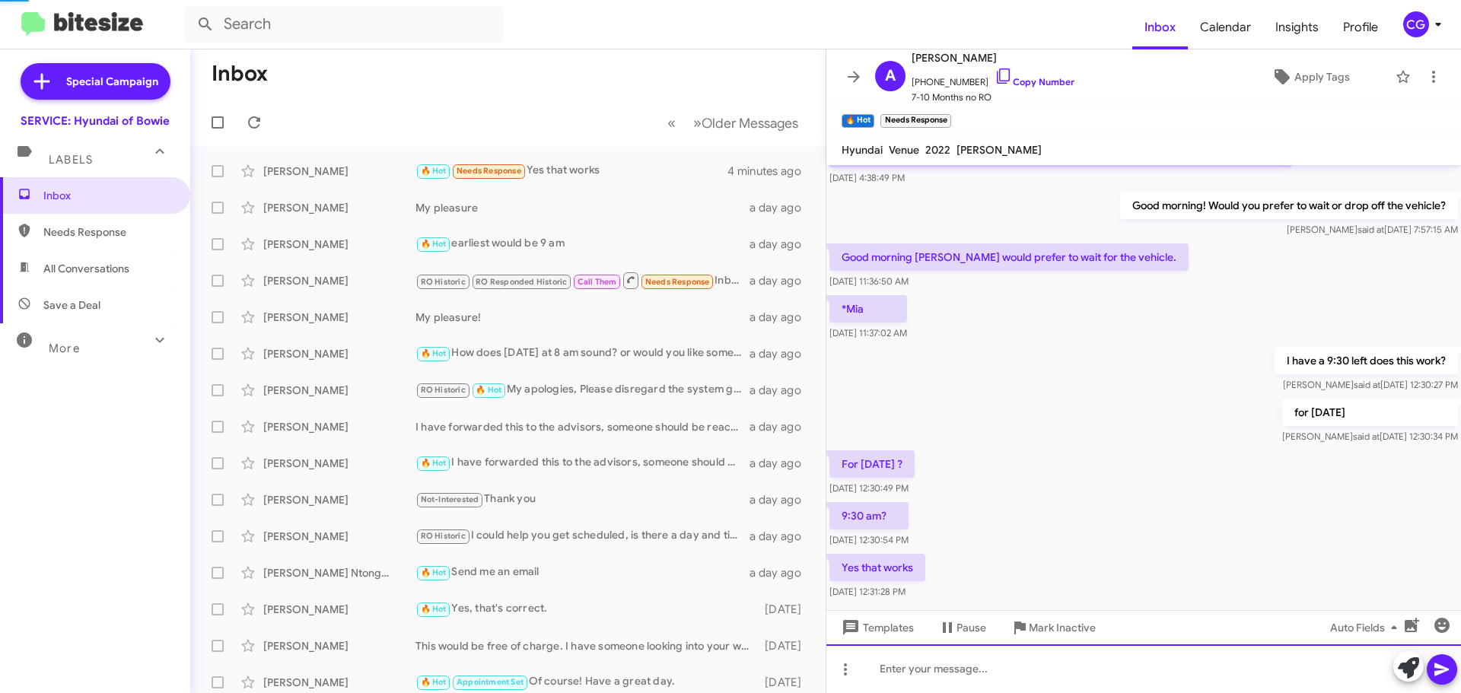
scroll to position [0, 0]
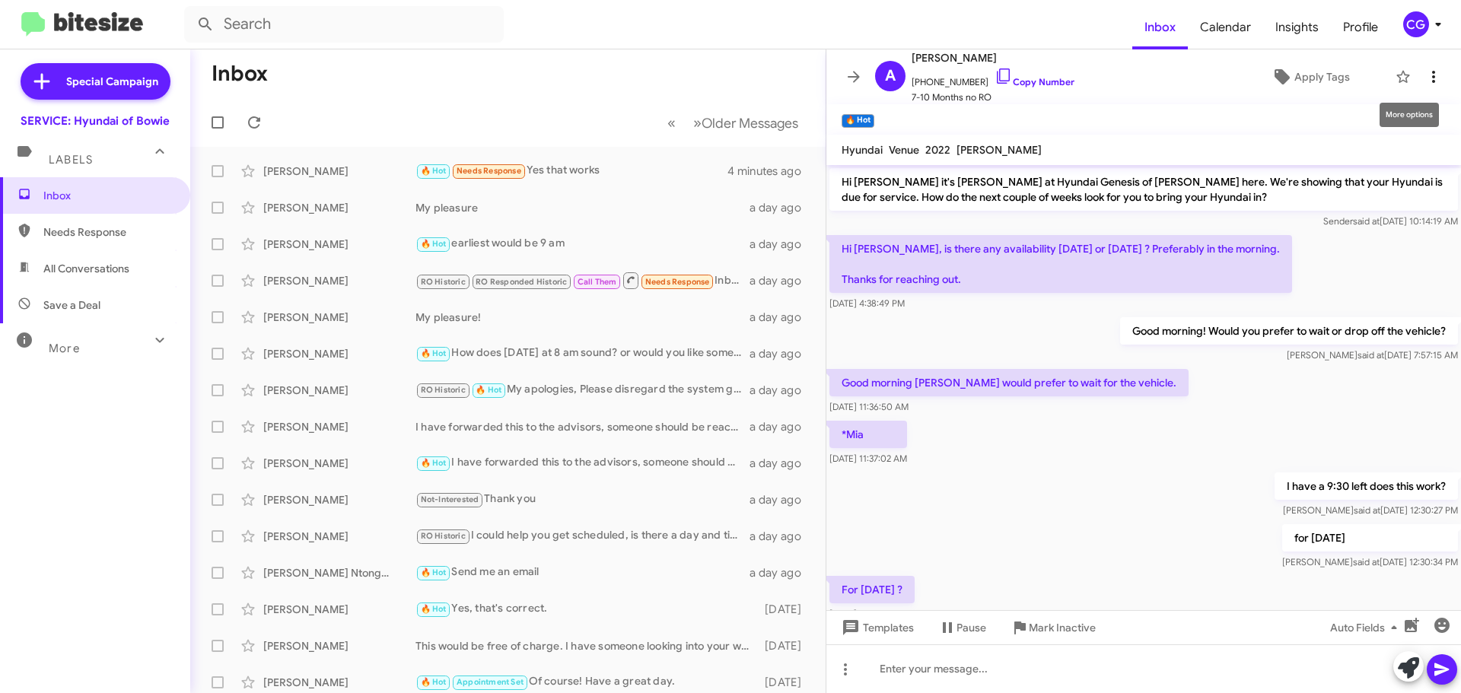
click at [1432, 83] on icon at bounding box center [1433, 77] width 3 height 12
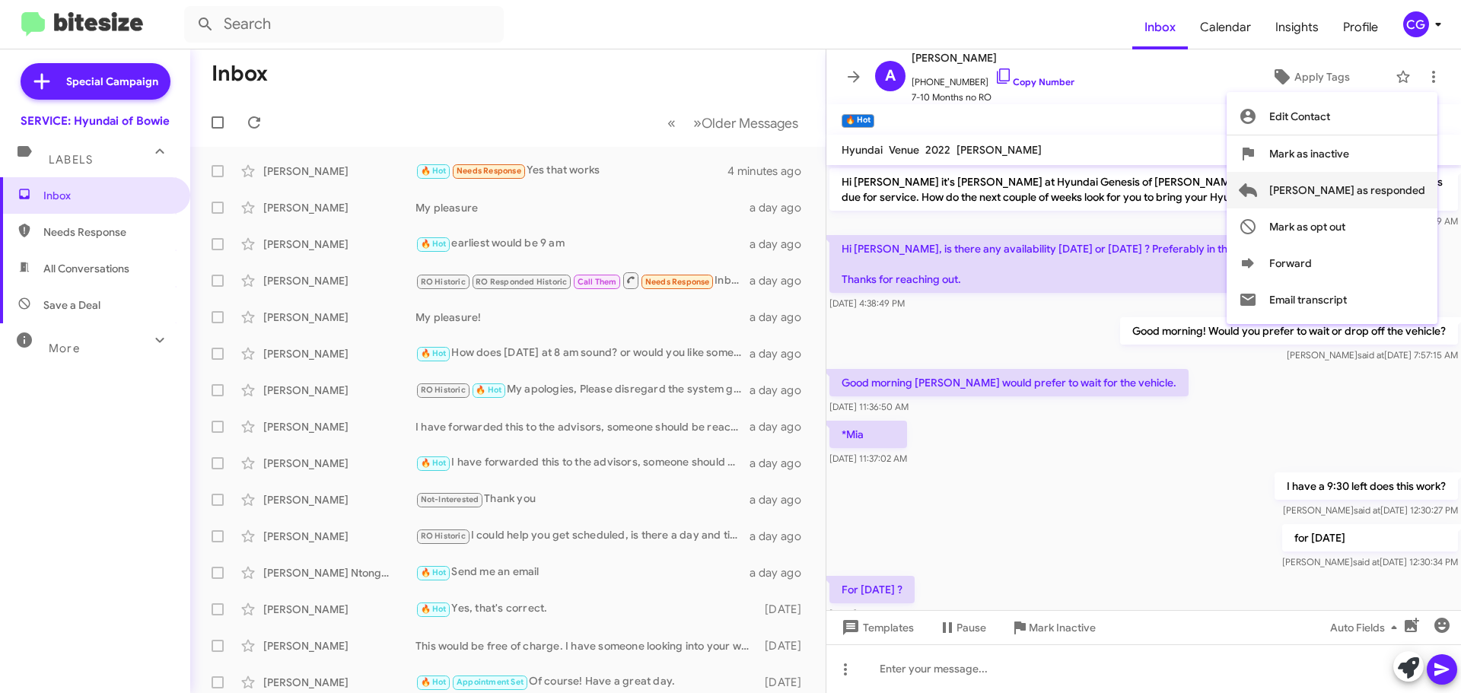
click at [1382, 192] on span "[PERSON_NAME] as responded" at bounding box center [1347, 190] width 156 height 37
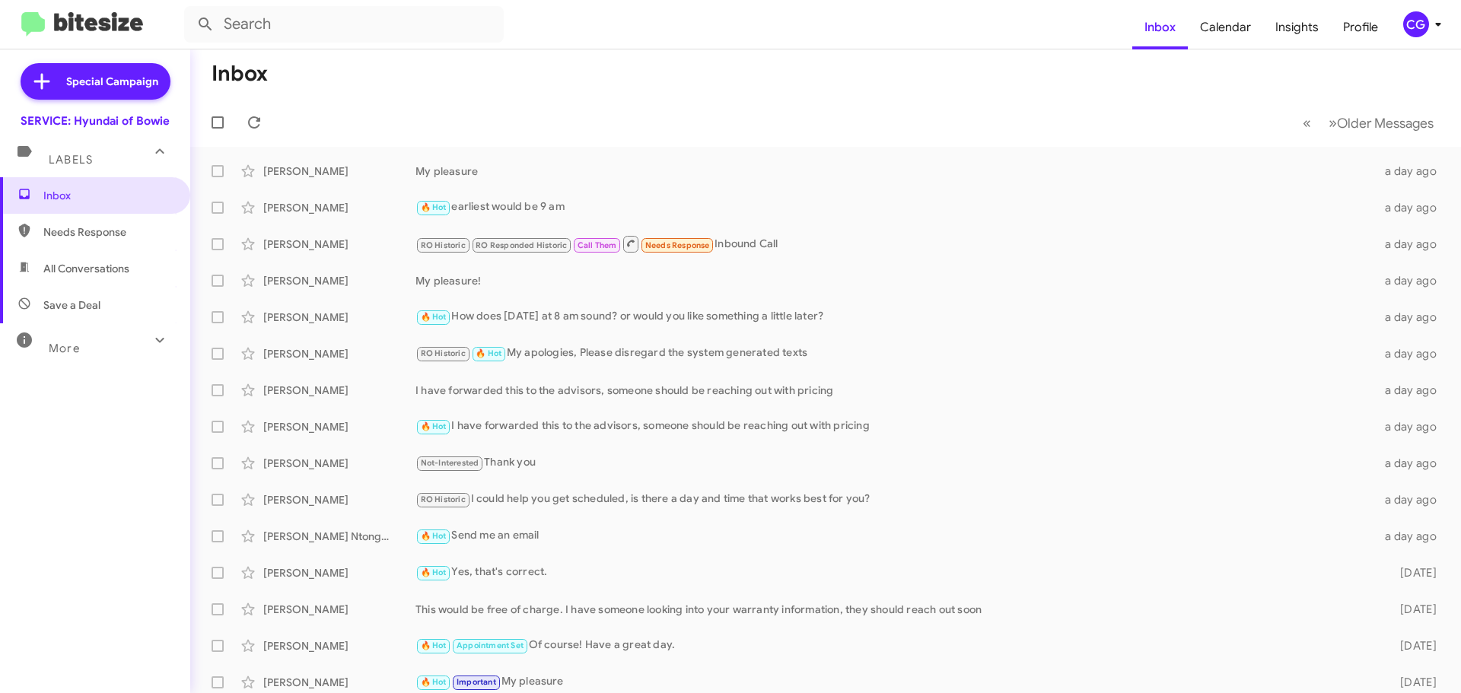
click at [1416, 21] on div "CG" at bounding box center [1416, 24] width 26 height 26
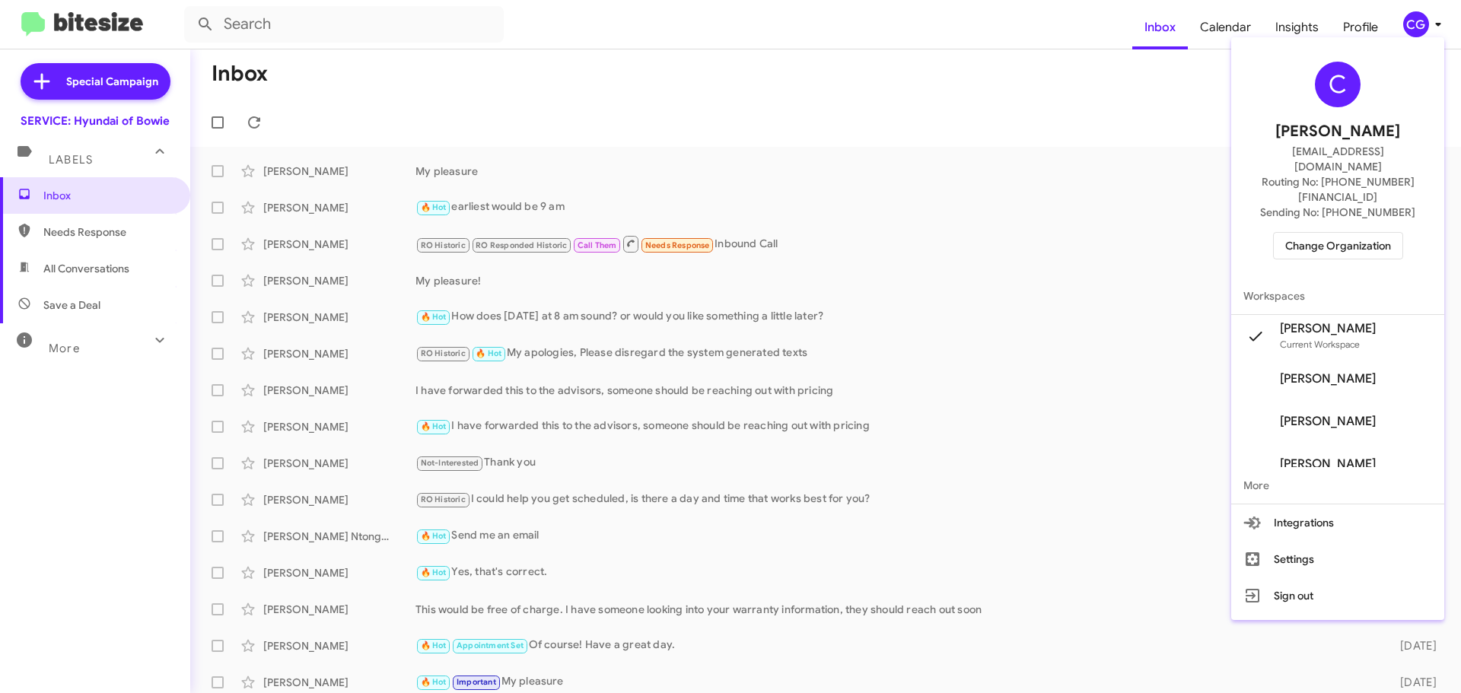
click at [1317, 233] on span "Change Organization" at bounding box center [1338, 246] width 106 height 26
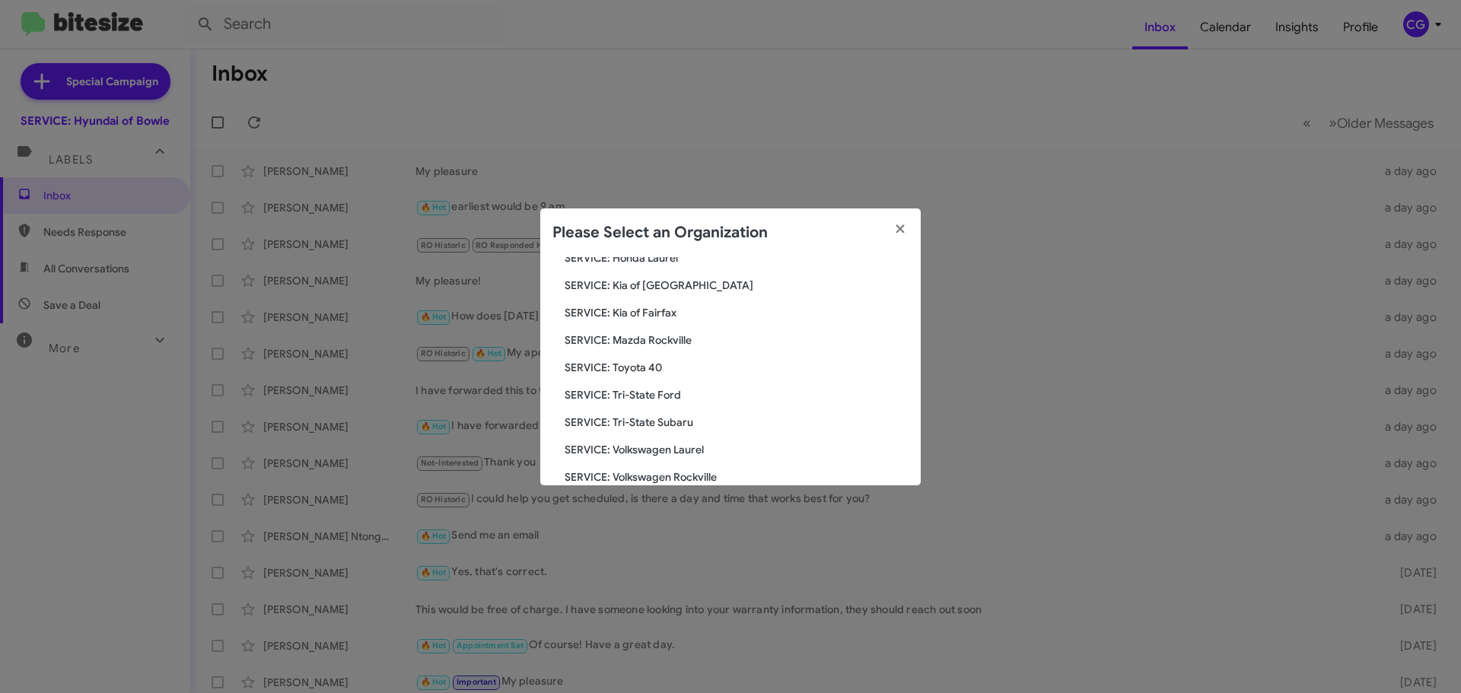
scroll to position [281, 0]
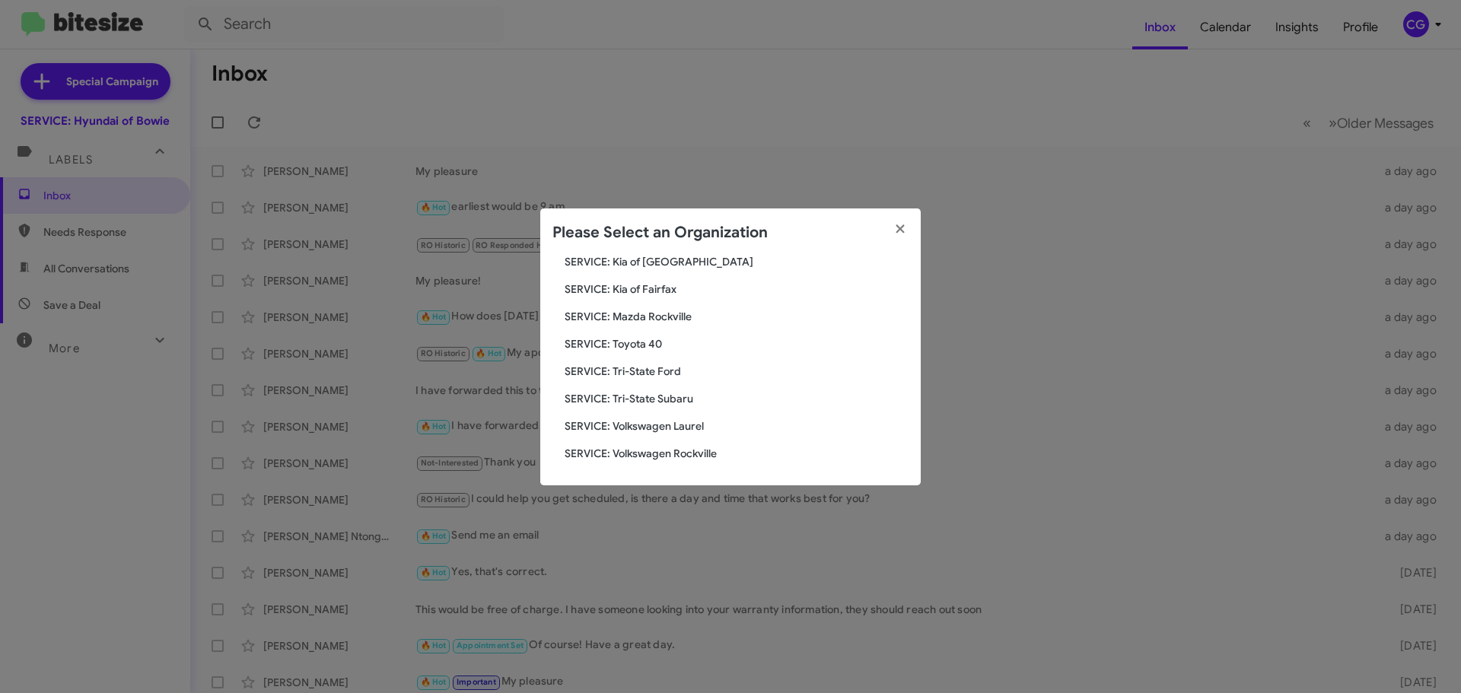
click at [678, 425] on span "SERVICE: Volkswagen Laurel" at bounding box center [737, 425] width 344 height 15
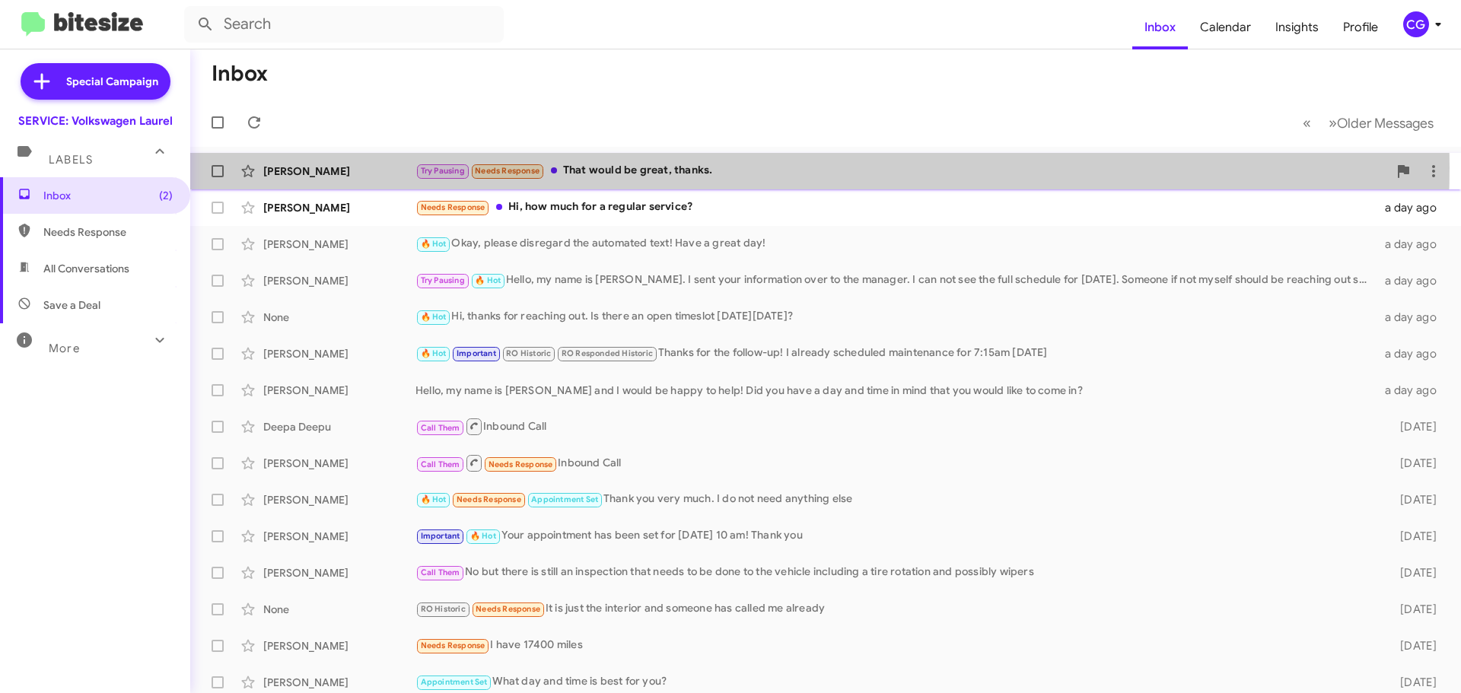
click at [748, 167] on div "Try Pausing Needs Response That would be great, thanks." at bounding box center [901, 170] width 972 height 17
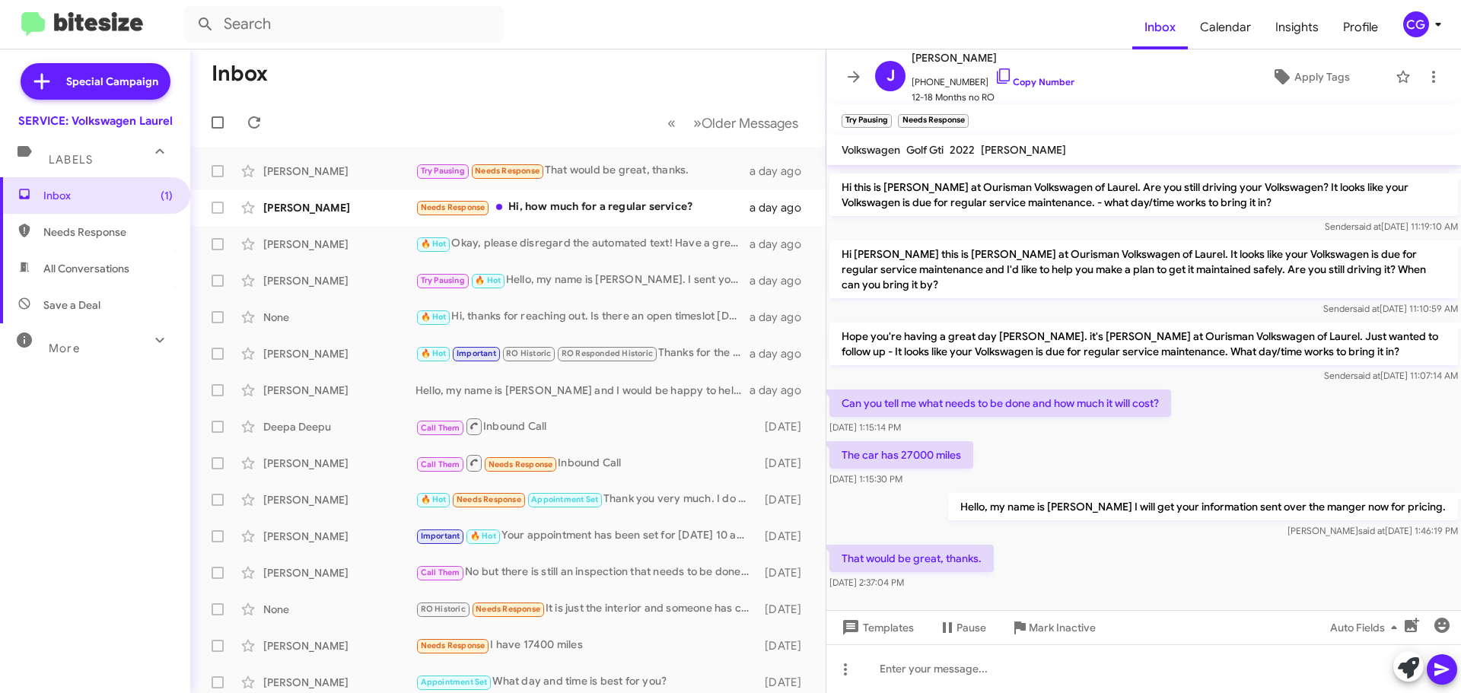
scroll to position [217, 0]
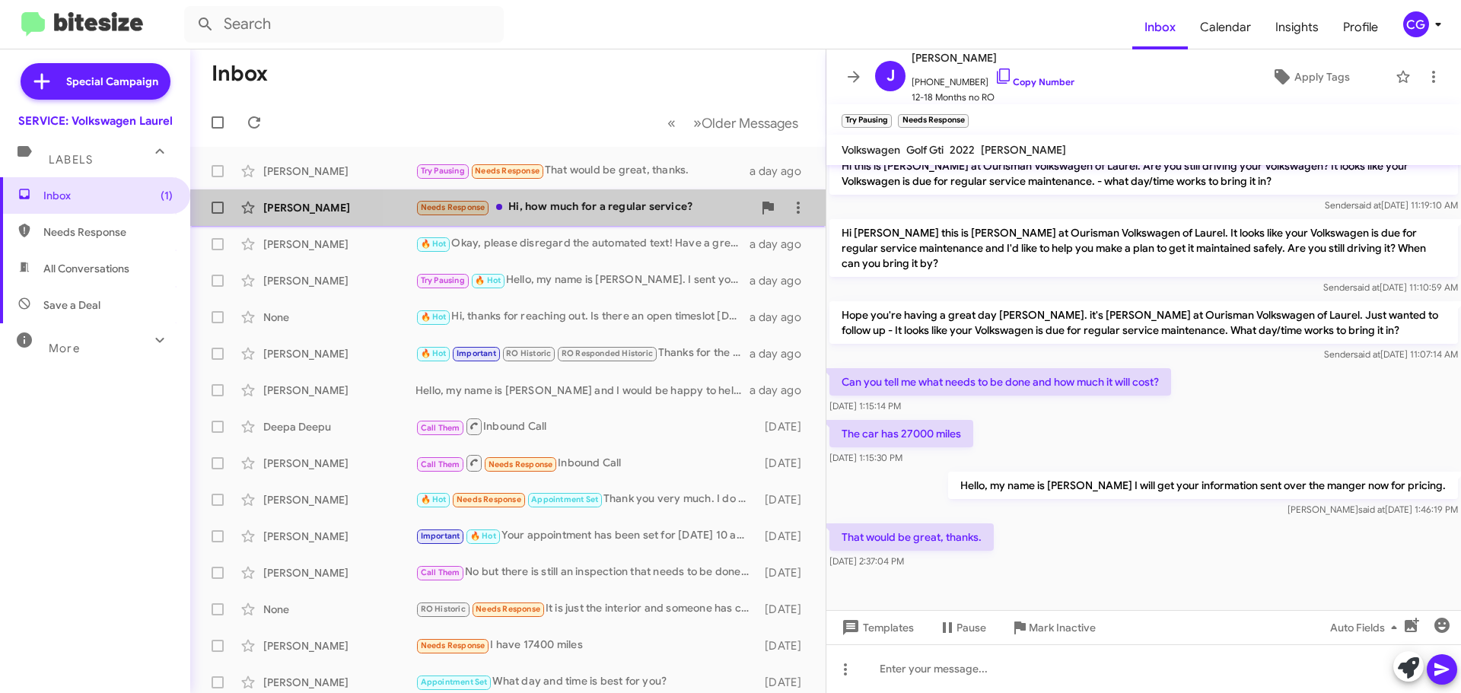
click at [647, 193] on div "[PERSON_NAME] Needs Response Hi, how much for a regular service? a day ago" at bounding box center [507, 207] width 611 height 30
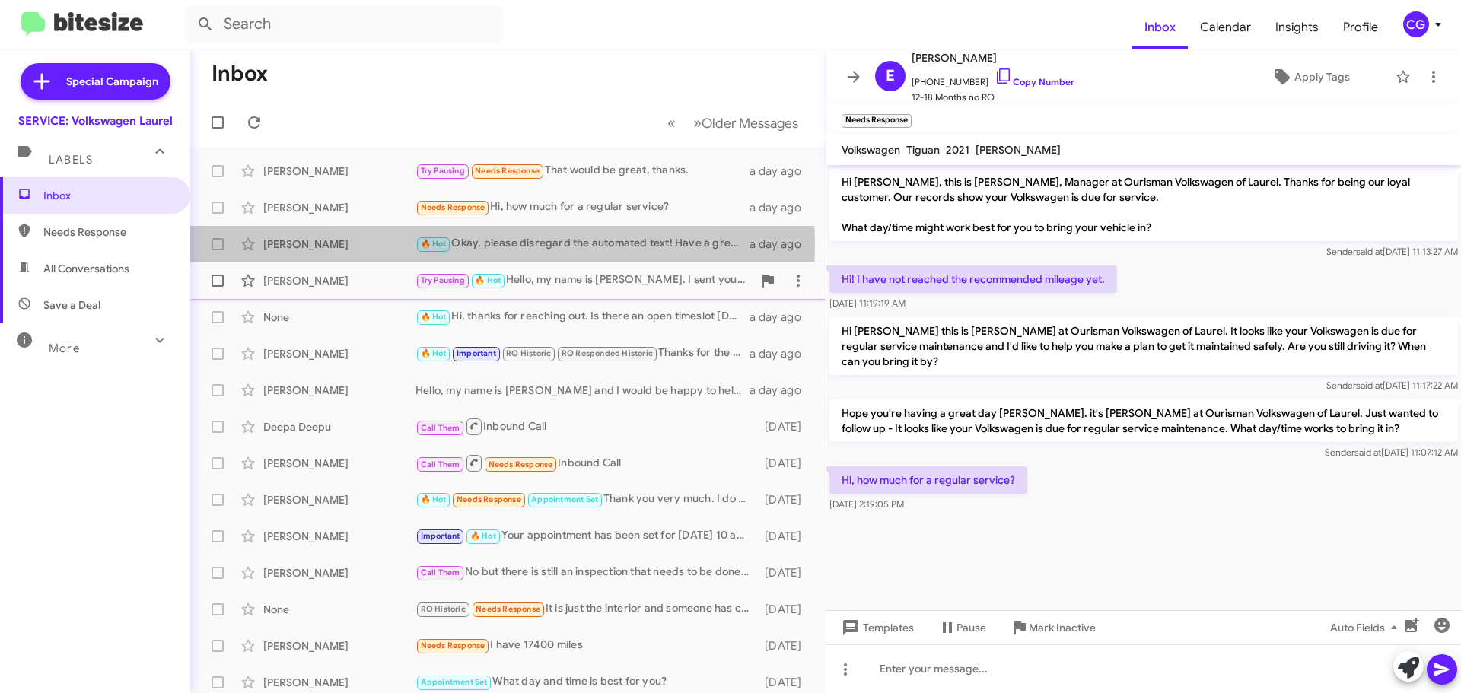
drag, startPoint x: 476, startPoint y: 241, endPoint x: 472, endPoint y: 264, distance: 23.1
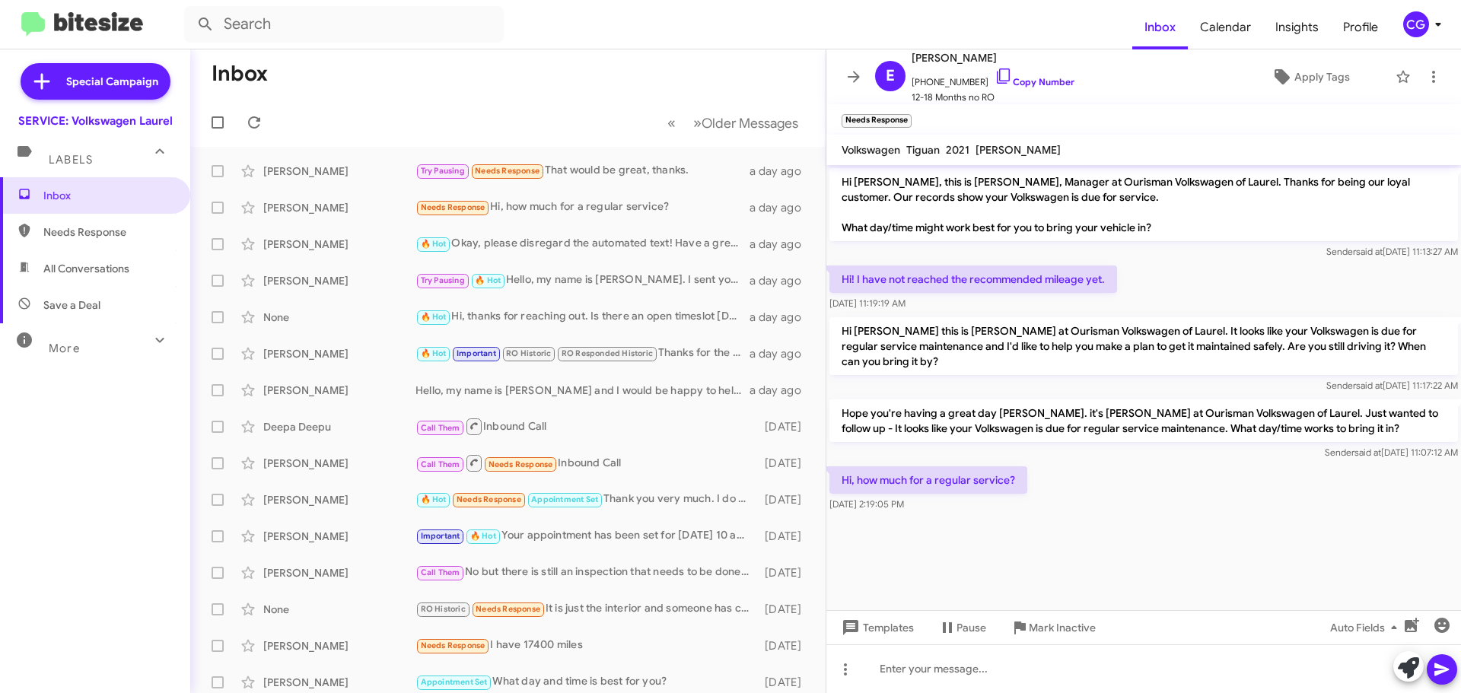
drag, startPoint x: 472, startPoint y: 264, endPoint x: 1217, endPoint y: 530, distance: 790.7
click at [1217, 532] on div at bounding box center [1143, 524] width 635 height 19
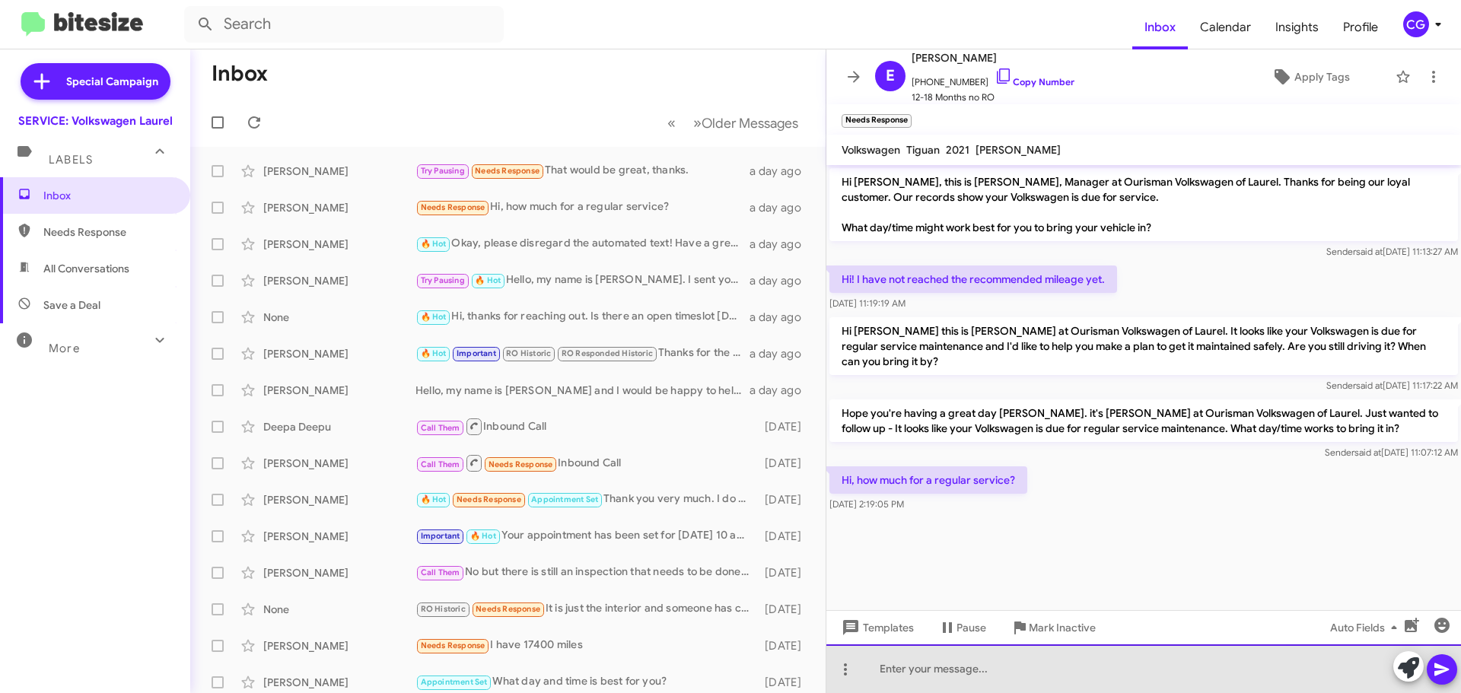
drag, startPoint x: 979, startPoint y: 661, endPoint x: 969, endPoint y: 663, distance: 10.8
click at [973, 659] on div at bounding box center [1143, 668] width 635 height 49
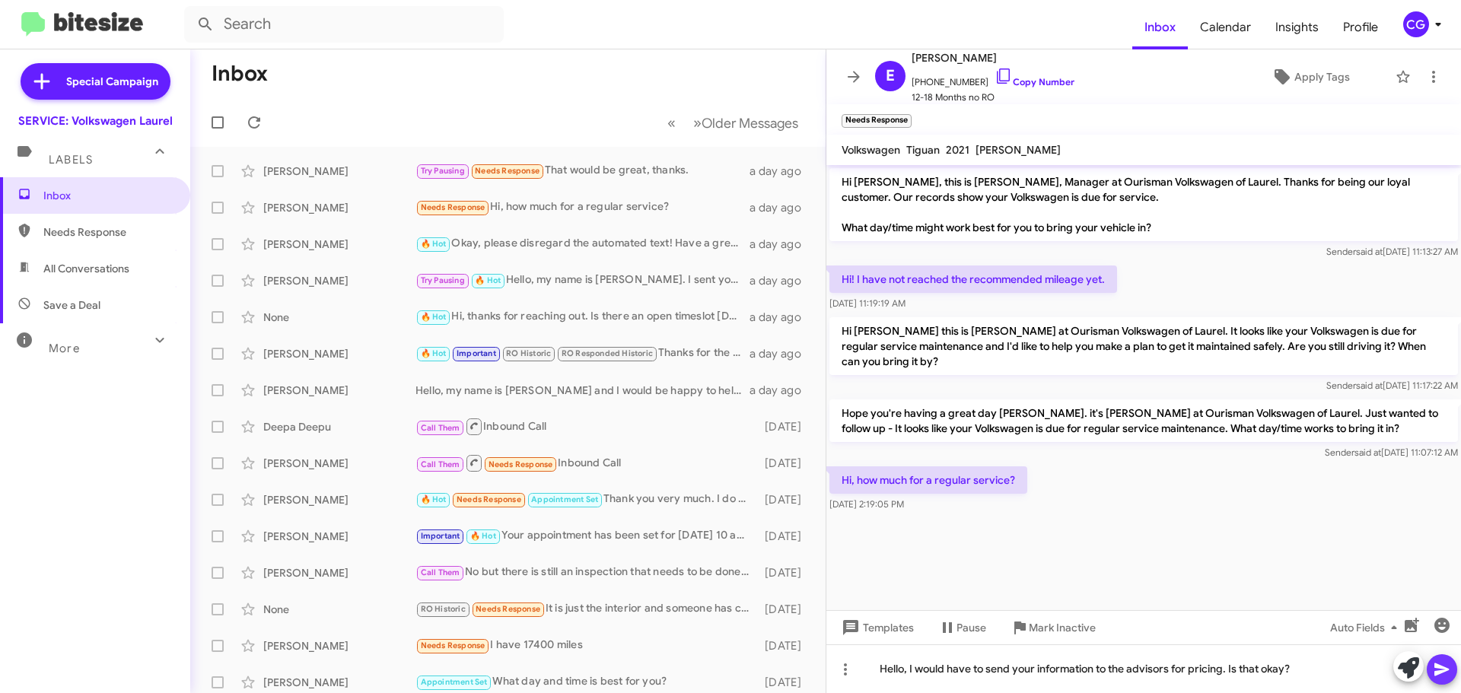
click at [1439, 666] on icon at bounding box center [1441, 669] width 14 height 13
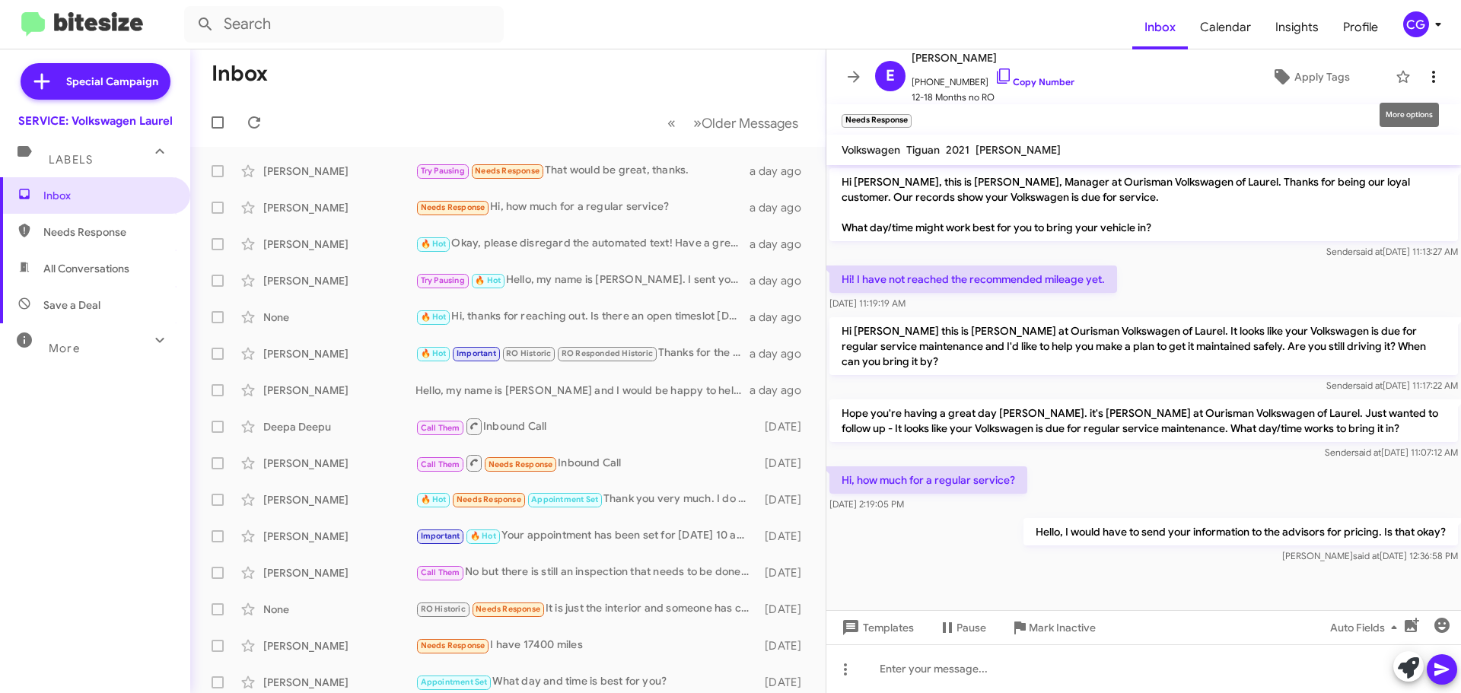
click at [1423, 64] on button at bounding box center [1433, 77] width 30 height 30
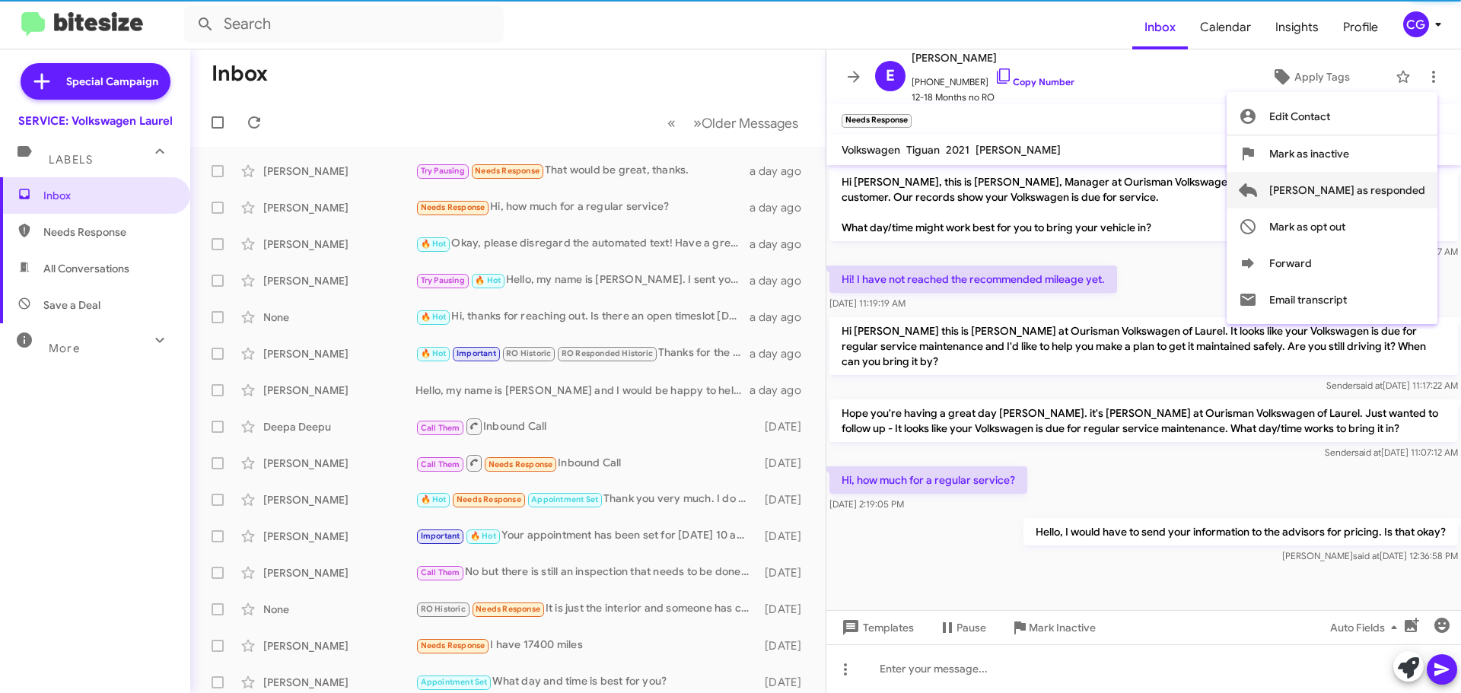
click at [1408, 182] on span "[PERSON_NAME] as responded" at bounding box center [1347, 190] width 156 height 37
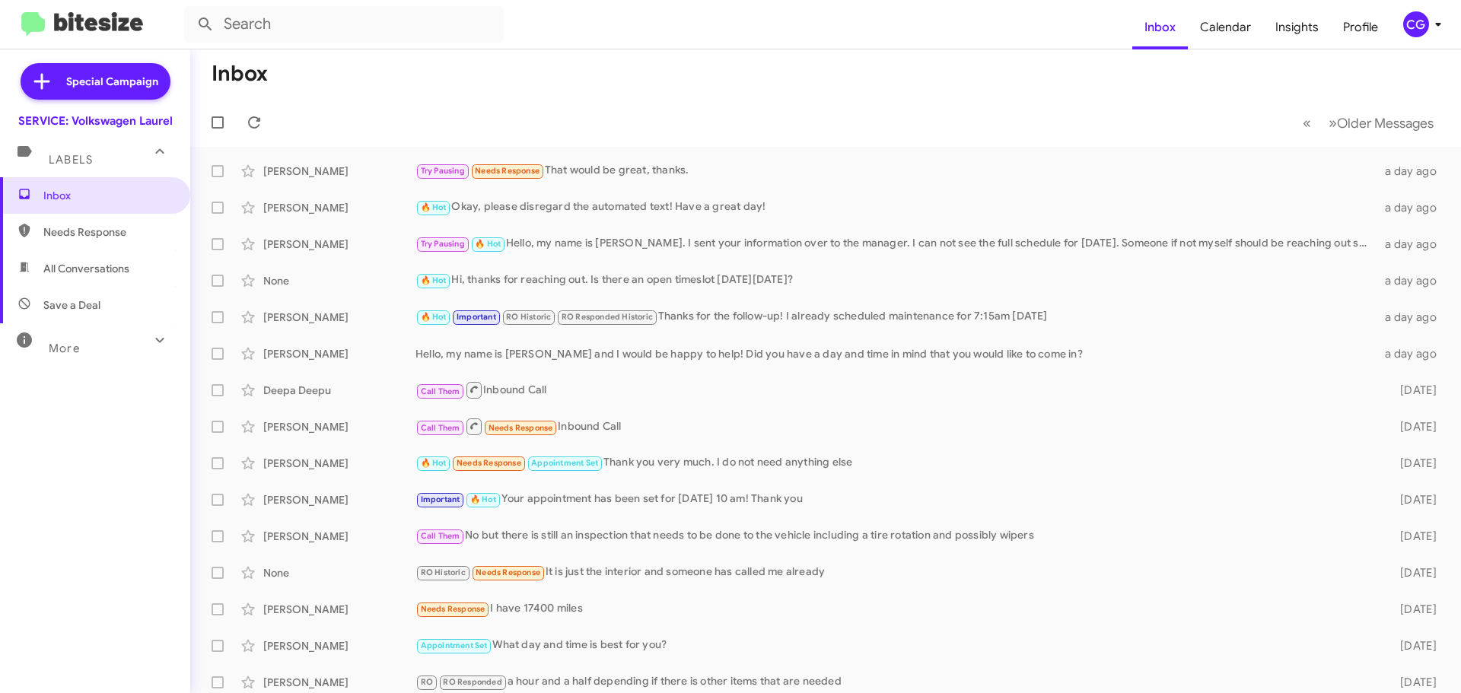
drag, startPoint x: 549, startPoint y: 67, endPoint x: 491, endPoint y: 62, distance: 58.8
click at [491, 62] on mat-toolbar-row "Inbox" at bounding box center [825, 73] width 1271 height 49
